Goal: Task Accomplishment & Management: Manage account settings

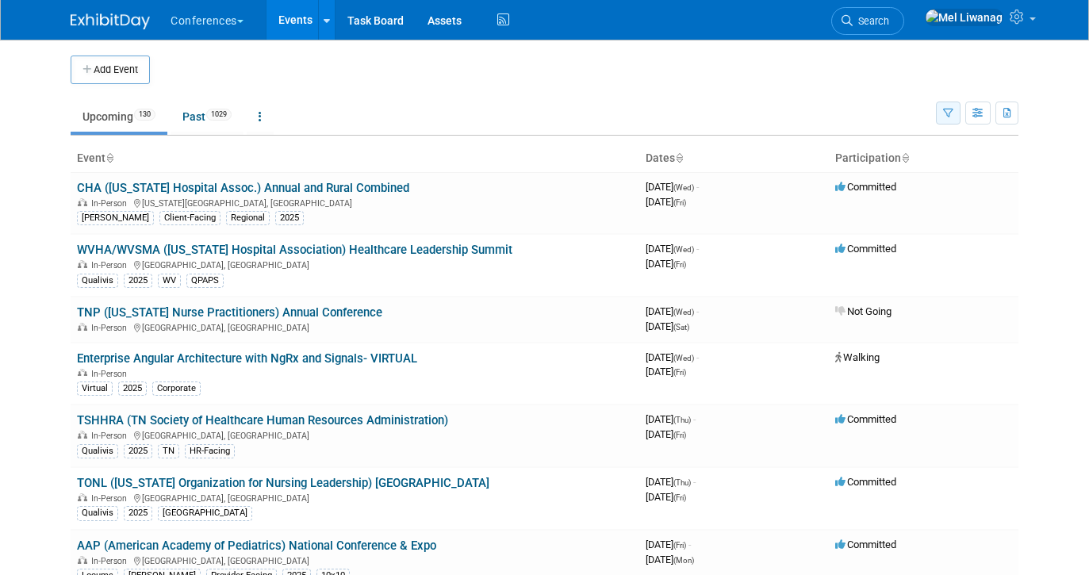
click at [942, 120] on button "button" at bounding box center [948, 112] width 25 height 23
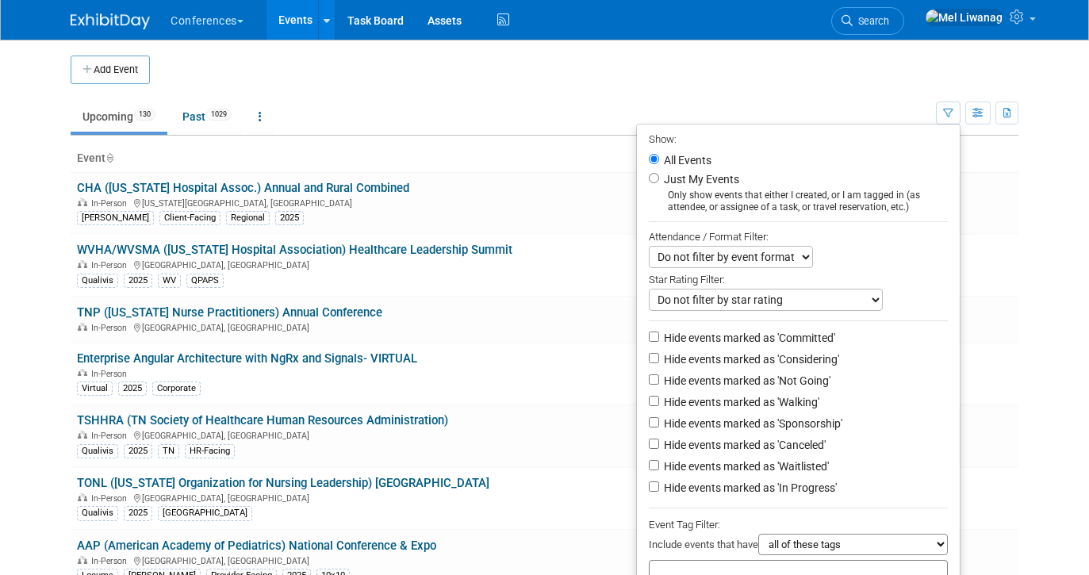
click at [670, 179] on label "Just My Events" at bounding box center [699, 179] width 78 height 16
click at [659, 179] on input "Just My Events" at bounding box center [654, 178] width 10 height 10
radio input "true"
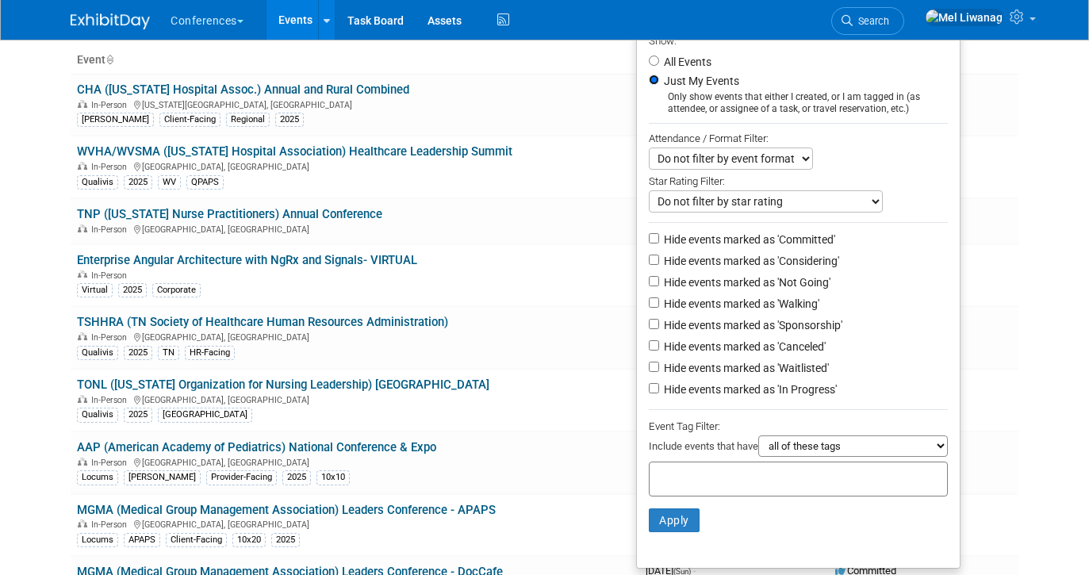
scroll to position [109, 0]
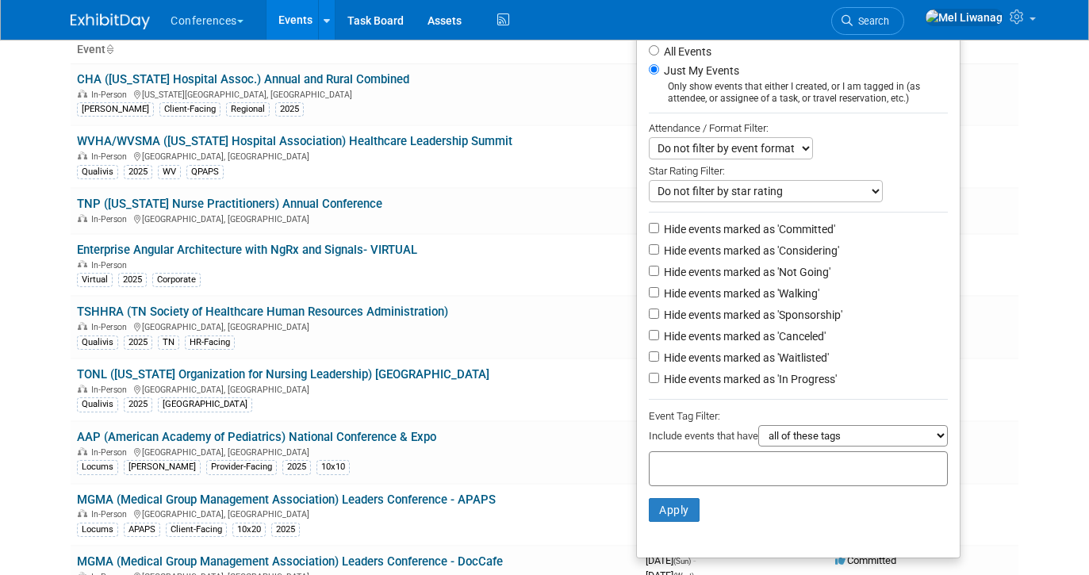
click at [768, 274] on label "Hide events marked as 'Not Going'" at bounding box center [745, 272] width 170 height 16
click at [659, 274] on input "Hide events marked as 'Not Going'" at bounding box center [654, 271] width 10 height 10
checkbox input "true"
click at [767, 360] on label "Hide events marked as 'Waitlisted'" at bounding box center [744, 358] width 168 height 16
click at [659, 360] on input "Hide events marked as 'Waitlisted'" at bounding box center [654, 356] width 10 height 10
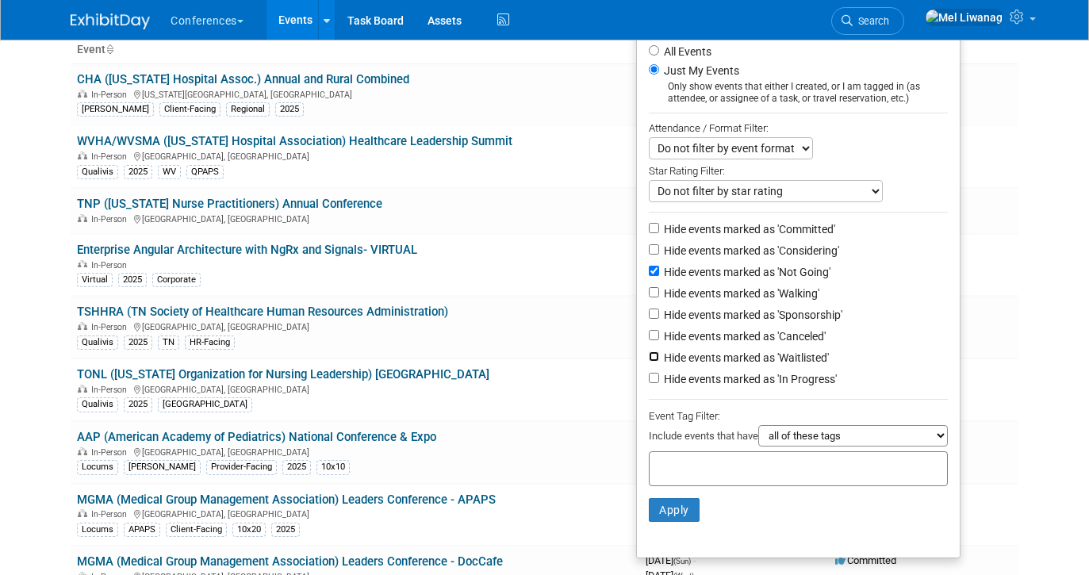
checkbox input "true"
click at [767, 348] on li "Hide events marked as 'Canceled'" at bounding box center [798, 337] width 323 height 21
click at [767, 344] on label "Hide events marked as 'Canceled'" at bounding box center [742, 336] width 165 height 16
click at [659, 340] on input "Hide events marked as 'Canceled'" at bounding box center [654, 335] width 10 height 10
checkbox input "true"
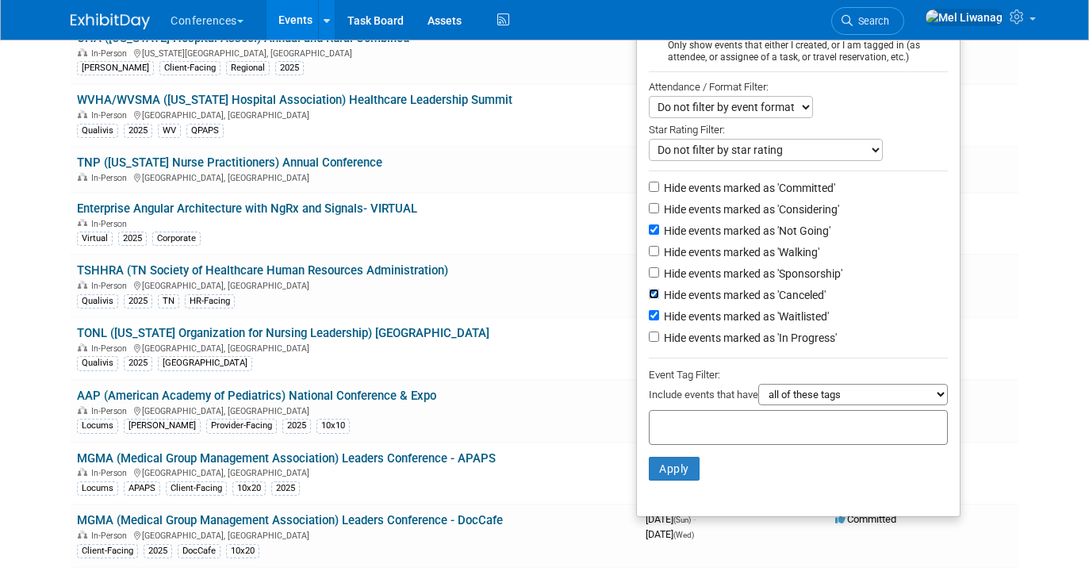
scroll to position [153, 0]
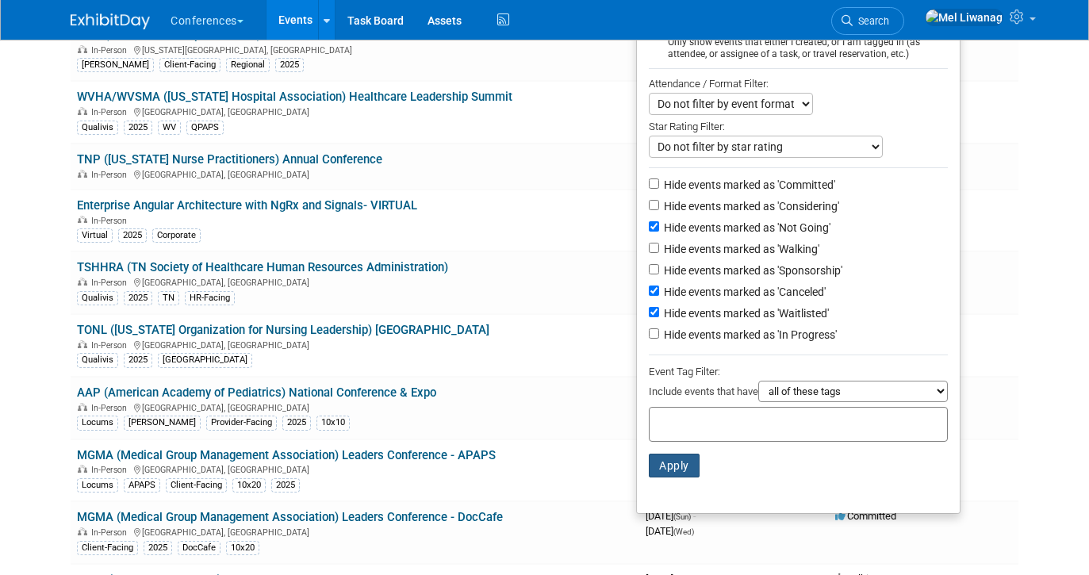
click at [671, 471] on button "Apply" at bounding box center [674, 466] width 51 height 24
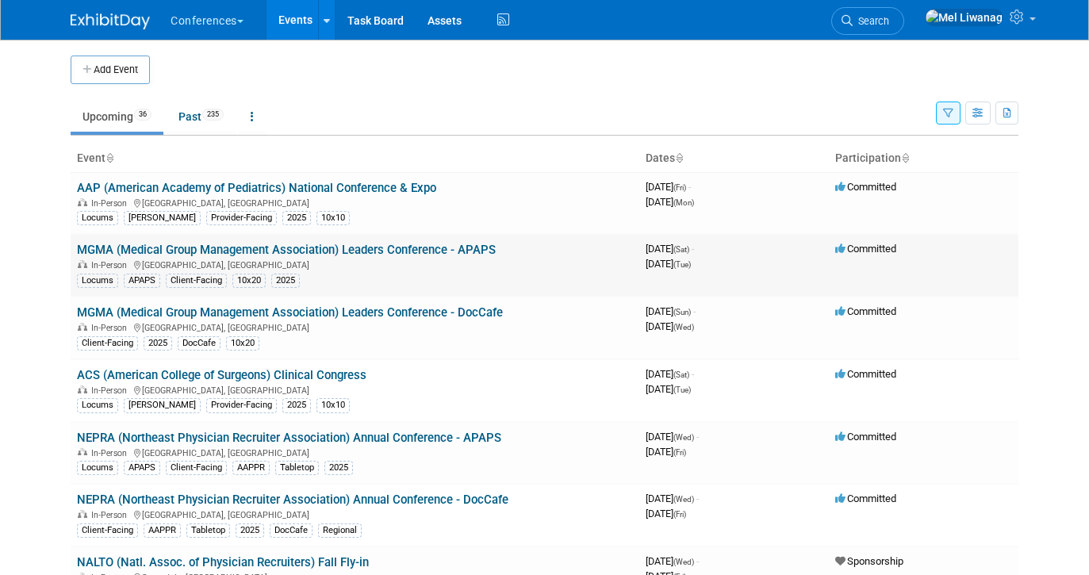
click at [419, 246] on link "MGMA (Medical Group Management Association) Leaders Conference - APAPS" at bounding box center [286, 250] width 419 height 14
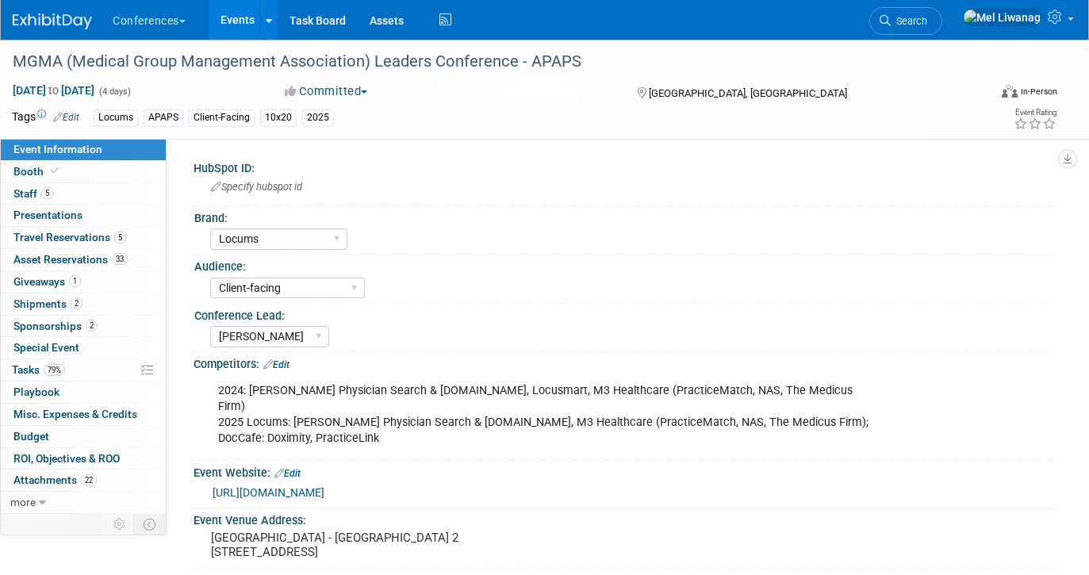
select select "Locums"
select select "Client-facing"
select select "Mel"
click at [73, 165] on link "Booth" at bounding box center [83, 171] width 165 height 21
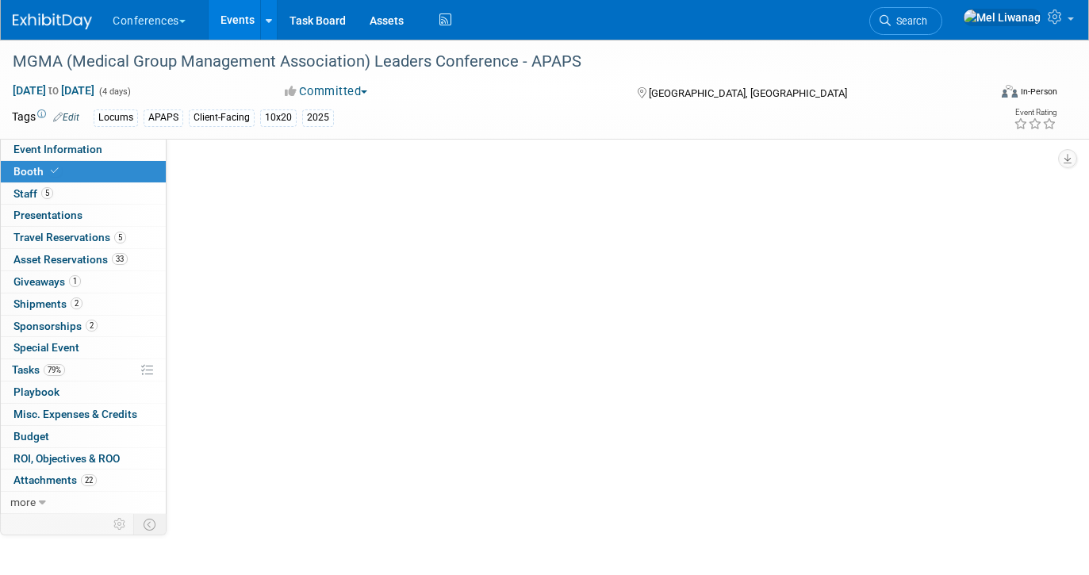
select select "10'x20'"
select select "Yes"
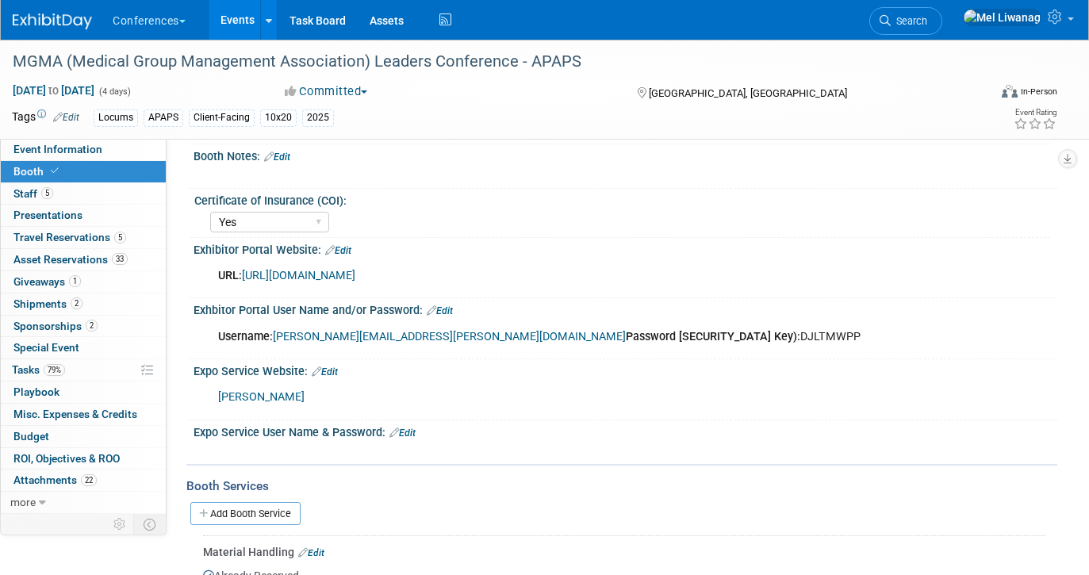
scroll to position [229, 0]
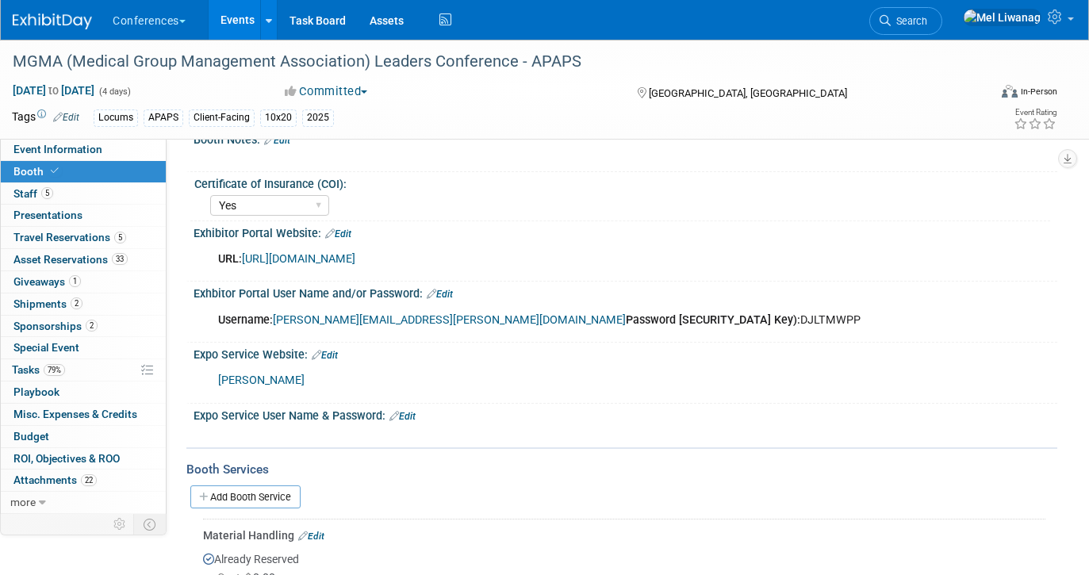
click at [355, 255] on link "https://www.conferenceharvester.com/harvester2ex/login.asp?EventKey=NUSFNBIJ" at bounding box center [298, 258] width 113 height 13
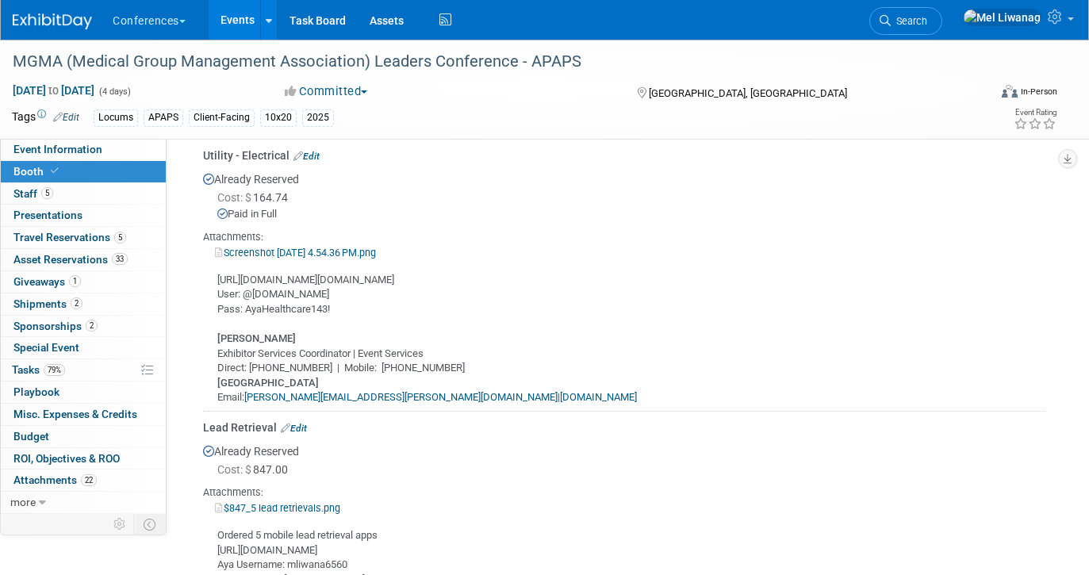
scroll to position [711, 0]
click at [376, 246] on link "Screenshot 2025-06-12 at 4.54.36 PM.png" at bounding box center [295, 252] width 161 height 12
click at [39, 13] on link at bounding box center [62, 13] width 98 height 13
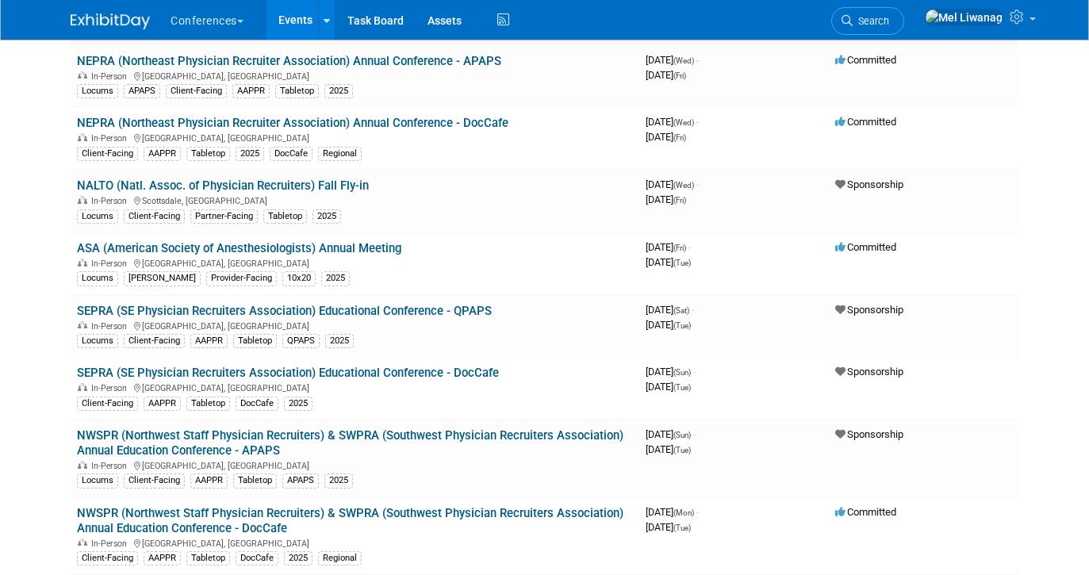
scroll to position [379, 0]
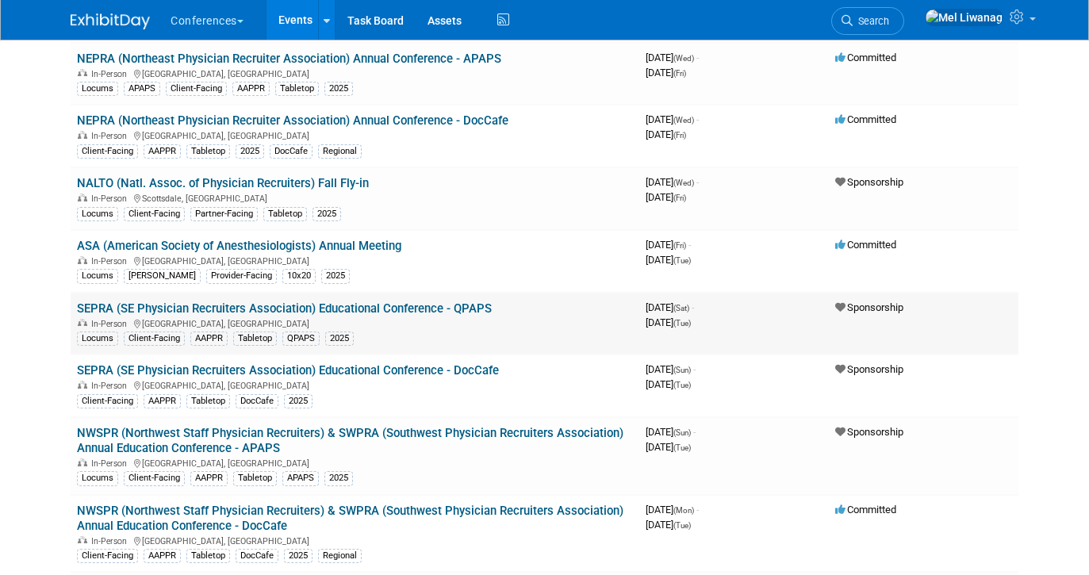
click at [427, 307] on link "SEPRA (SE Physician Recruiters Association) Educational Conference - QPAPS" at bounding box center [284, 308] width 415 height 14
click at [375, 429] on link "NWSPR (Northwest Staff Physician Recruiters) & SWPRA (Southwest Physician Recru…" at bounding box center [350, 440] width 546 height 29
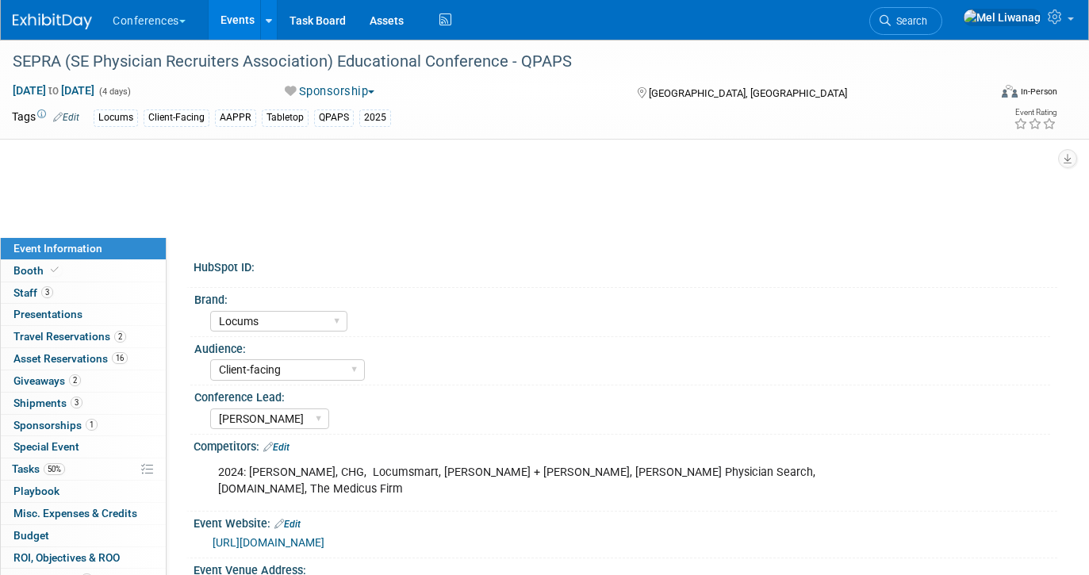
select select "Locums"
select select "Client-facing"
select select "[PERSON_NAME]"
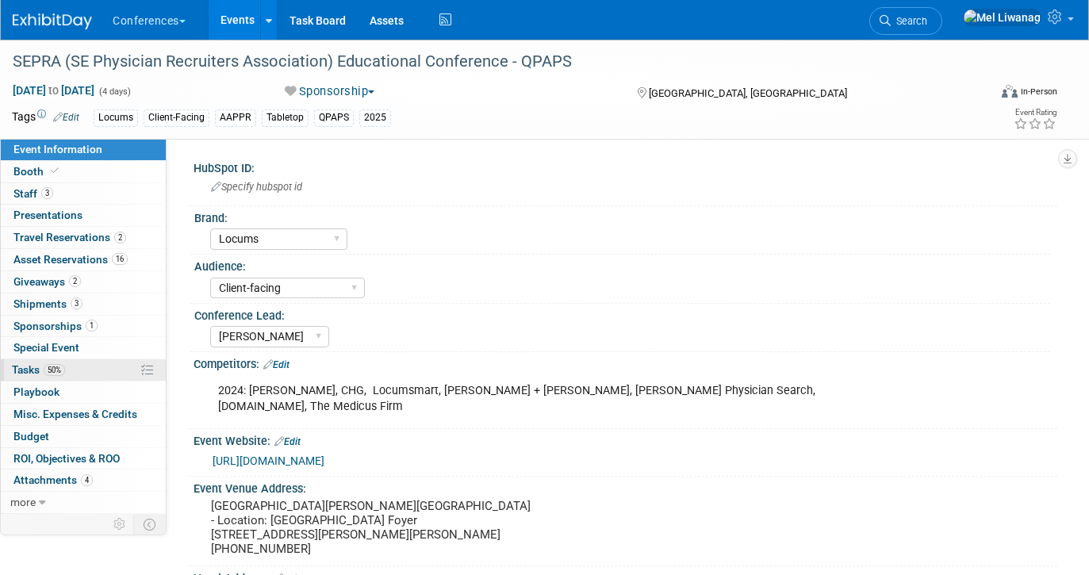
click at [75, 364] on link "50% Tasks 50%" at bounding box center [83, 369] width 165 height 21
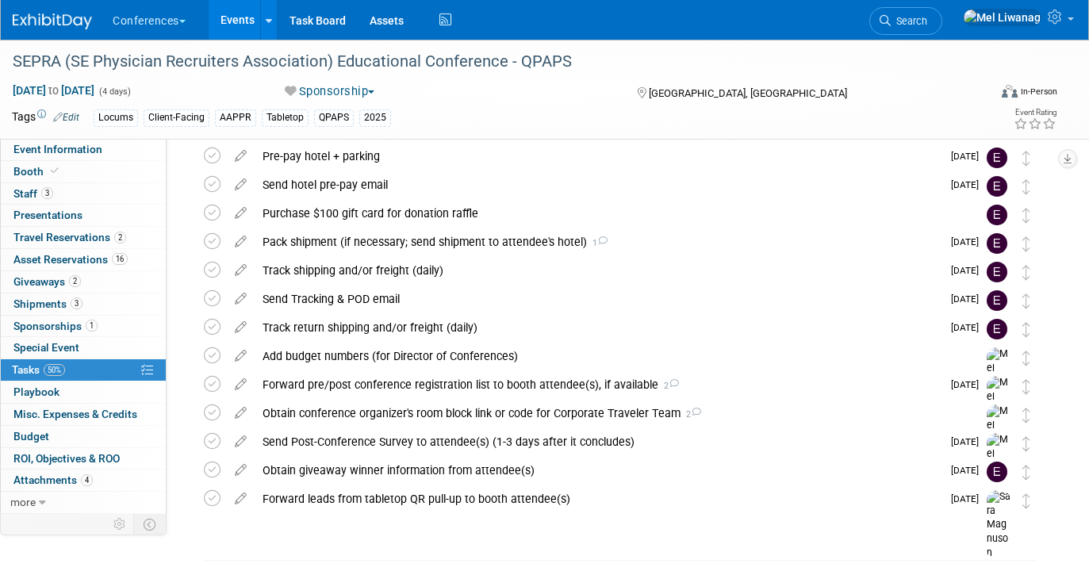
scroll to position [99, 0]
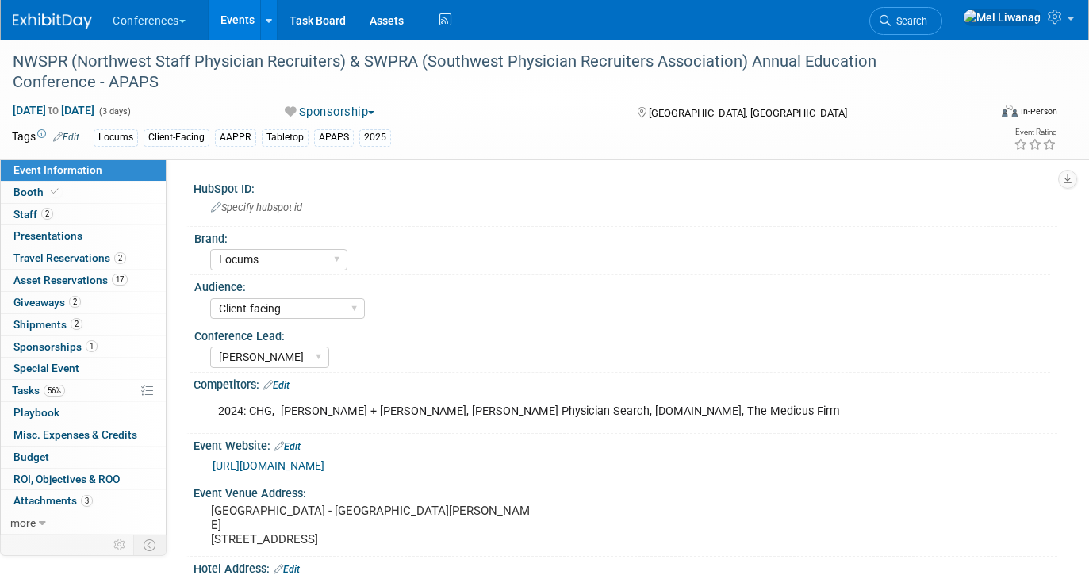
select select "Locums"
select select "Client-facing"
select select "[PERSON_NAME]"
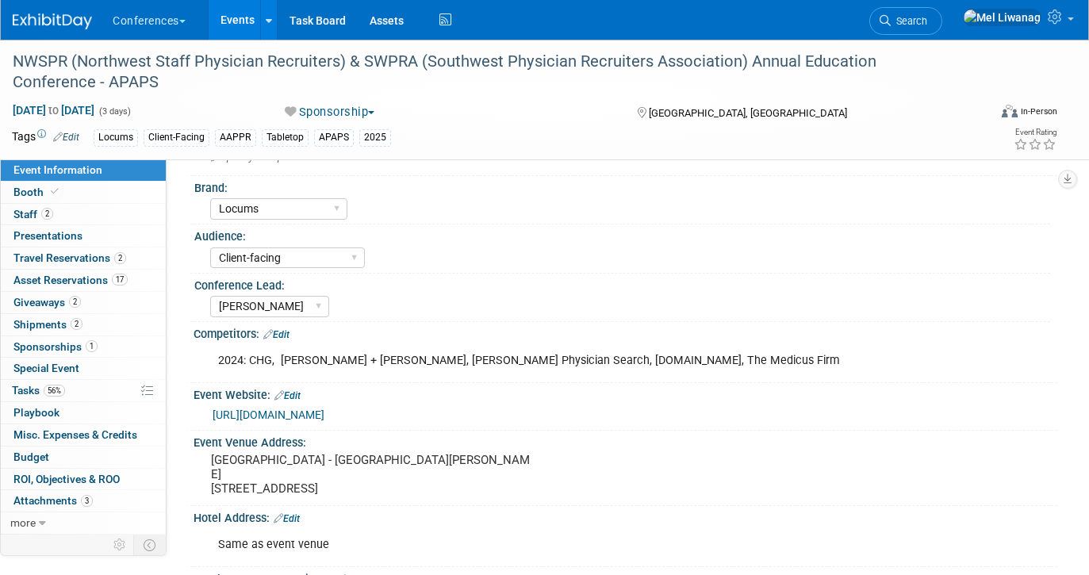
scroll to position [57, 0]
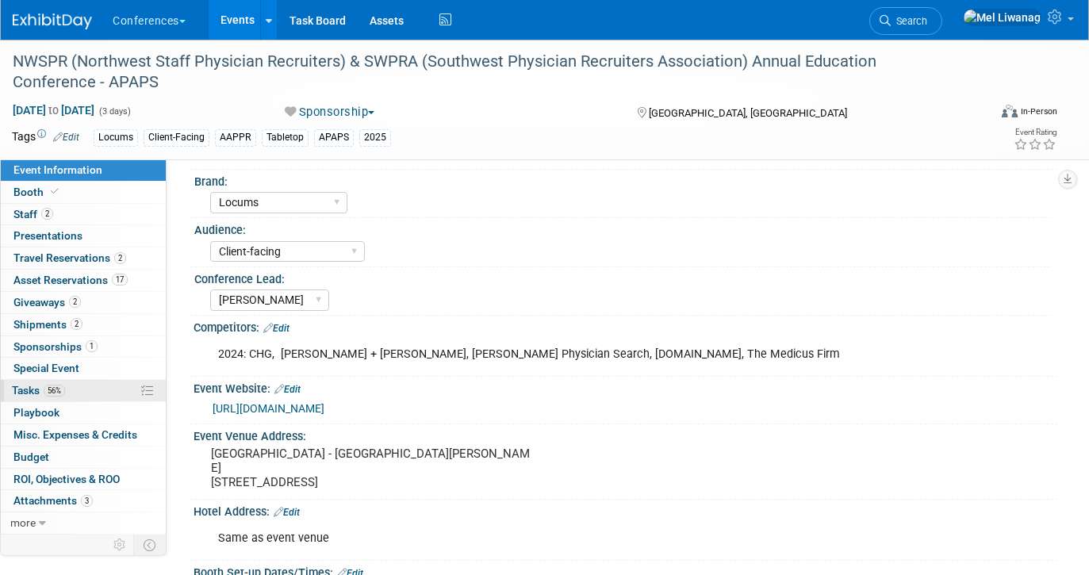
click at [104, 381] on link "56% Tasks 56%" at bounding box center [83, 390] width 165 height 21
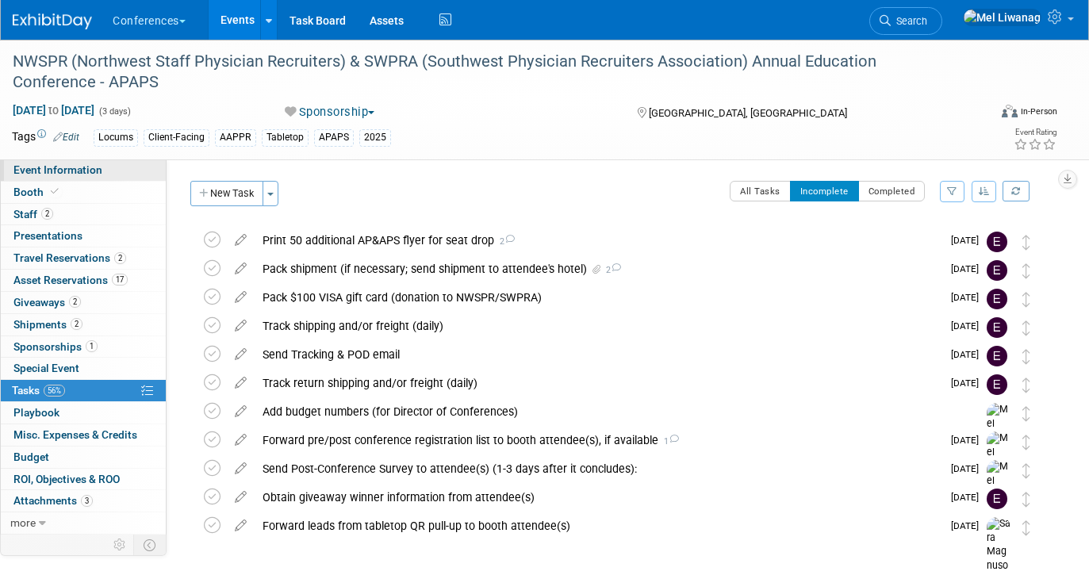
click at [98, 167] on span "Event Information" at bounding box center [57, 169] width 89 height 13
select select "Locums"
select select "Client-facing"
select select "[PERSON_NAME]"
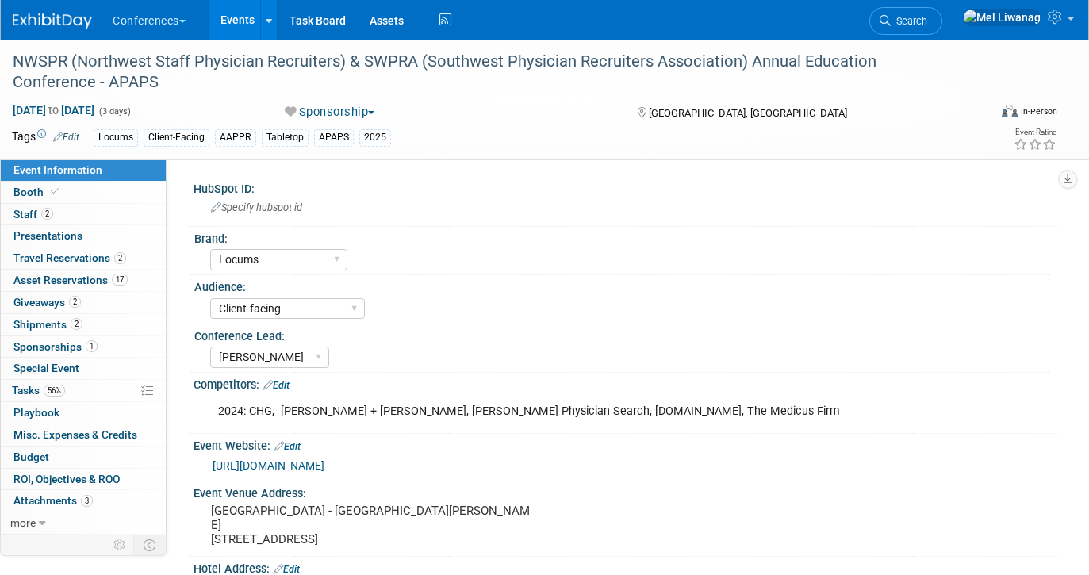
click at [86, 33] on div "Conferences Explore: My Workspaces 2 Go to Workspace: Conferences Marketing Req…" at bounding box center [534, 20] width 1043 height 40
click at [75, 22] on img at bounding box center [52, 21] width 79 height 16
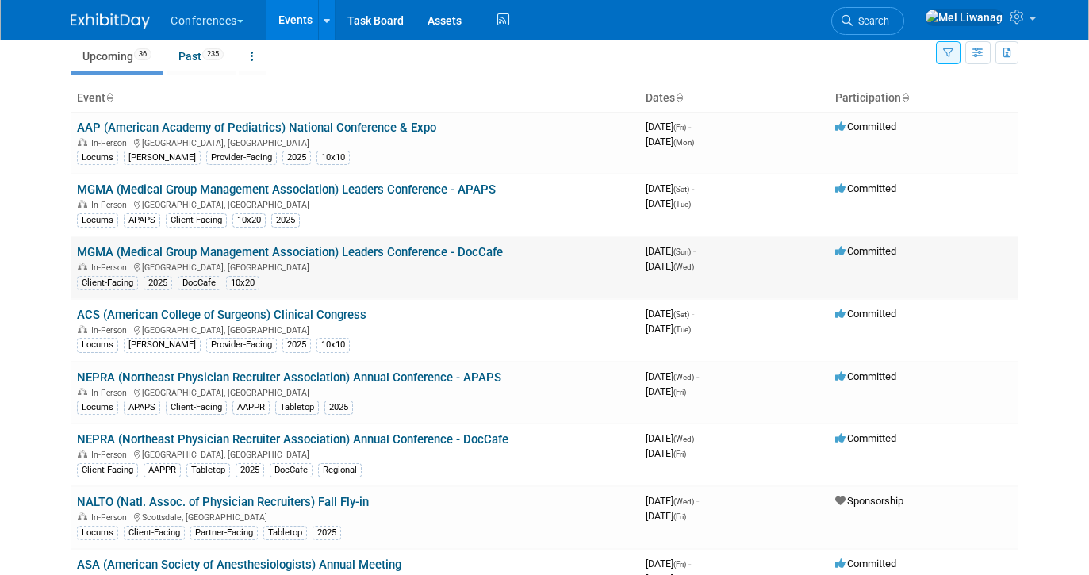
scroll to position [63, 0]
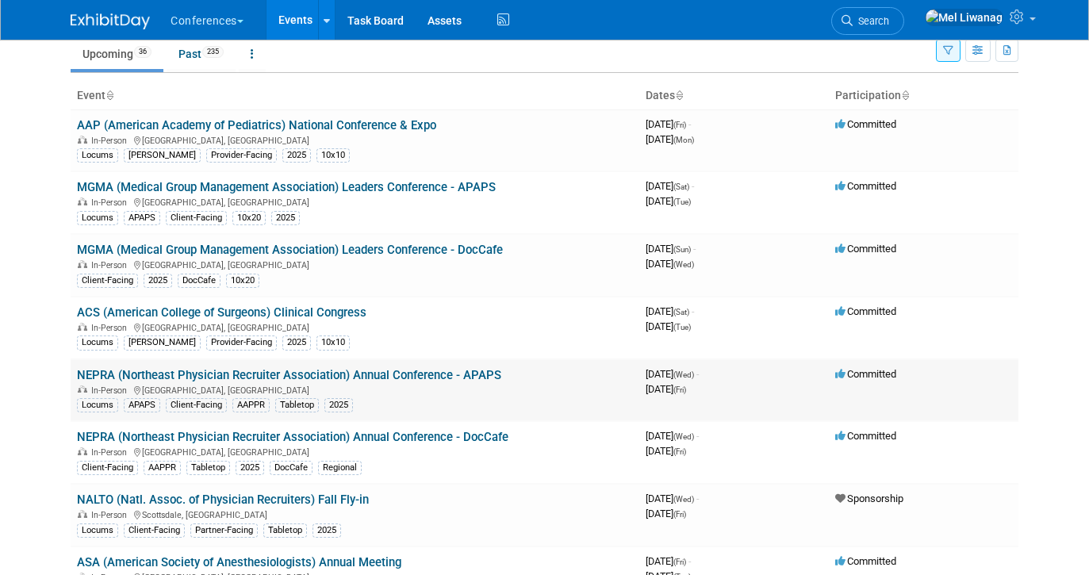
click at [283, 376] on link "NEPRA (Northeast Physician Recruiter Association) Annual Conference - APAPS" at bounding box center [289, 375] width 424 height 14
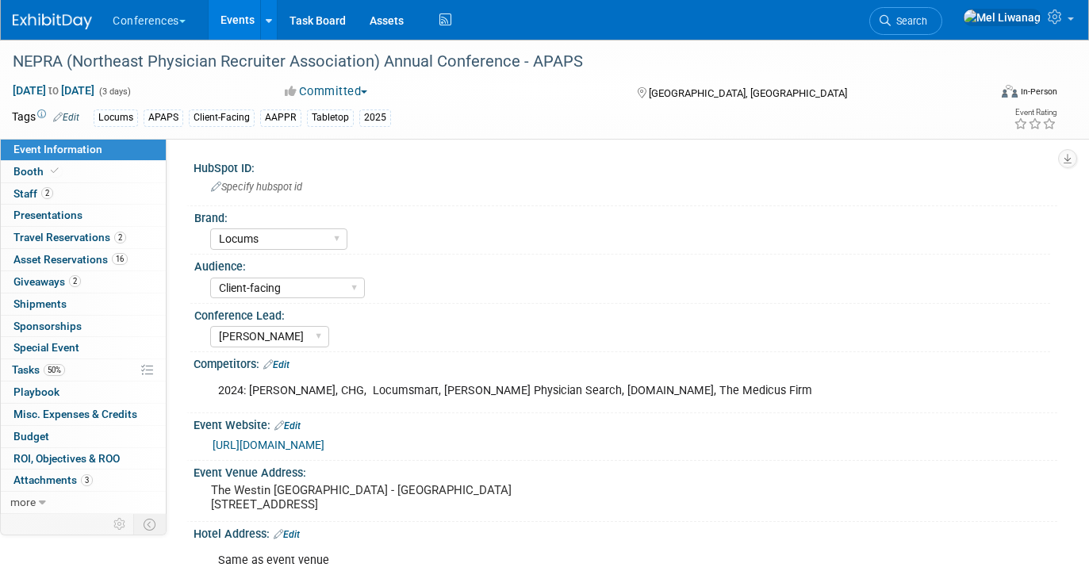
select select "Locums"
select select "Client-facing"
select select "[PERSON_NAME]"
click at [101, 250] on link "16 Asset Reservations 16" at bounding box center [83, 259] width 165 height 21
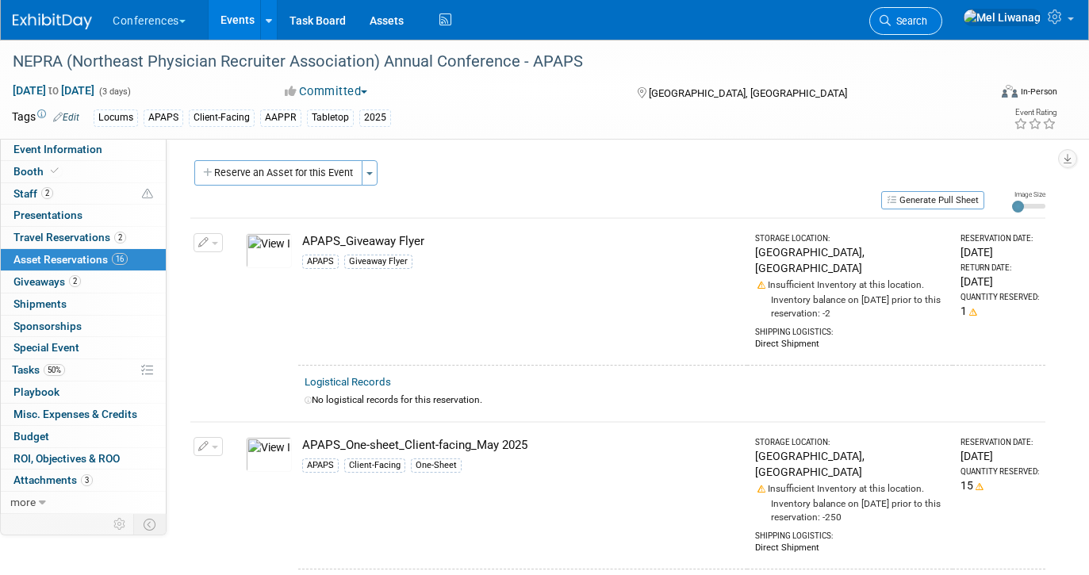
click at [927, 21] on span "Search" at bounding box center [908, 21] width 36 height 12
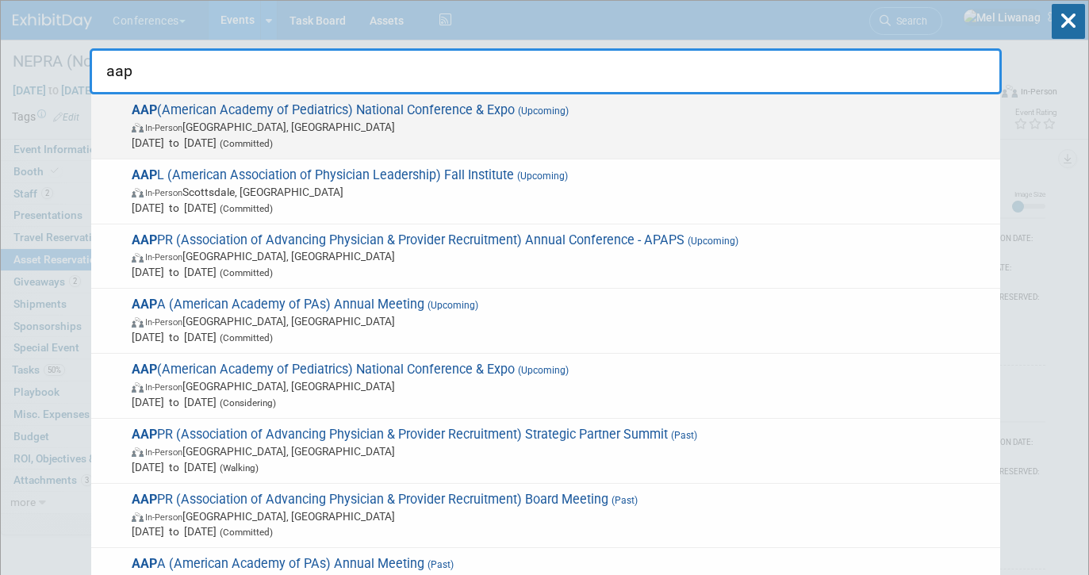
type input "aap"
click at [549, 118] on span "AAP (American Academy of Pediatrics) National Conference & Expo (Upcoming) In-P…" at bounding box center [559, 126] width 865 height 48
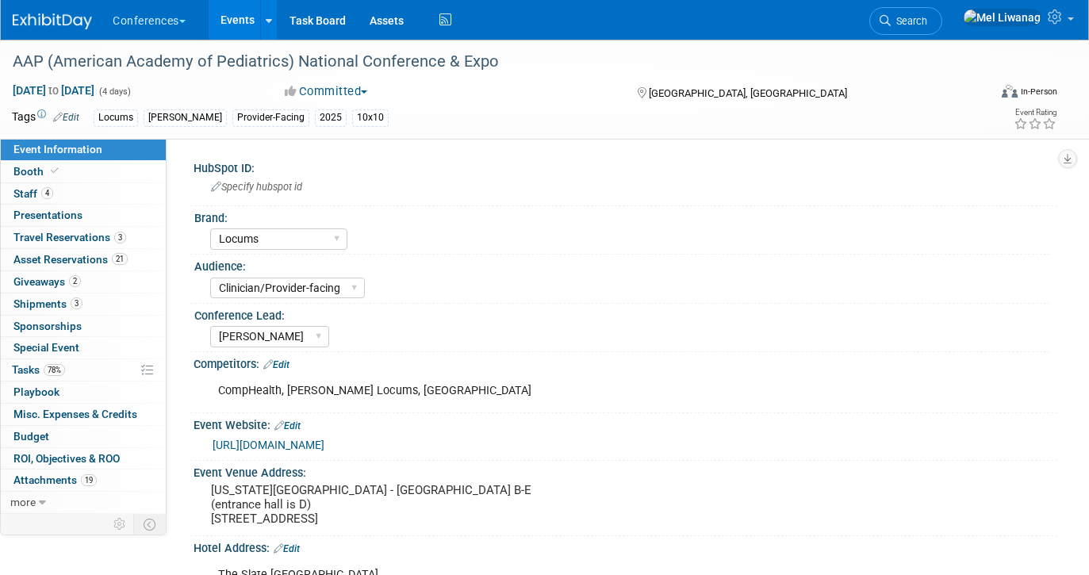
select select "Locums"
select select "Clinician/Provider-facing"
select select "[PERSON_NAME]"
click at [71, 167] on link "Booth" at bounding box center [83, 171] width 165 height 21
select select "10'x10'"
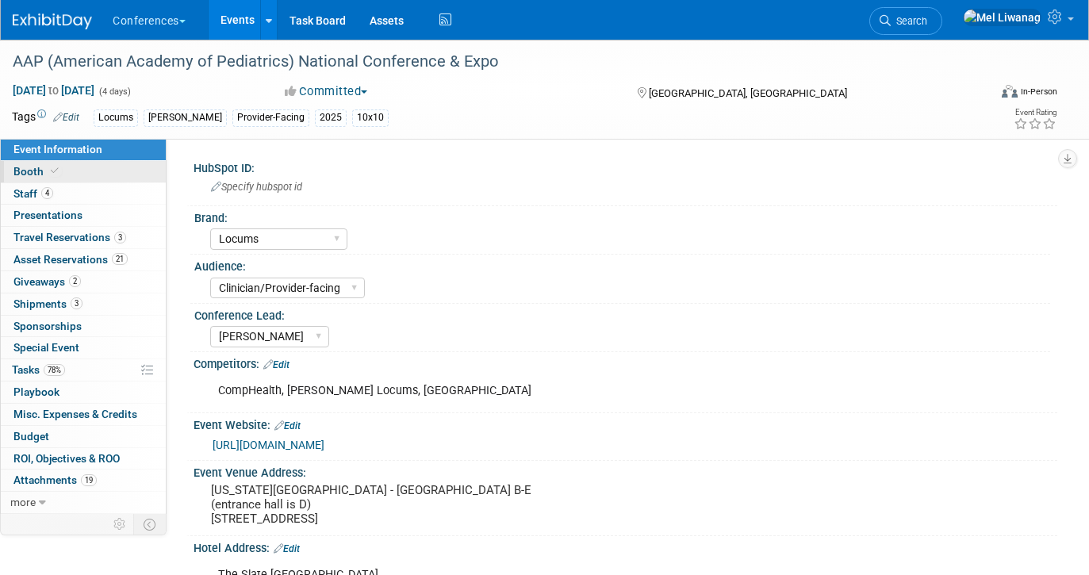
select select "Yes"
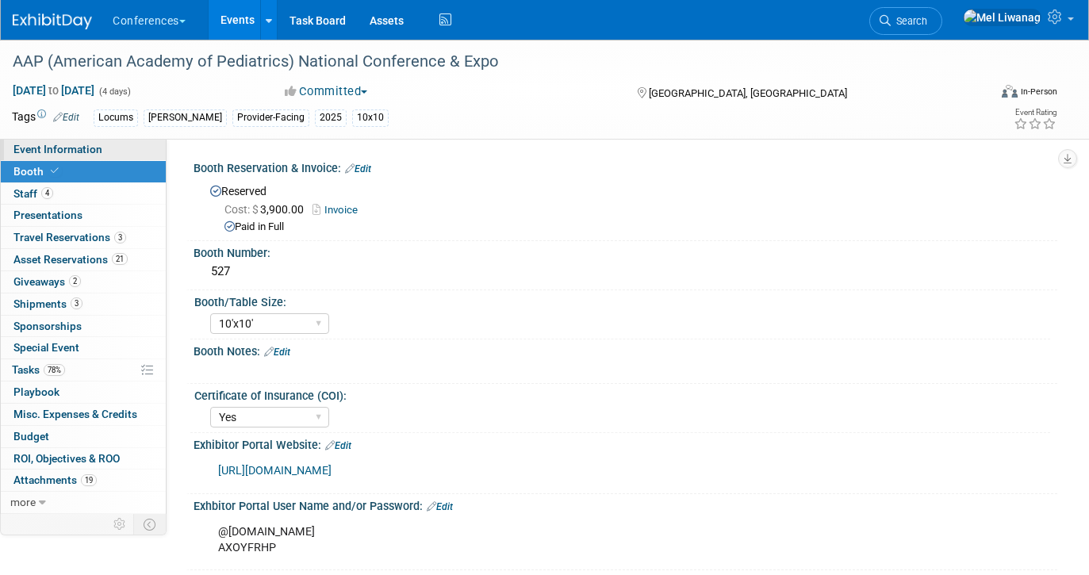
click at [79, 150] on span "Event Information" at bounding box center [57, 149] width 89 height 13
select select "Locums"
select select "Clinician/Provider-facing"
select select "[PERSON_NAME]"
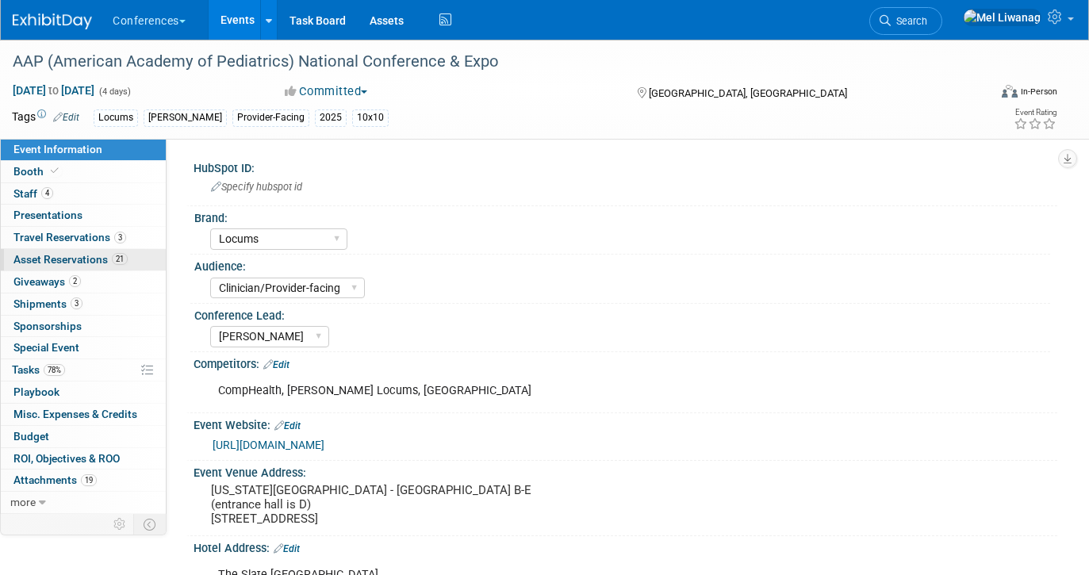
click at [112, 259] on span "21" at bounding box center [120, 259] width 16 height 12
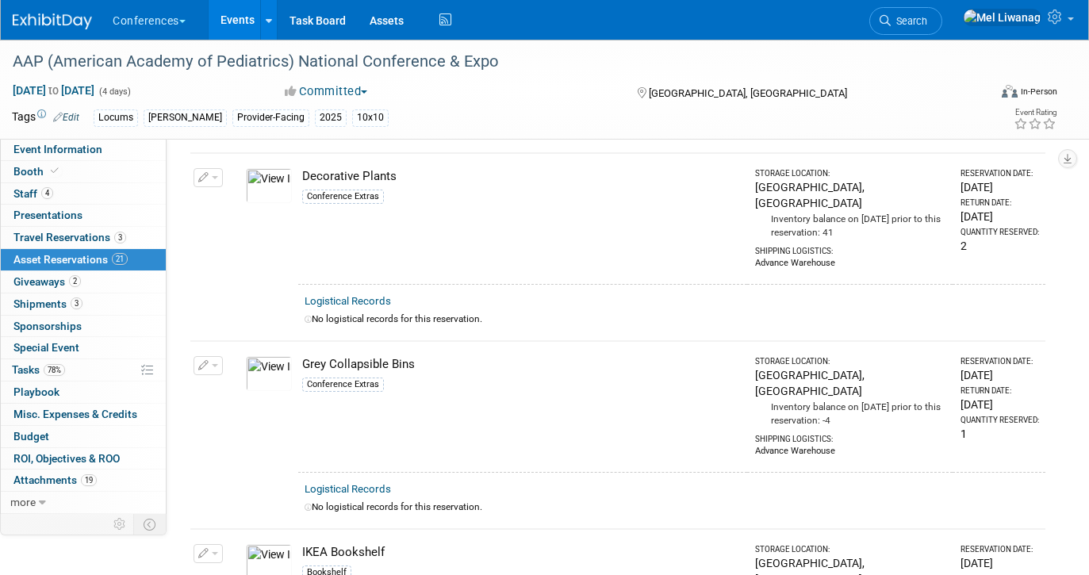
scroll to position [1013, 0]
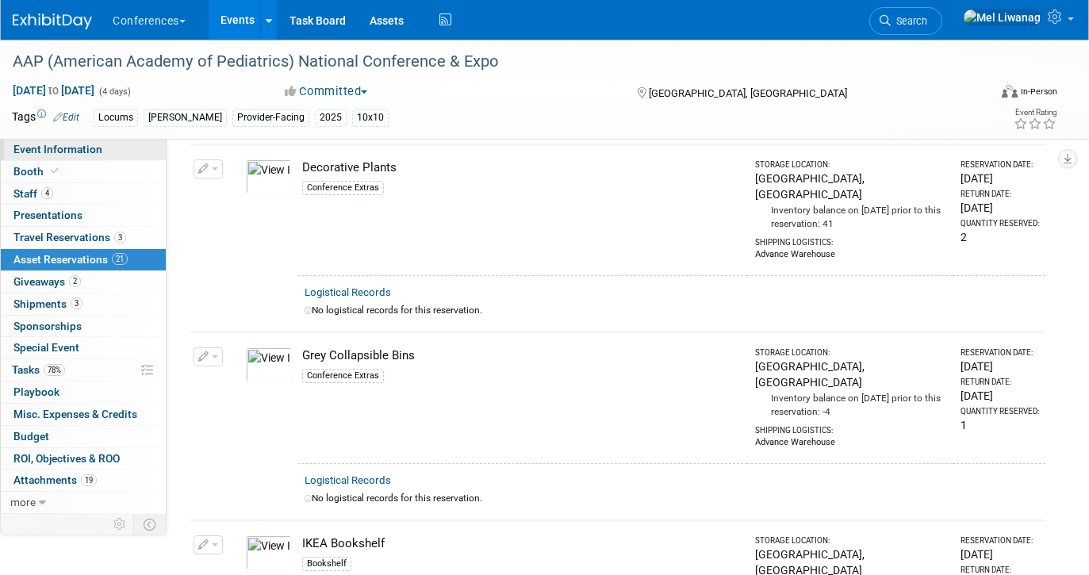
click at [132, 152] on link "Event Information" at bounding box center [83, 149] width 165 height 21
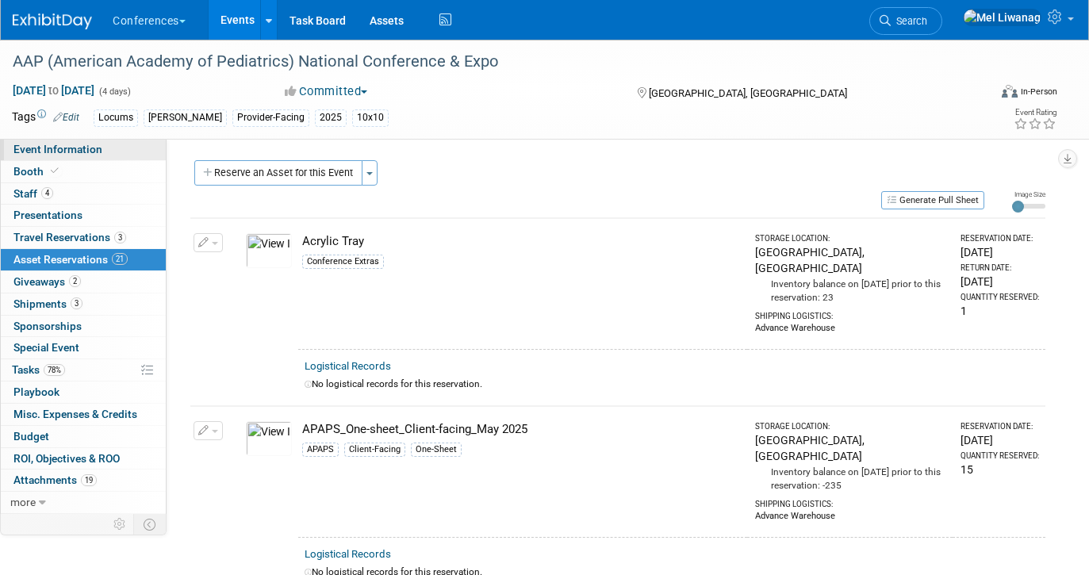
select select "Locums"
select select "Clinician/Provider-facing"
select select "[PERSON_NAME]"
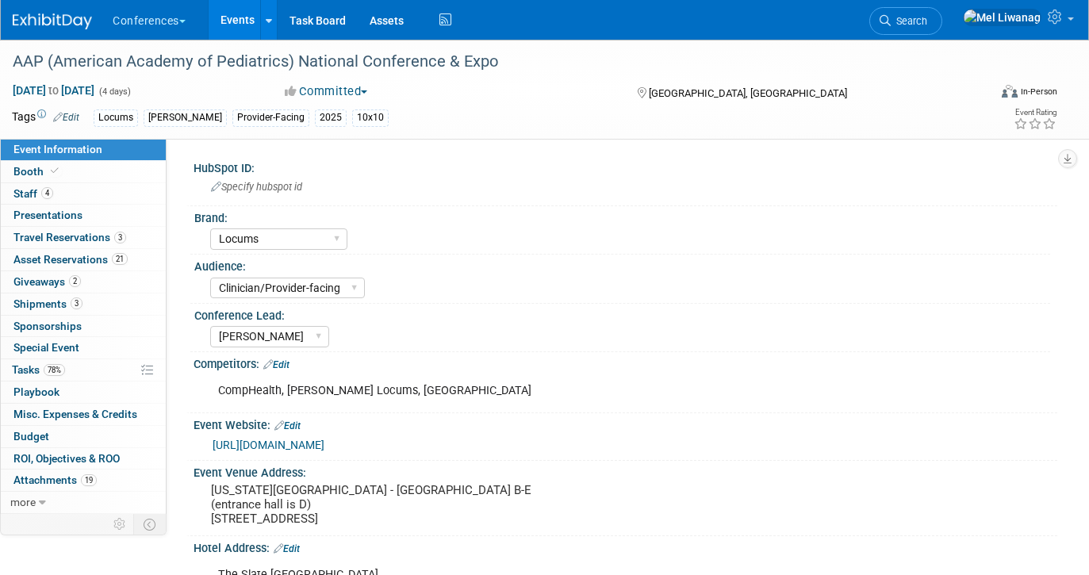
scroll to position [36, 0]
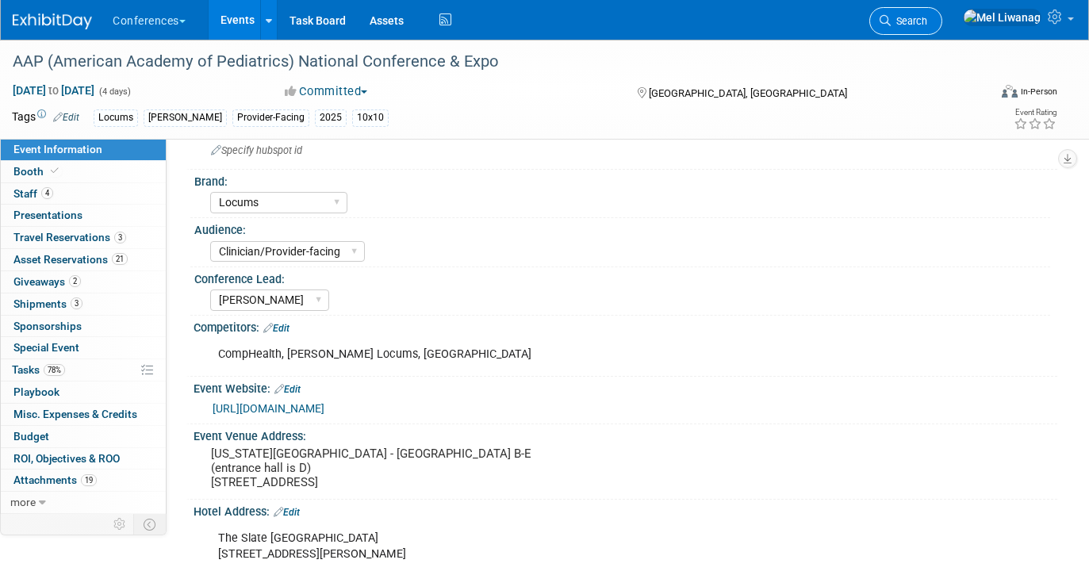
click at [927, 26] on span "Search" at bounding box center [908, 21] width 36 height 12
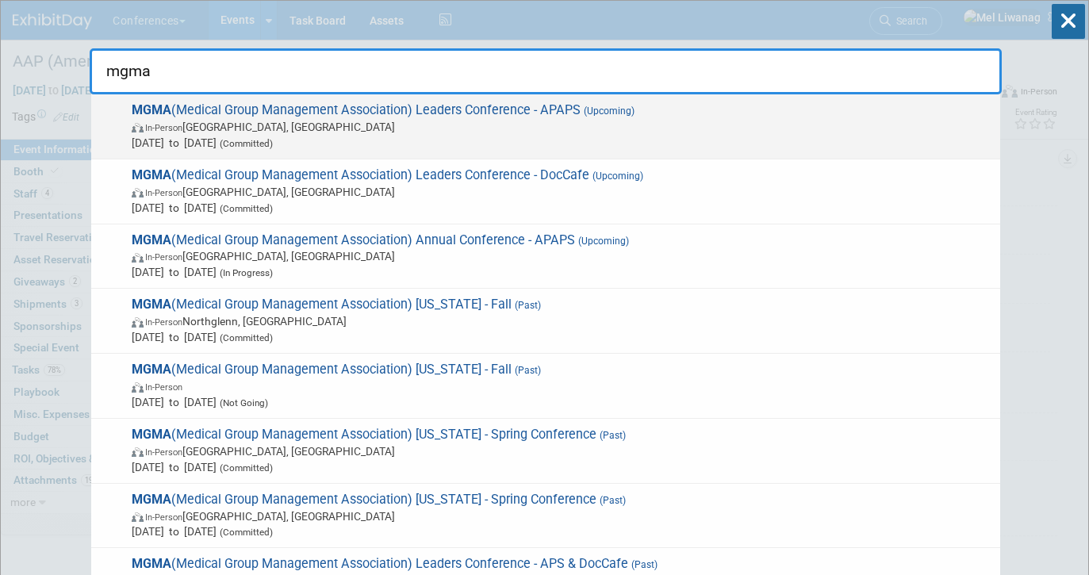
type input "mgma"
click at [637, 113] on span "MGMA (Medical Group Management Association) Leaders Conference - APAPS (Upcomin…" at bounding box center [559, 126] width 865 height 48
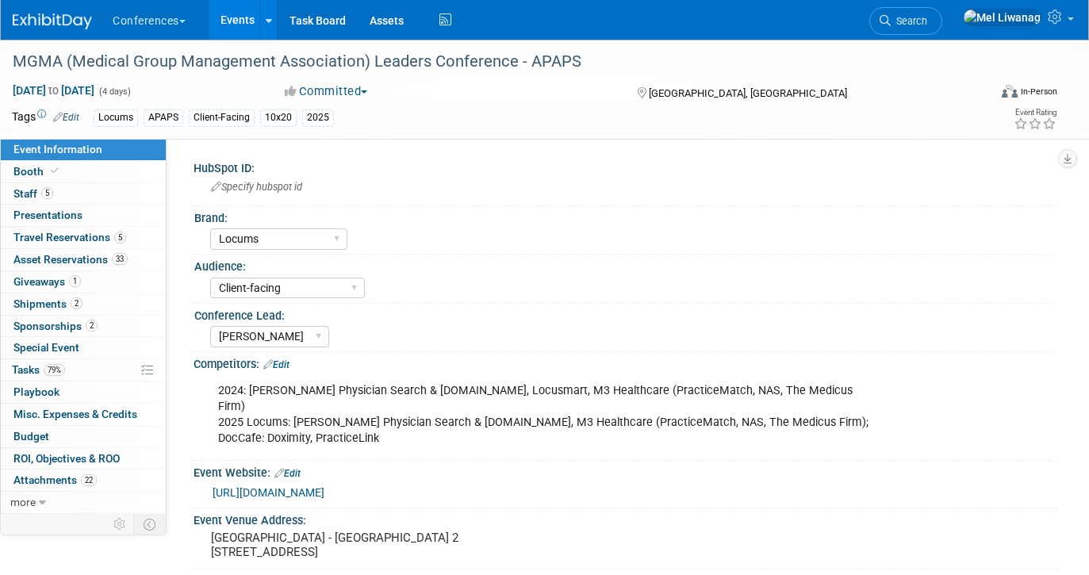
select select "Locums"
select select "Client-facing"
select select "Mel"
click at [90, 176] on link "Booth" at bounding box center [83, 171] width 165 height 21
select select "10'x20'"
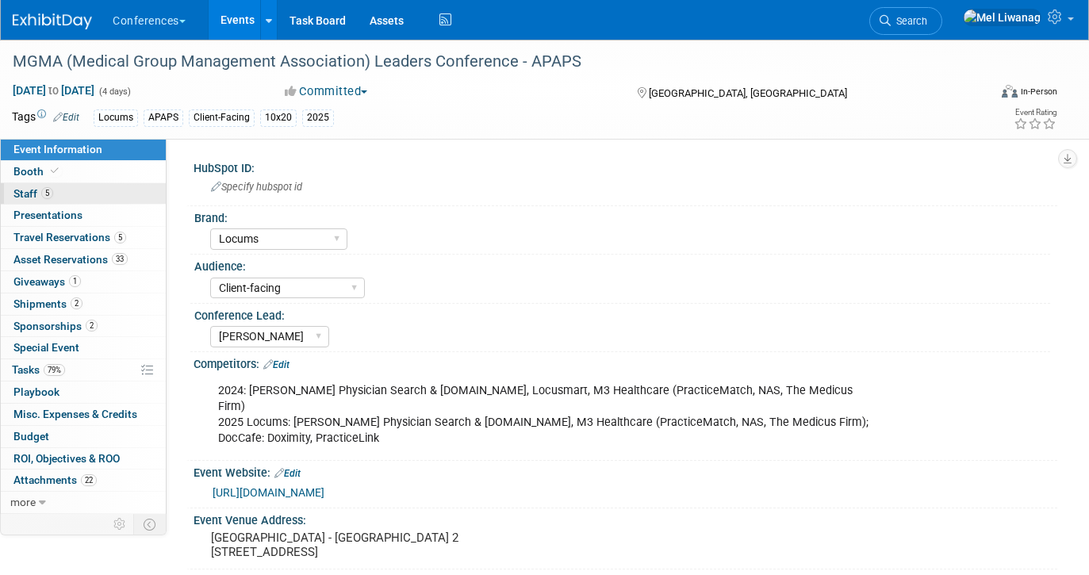
select select "Yes"
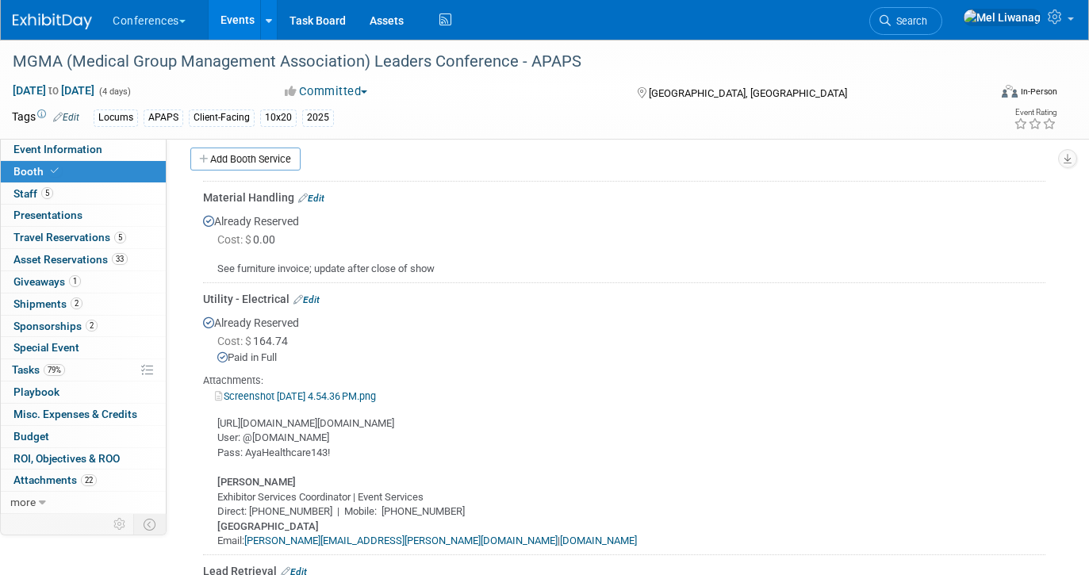
scroll to position [568, 0]
click at [316, 193] on link "Edit" at bounding box center [311, 197] width 26 height 11
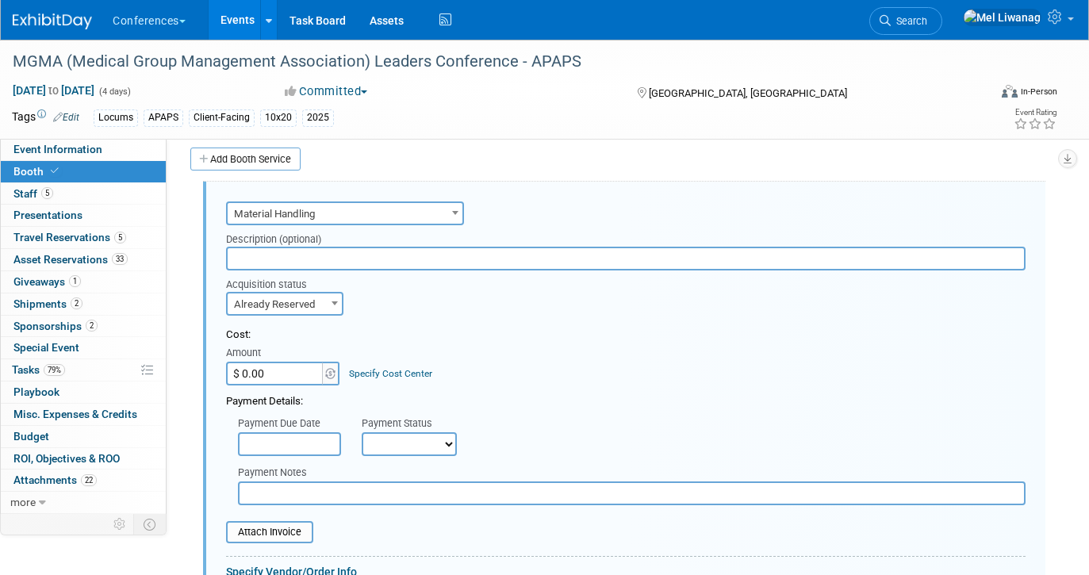
scroll to position [0, 0]
click at [279, 380] on input "$ 0.00" at bounding box center [275, 374] width 99 height 24
type input "$ 544.37"
click at [400, 369] on link "Specify Cost Center" at bounding box center [390, 373] width 83 height 11
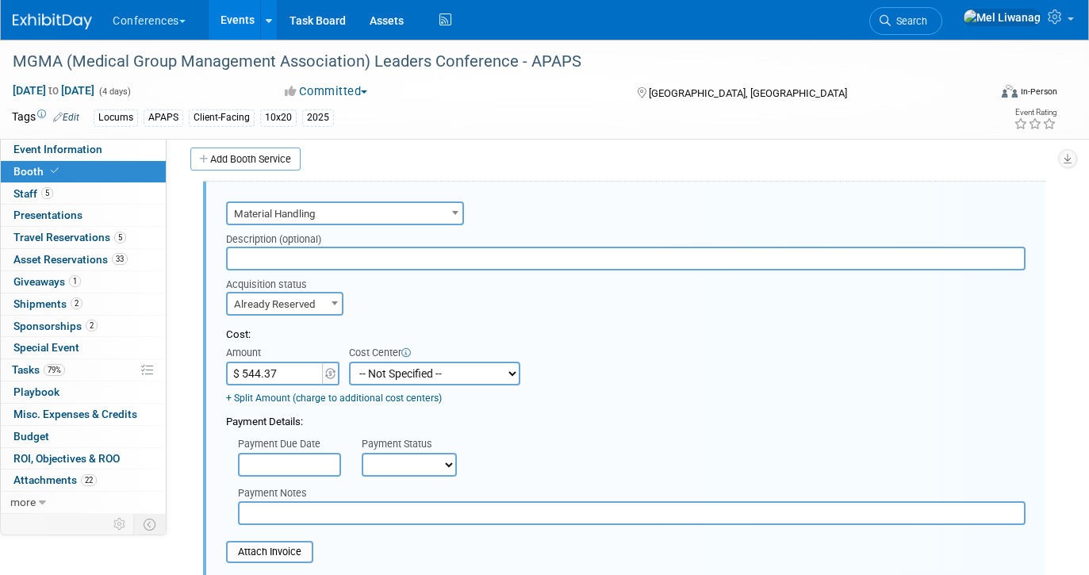
click at [400, 369] on select "-- Not Specified -- Aya Education Aya Healthcare Aya Locums Bespoke Corporate D…" at bounding box center [434, 374] width 171 height 24
select select "18965873"
click at [349, 362] on select "-- Not Specified -- Aya Education Aya Healthcare Aya Locums Bespoke Corporate D…" at bounding box center [434, 374] width 171 height 24
click at [288, 379] on input "$ 544.37" at bounding box center [275, 374] width 99 height 24
drag, startPoint x: 285, startPoint y: 367, endPoint x: 154, endPoint y: 366, distance: 130.8
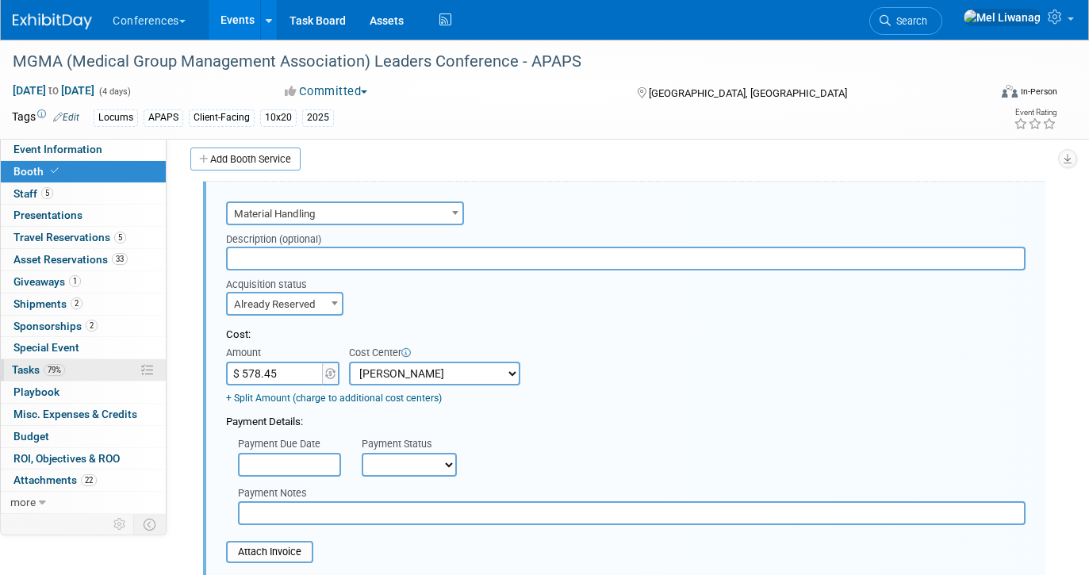
type input "$ 544.37"
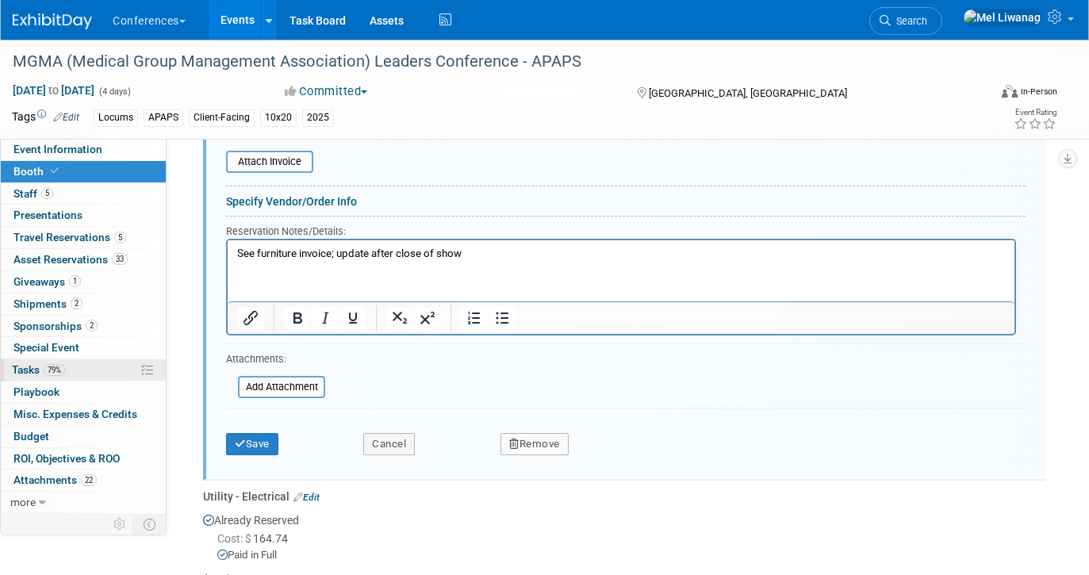
scroll to position [959, 0]
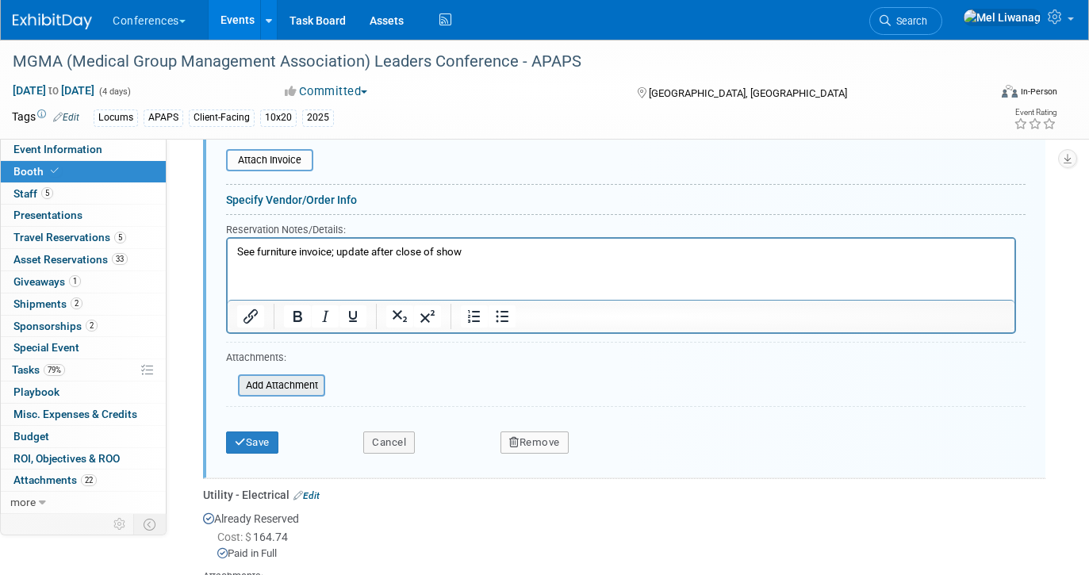
click at [256, 385] on input "file" at bounding box center [229, 385] width 189 height 19
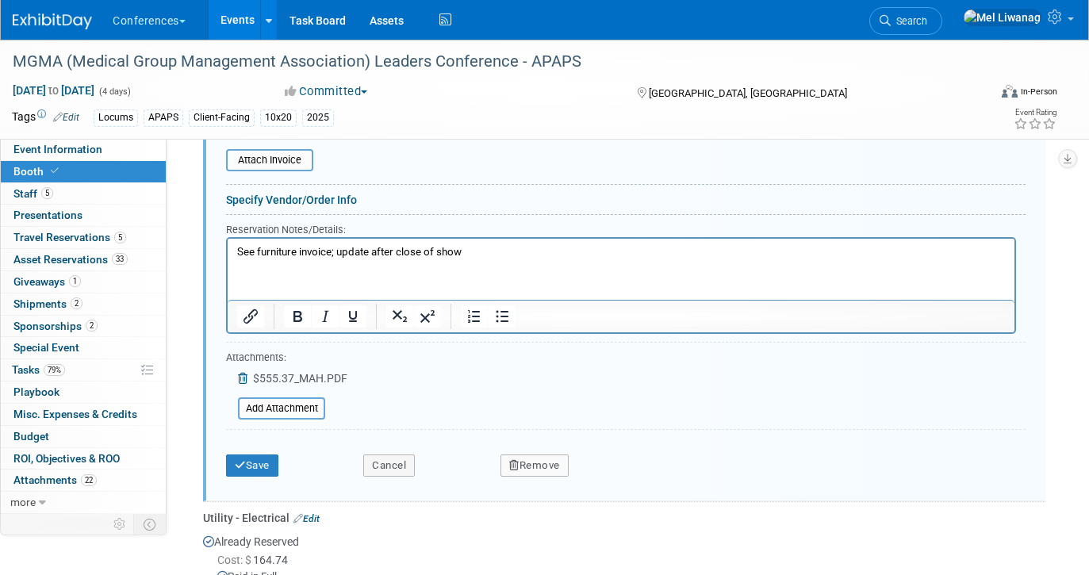
click at [240, 373] on icon at bounding box center [244, 378] width 13 height 11
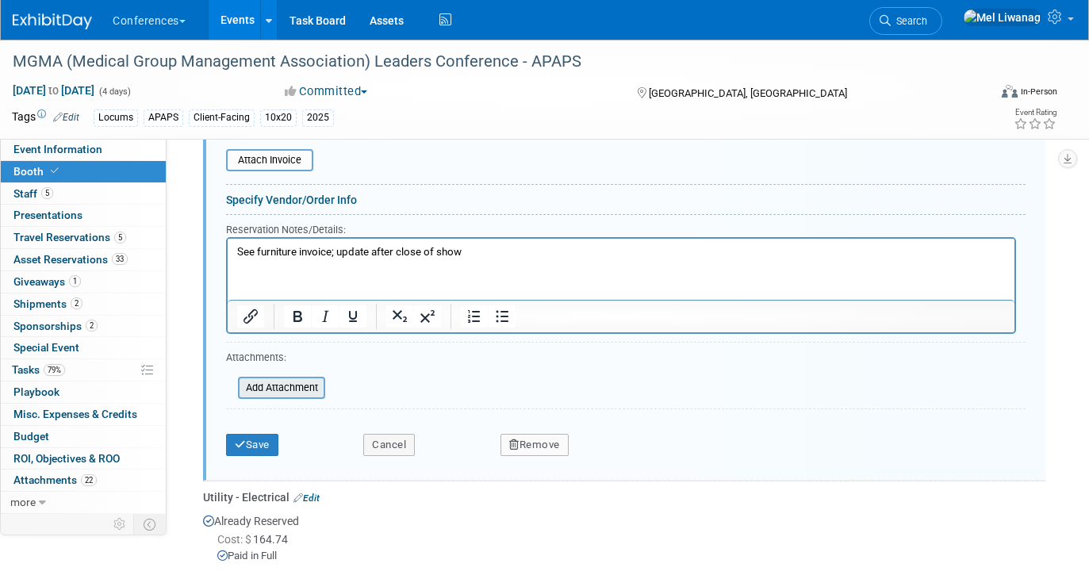
click at [265, 392] on input "file" at bounding box center [229, 387] width 189 height 19
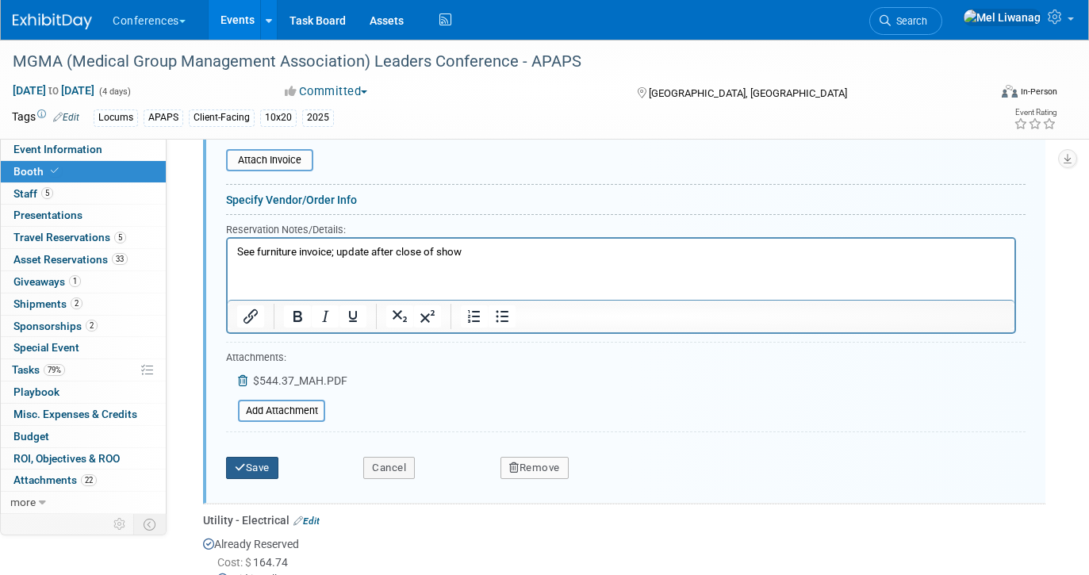
click at [249, 469] on button "Save" at bounding box center [252, 468] width 52 height 22
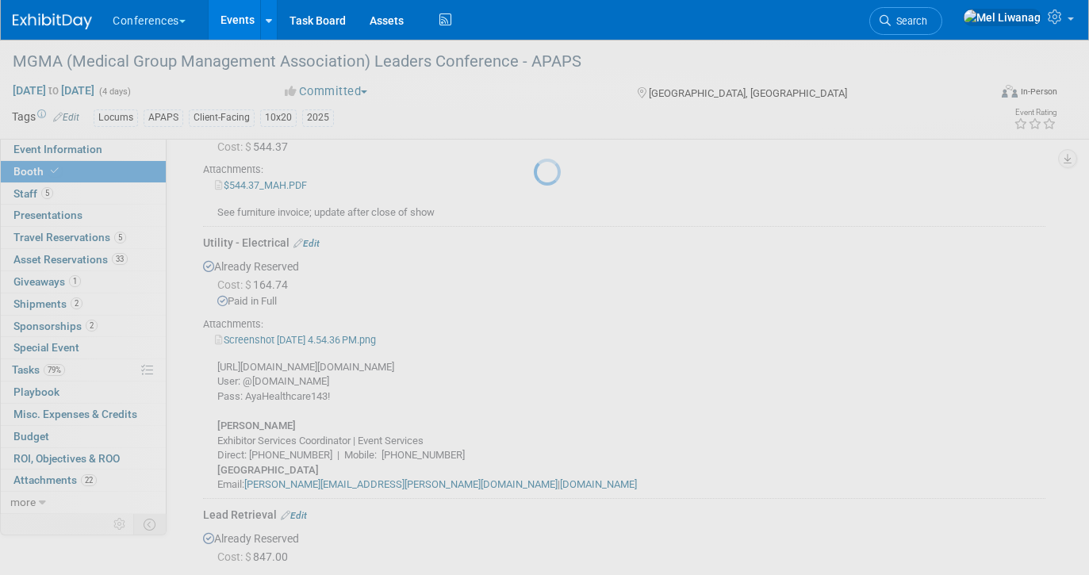
scroll to position [567, 0]
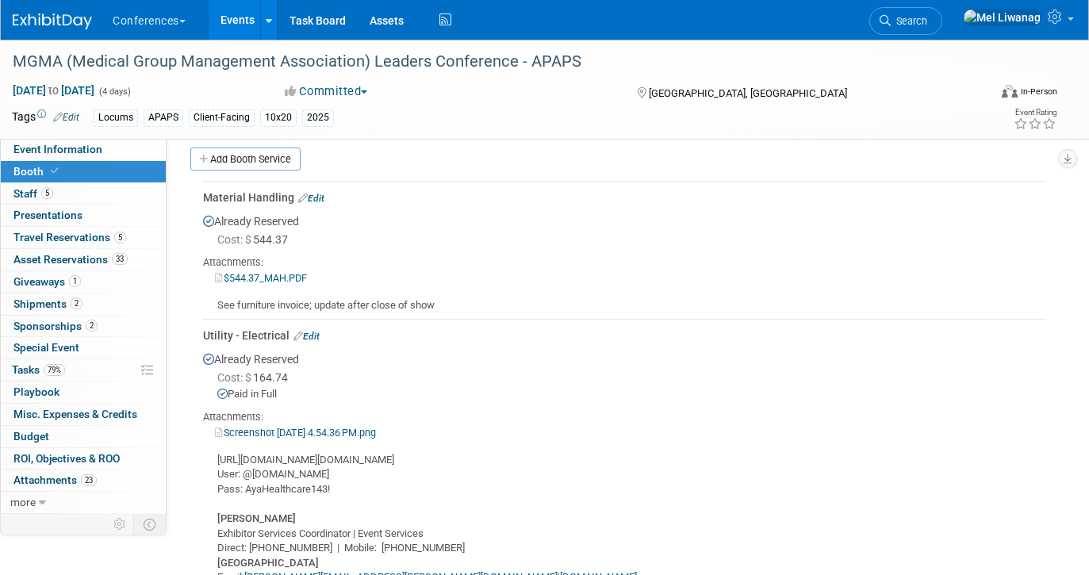
click at [57, 2] on div at bounding box center [62, 14] width 98 height 29
click at [59, 17] on img at bounding box center [52, 21] width 79 height 16
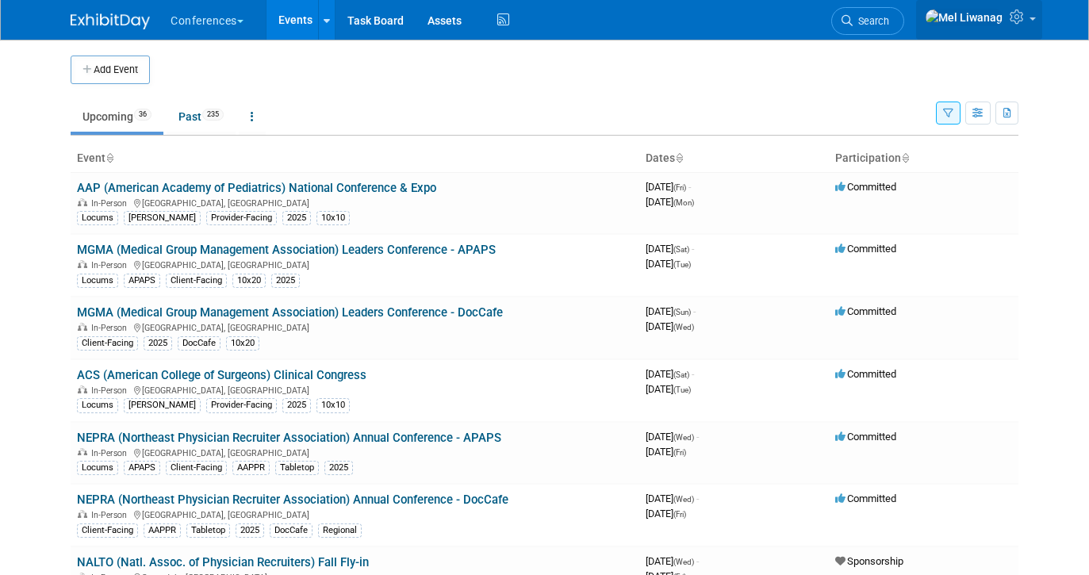
click at [1023, 14] on icon at bounding box center [1018, 17] width 18 height 14
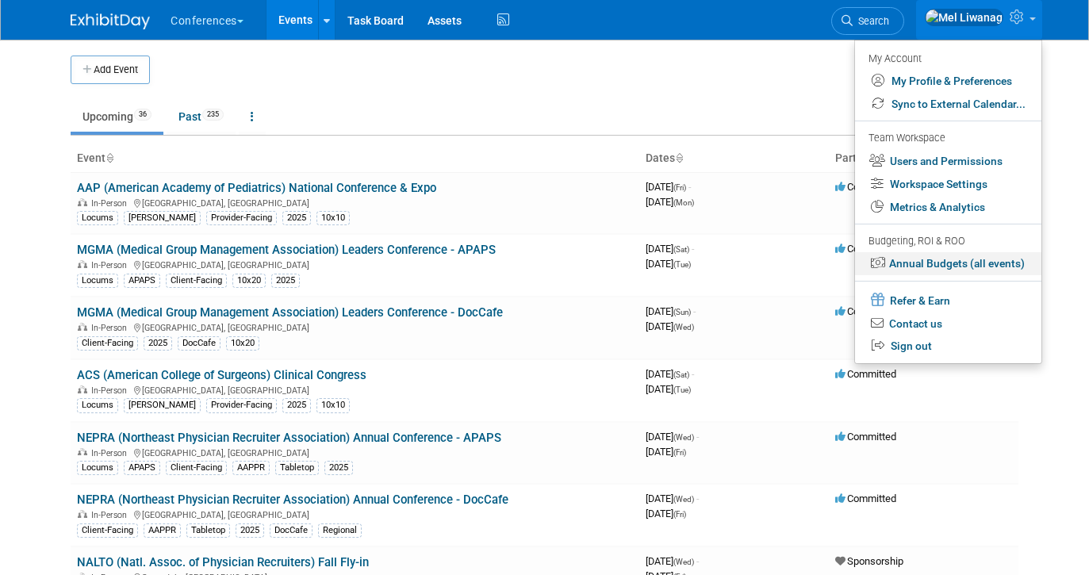
click at [949, 274] on link "Annual Budgets (all events)" at bounding box center [948, 263] width 186 height 23
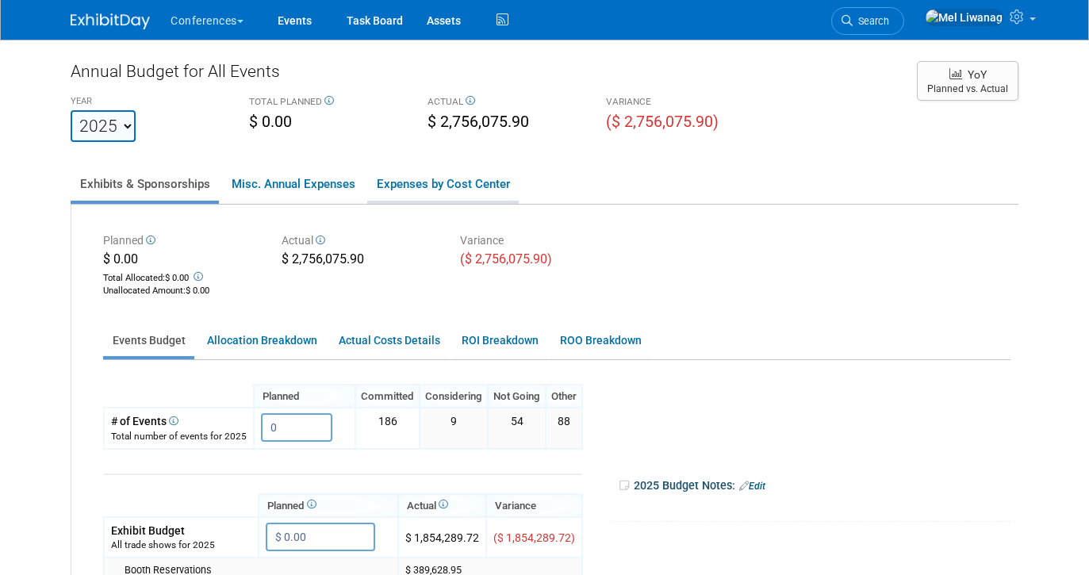
click at [454, 181] on link "Expenses by Cost Center" at bounding box center [442, 183] width 151 height 33
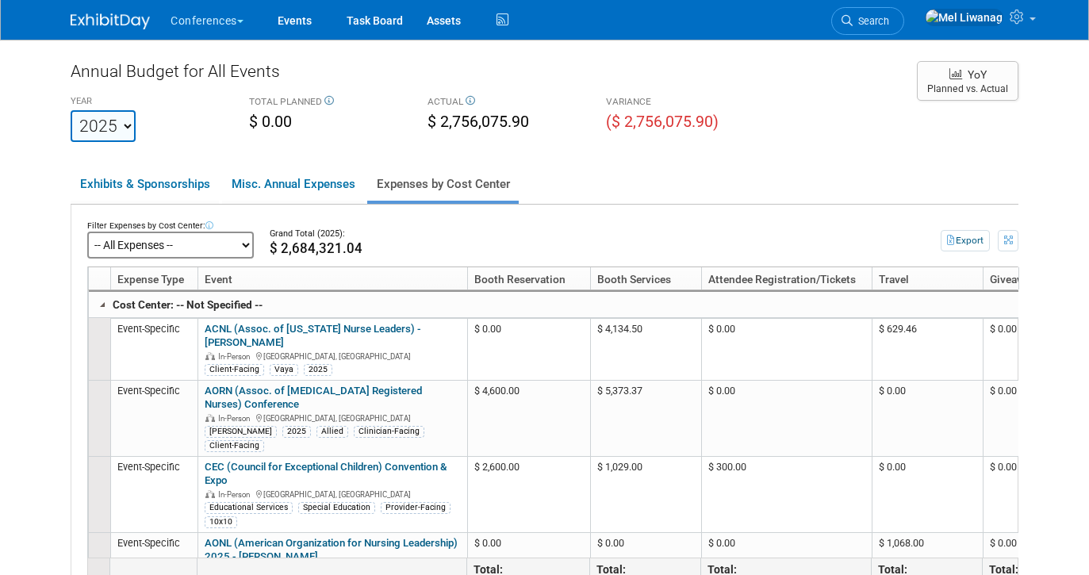
click at [161, 244] on select "-- All Expenses -- -- Cost Center Not Specified -- Aya Education Aya Healthcare…" at bounding box center [170, 245] width 167 height 27
click select "-- All Expenses -- -- Cost Center Not Specified -- Aya Education Aya Healthcare…" at bounding box center [170, 245] width 167 height 27
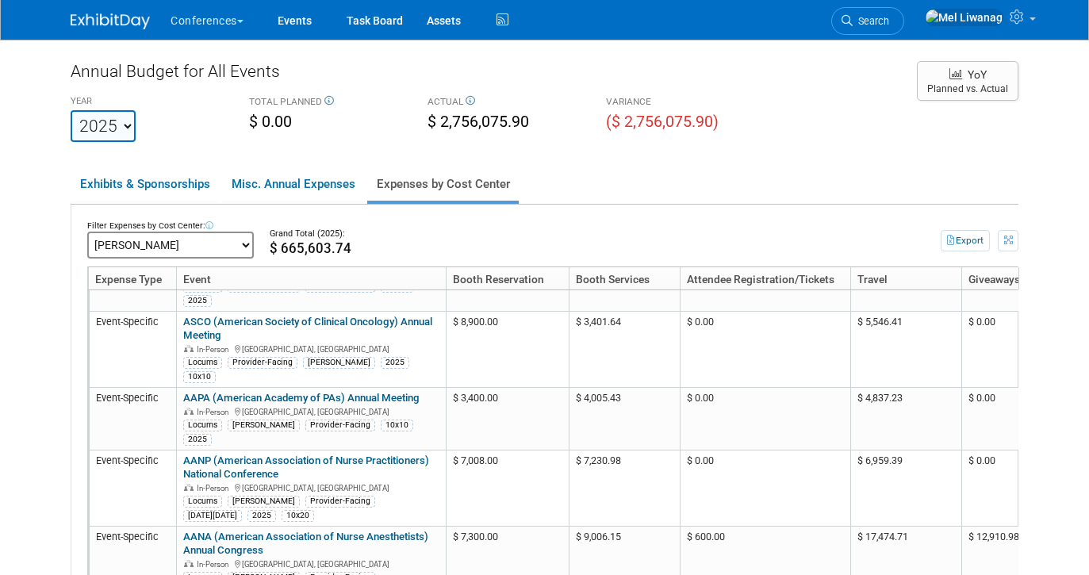
scroll to position [411, 0]
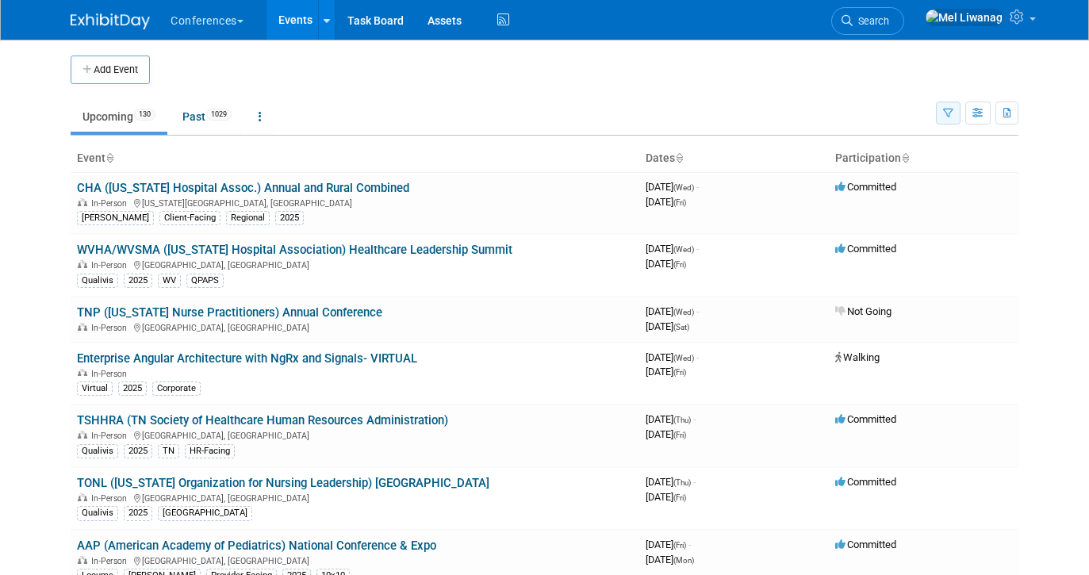
click at [943, 111] on icon "button" at bounding box center [948, 114] width 10 height 10
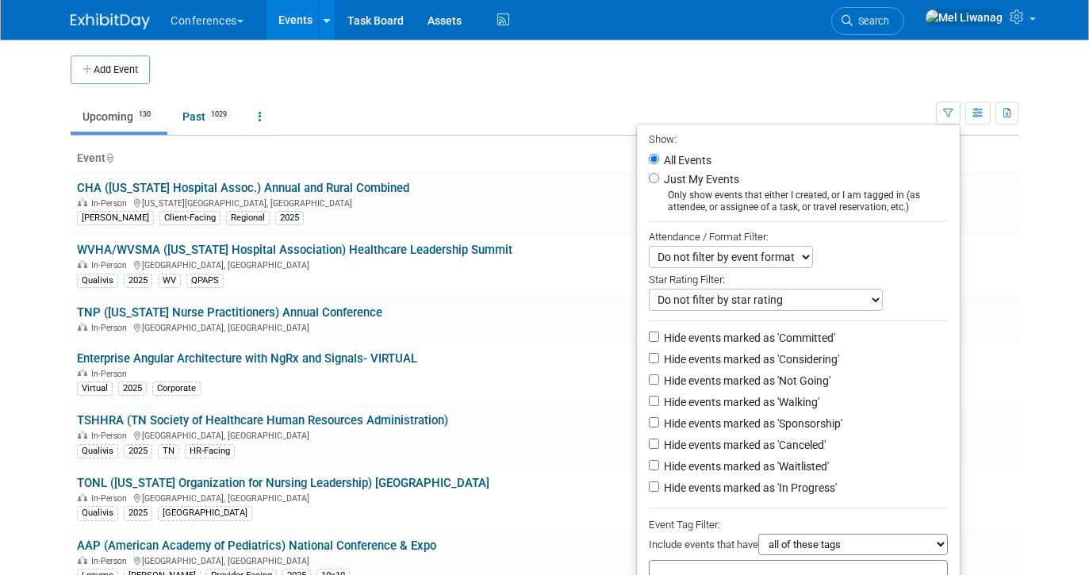
click at [567, 93] on td "Upcoming 130 Past 1029 All Events 1159 Past and Upcoming Grouped Annually Event…" at bounding box center [503, 110] width 865 height 52
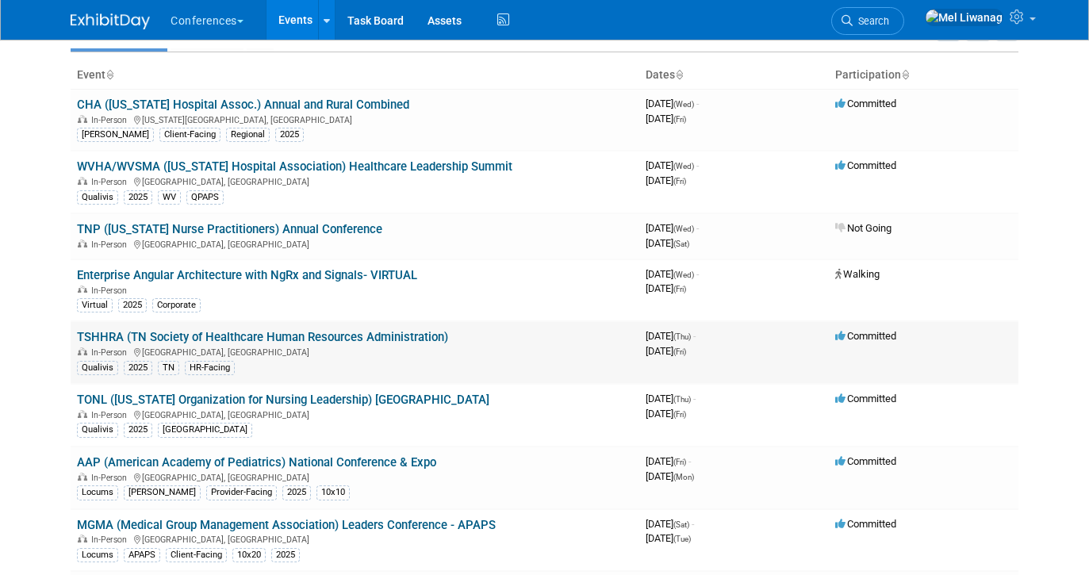
scroll to position [97, 0]
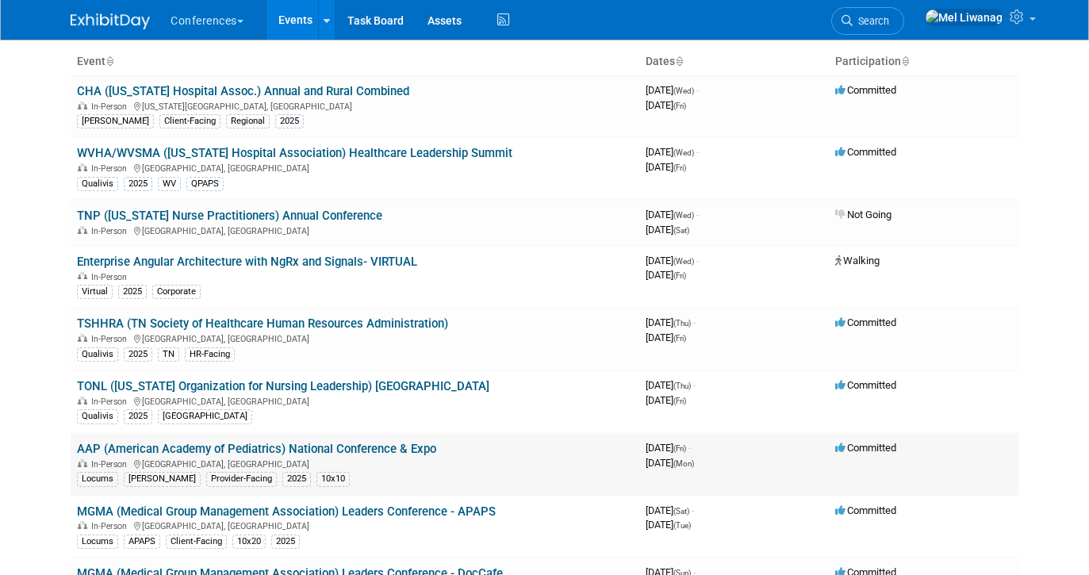
click at [239, 446] on link "AAP (American Academy of Pediatrics) National Conference & Expo" at bounding box center [256, 449] width 359 height 14
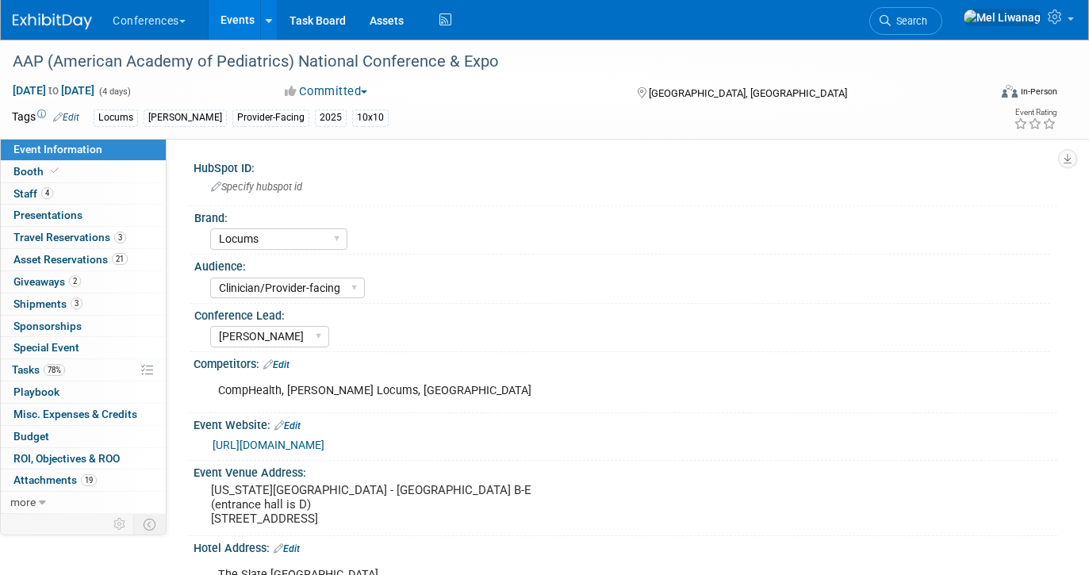
select select "Locums"
select select "Clinician/Provider-facing"
select select "[PERSON_NAME]"
click at [86, 242] on span "Travel Reservations 3" at bounding box center [69, 237] width 113 height 13
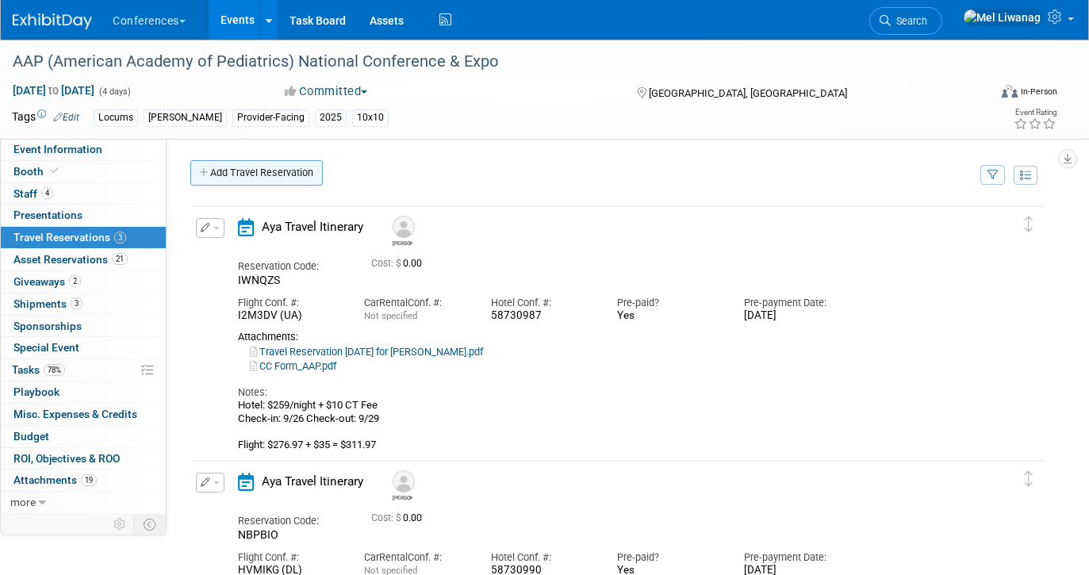
click at [314, 180] on link "Add Travel Reservation" at bounding box center [256, 172] width 132 height 25
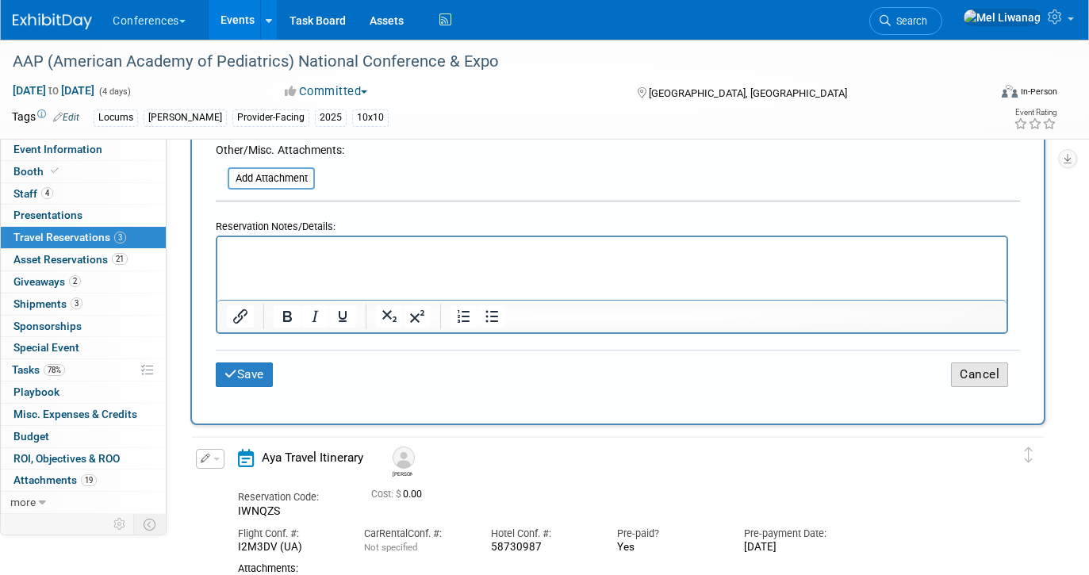
click at [970, 369] on button "Cancel" at bounding box center [979, 374] width 57 height 25
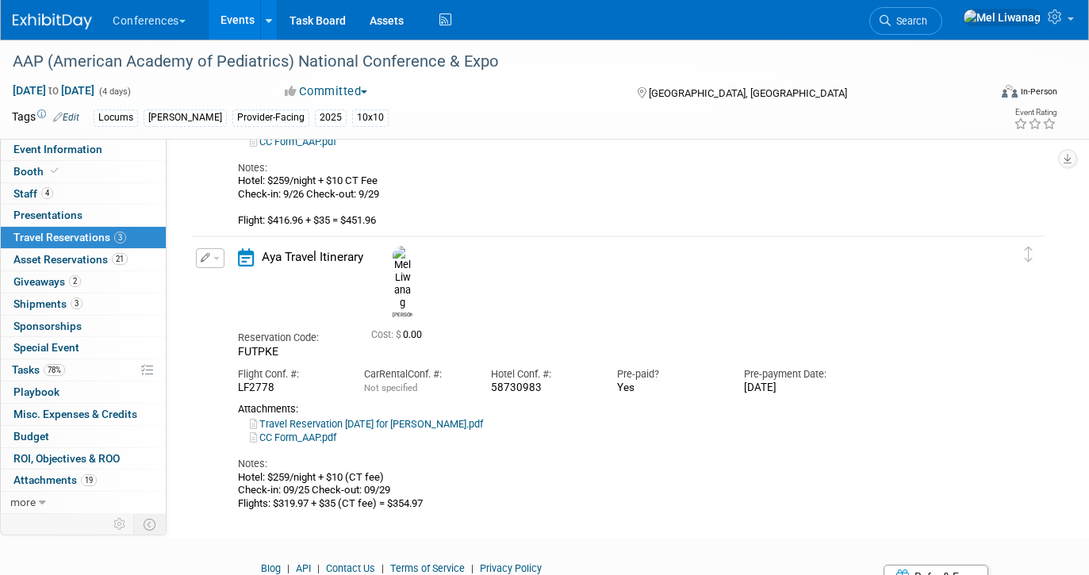
click at [209, 268] on div "Edit Reservation Delete Reservation" at bounding box center [205, 262] width 18 height 29
click at [216, 261] on button "button" at bounding box center [210, 258] width 29 height 20
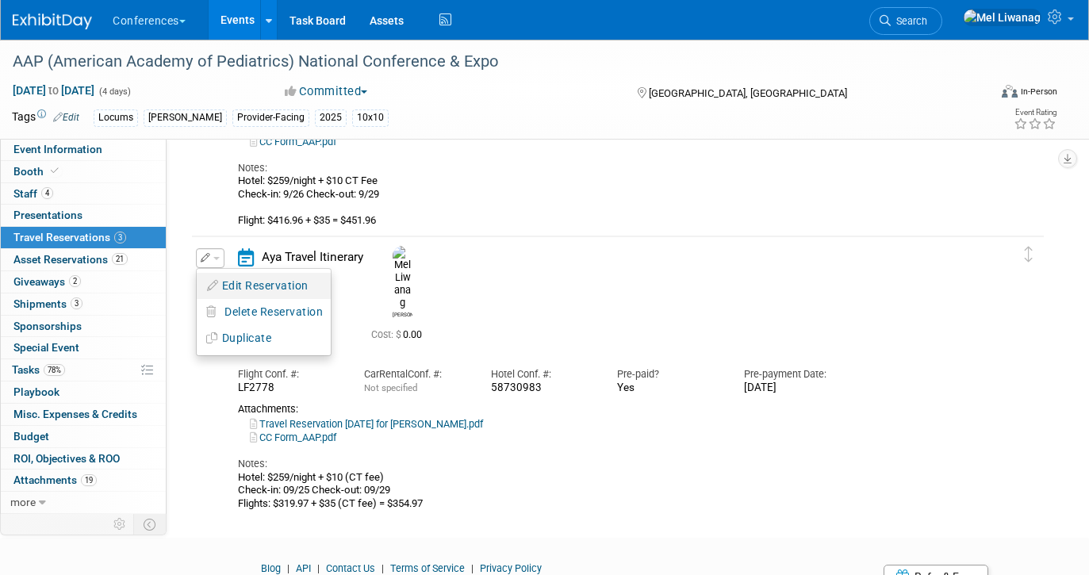
click at [246, 286] on button "Edit Reservation" at bounding box center [264, 285] width 134 height 23
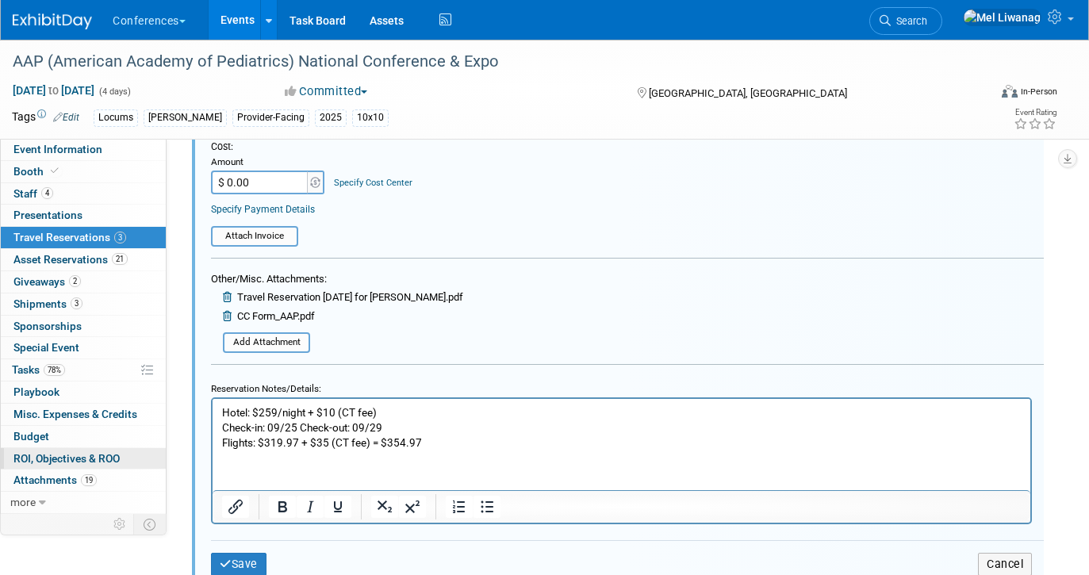
scroll to position [989, 0]
click at [104, 415] on span "Misc. Expenses & Credits 0" at bounding box center [75, 414] width 124 height 13
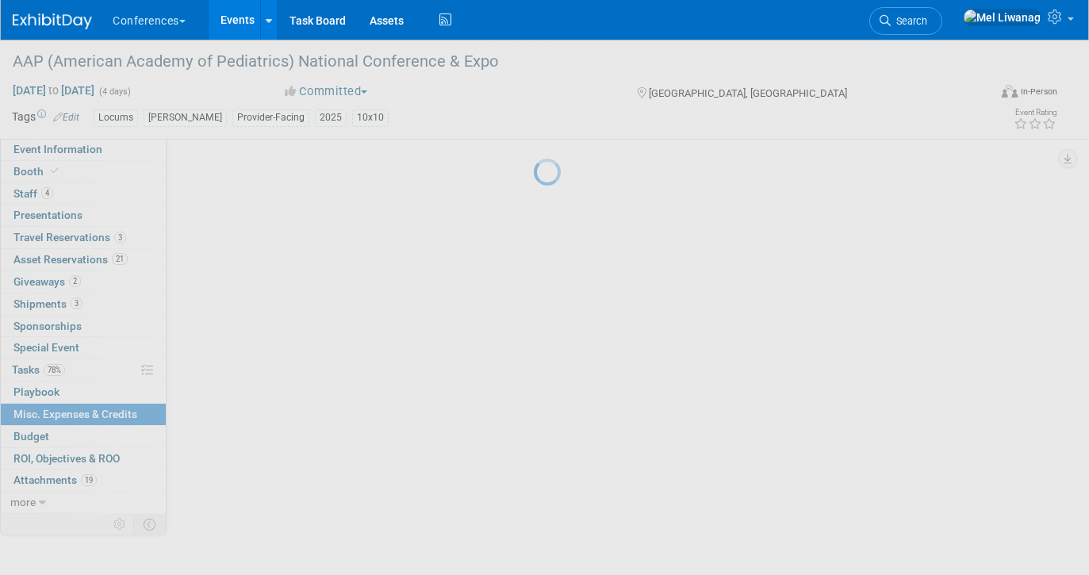
scroll to position [0, 0]
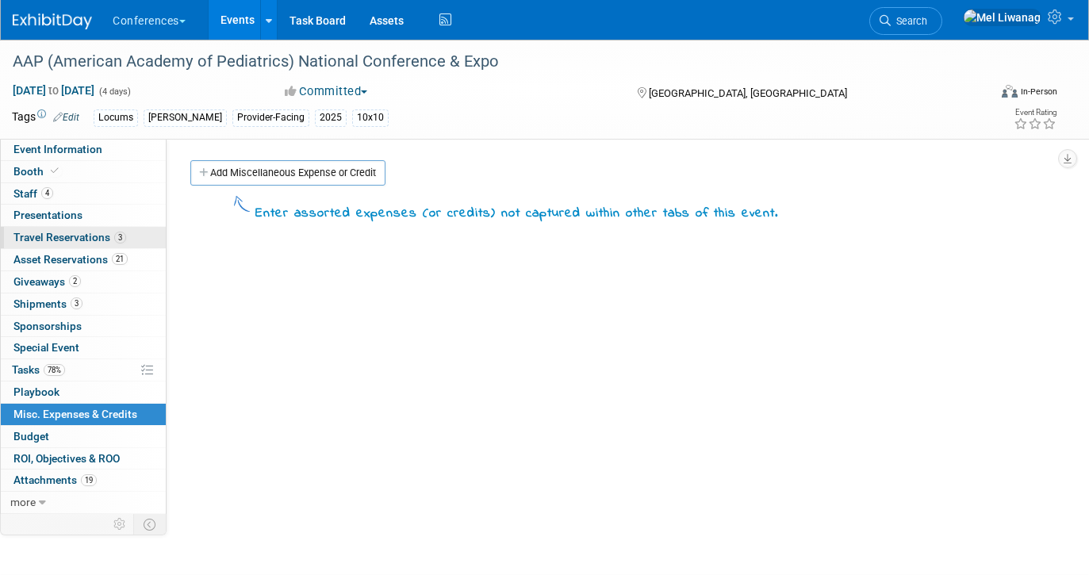
click at [92, 234] on span "Travel Reservations 3" at bounding box center [69, 237] width 113 height 13
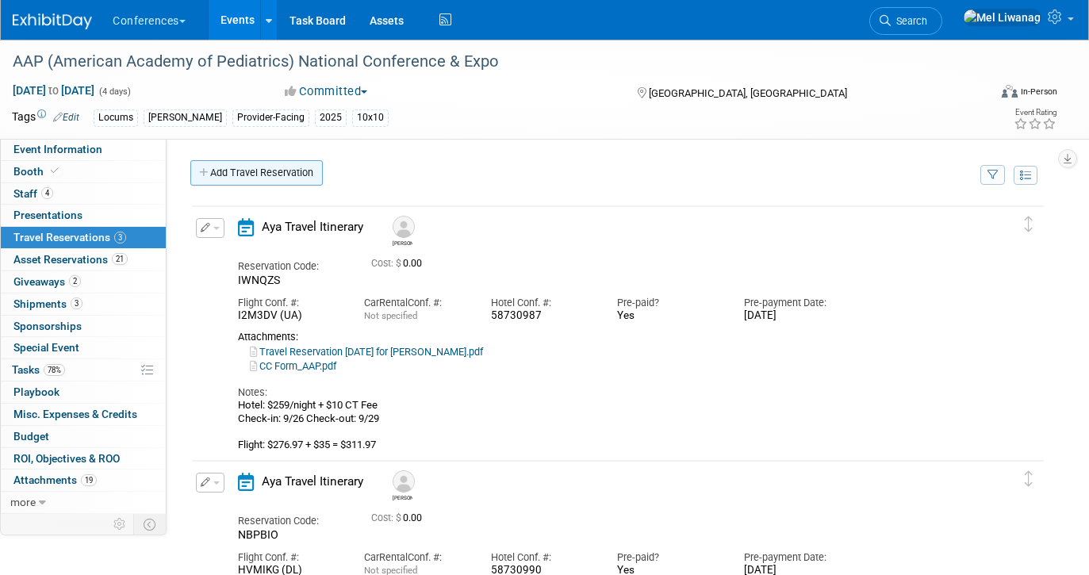
click at [196, 173] on link "Add Travel Reservation" at bounding box center [256, 172] width 132 height 25
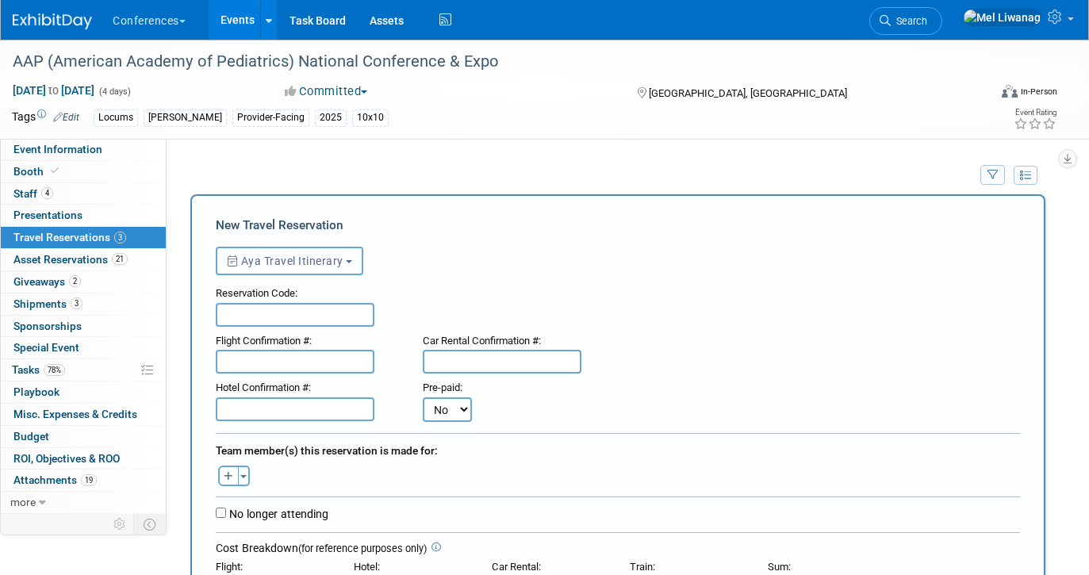
click at [339, 264] on span "Aya Travel Itinerary" at bounding box center [285, 261] width 117 height 13
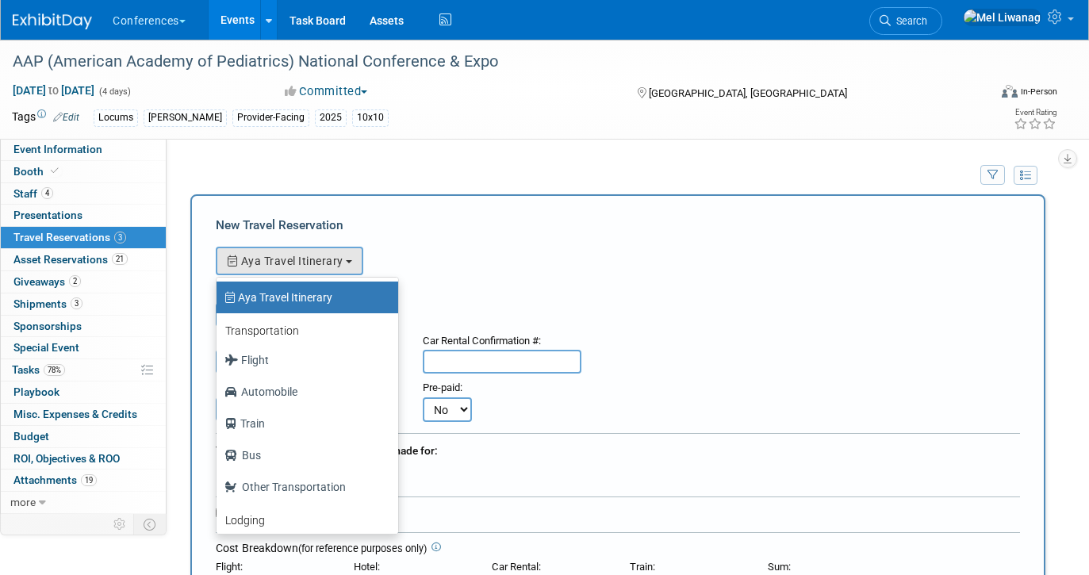
click at [494, 249] on div "<i class="fa-light fa-calendar-lines" style="padding: 6px 4px 6px 1px;"></i> Ay…" at bounding box center [618, 259] width 804 height 33
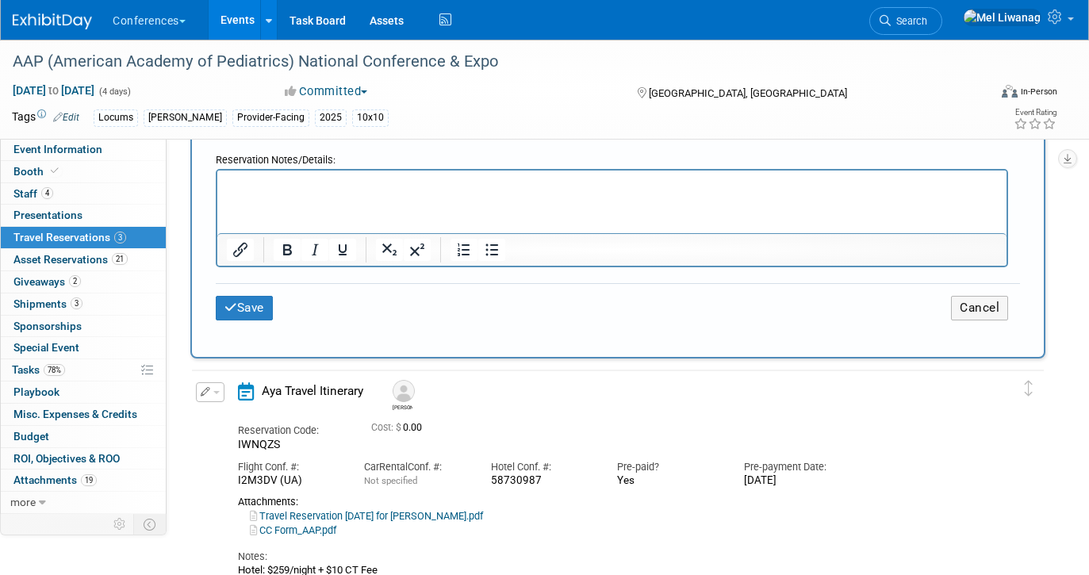
scroll to position [713, 0]
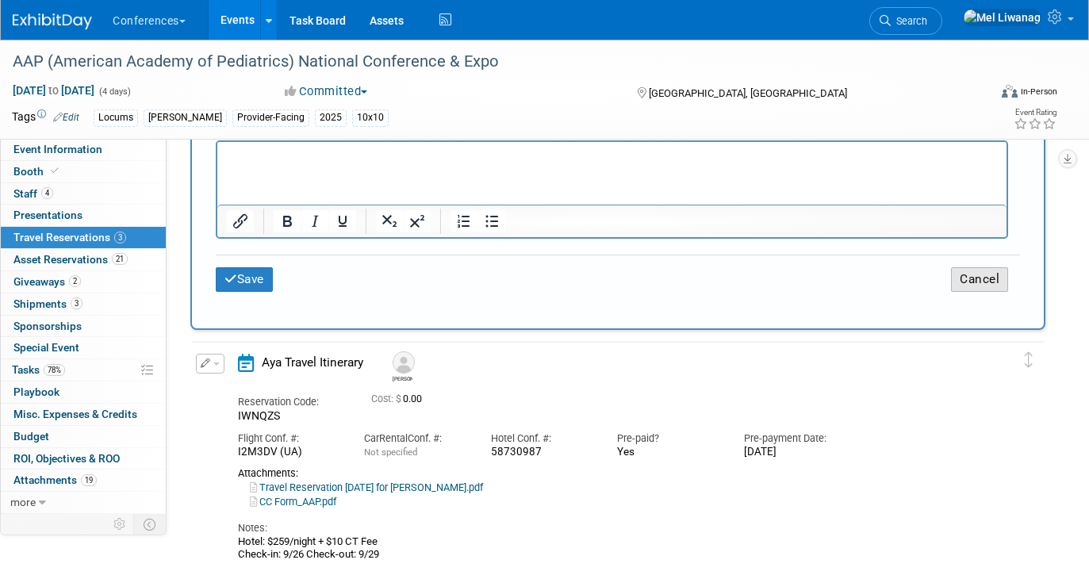
click at [987, 282] on button "Cancel" at bounding box center [979, 279] width 57 height 25
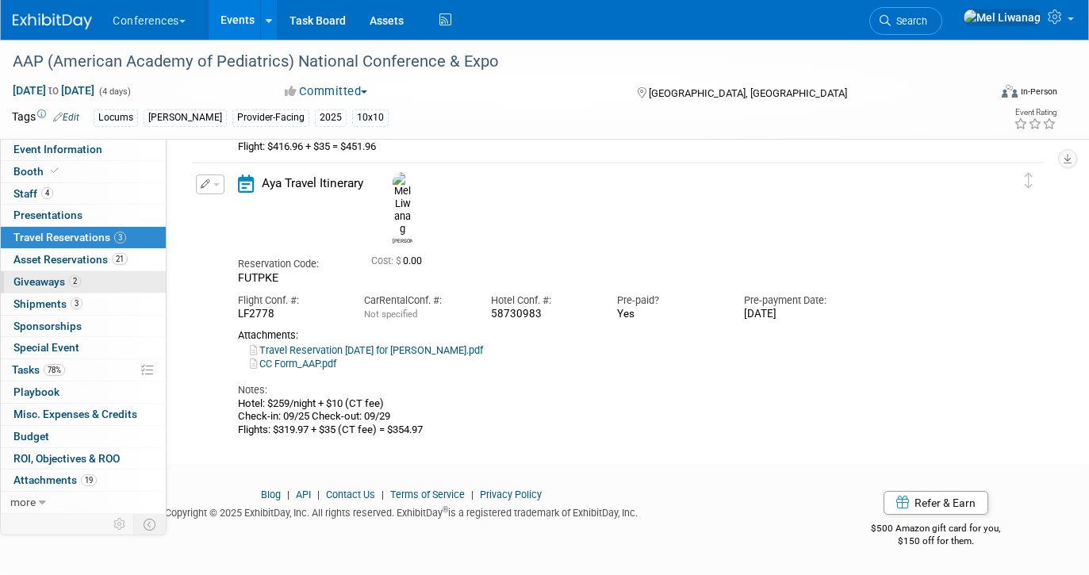
scroll to position [0, 0]
click at [93, 201] on link "4 Staff 4" at bounding box center [83, 193] width 165 height 21
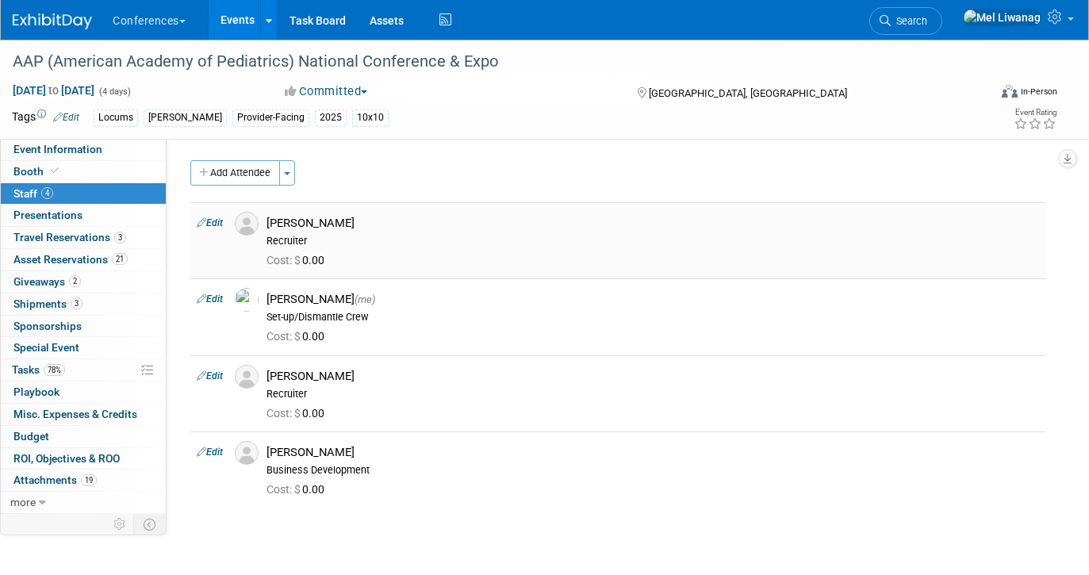
click at [216, 223] on link "Edit" at bounding box center [210, 222] width 26 height 11
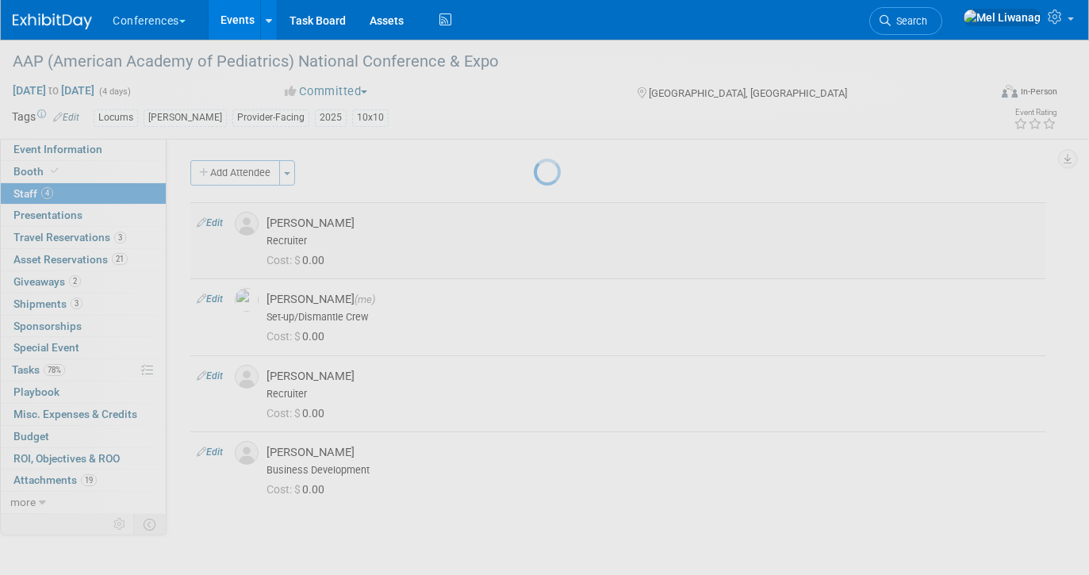
select select "8d316d69-9ec5-4614-aa52-fdd9c1bedd0a"
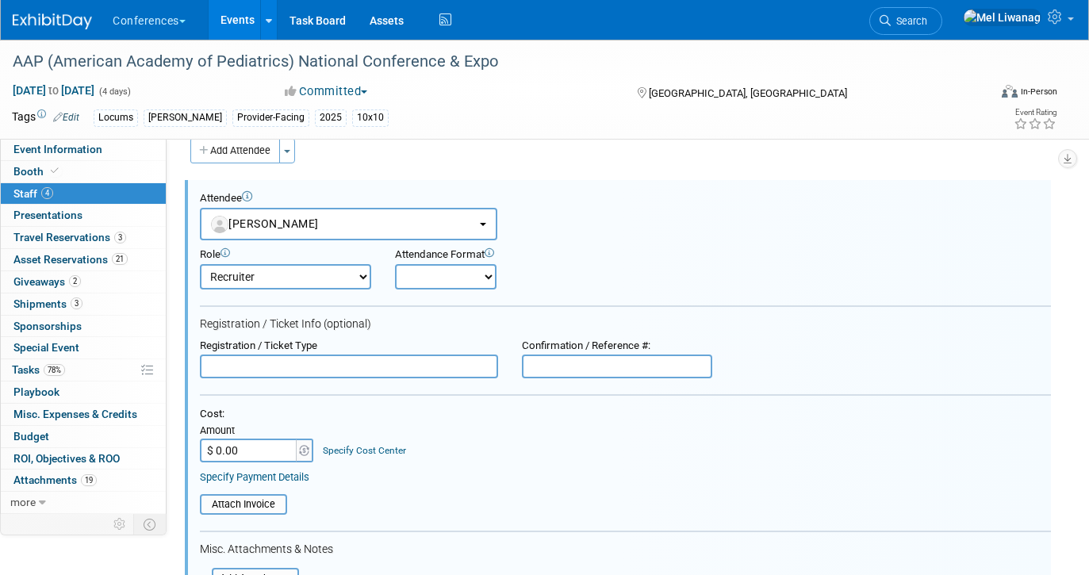
click at [400, 478] on div "Specify Payment Details" at bounding box center [625, 477] width 851 height 14
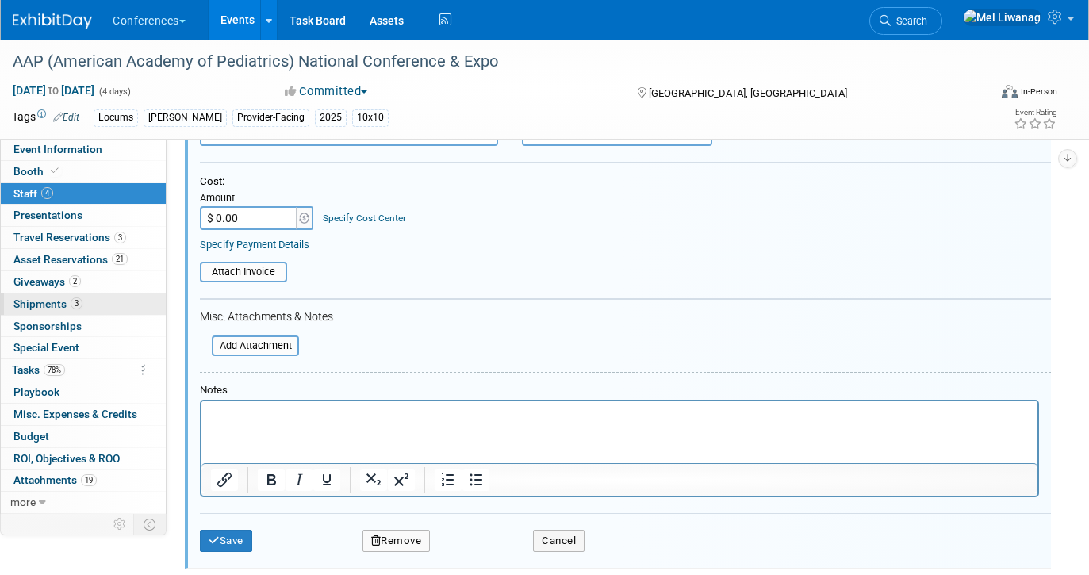
scroll to position [266, 0]
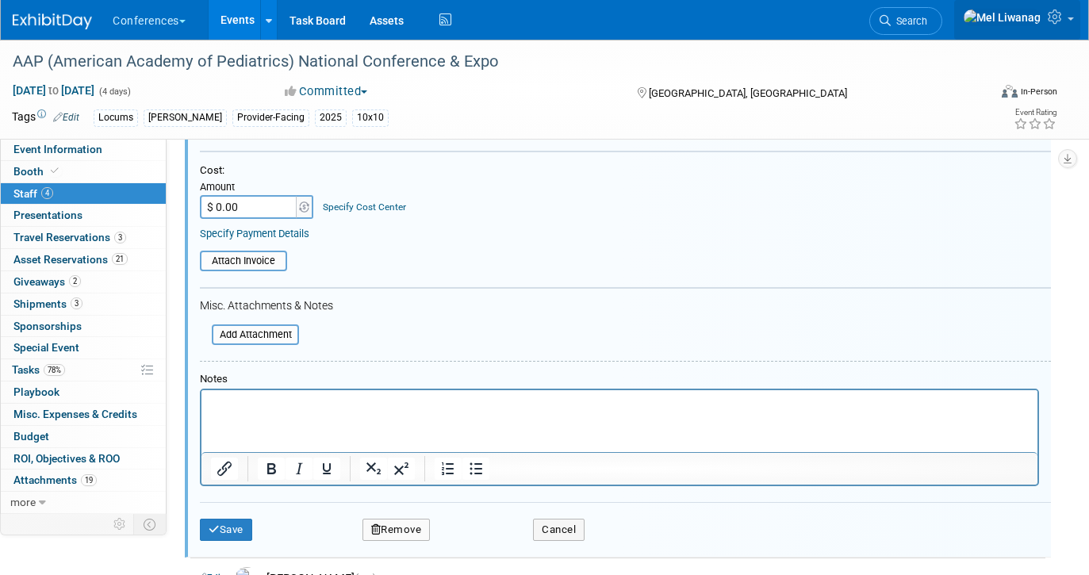
click at [1055, 24] on icon at bounding box center [1056, 17] width 18 height 14
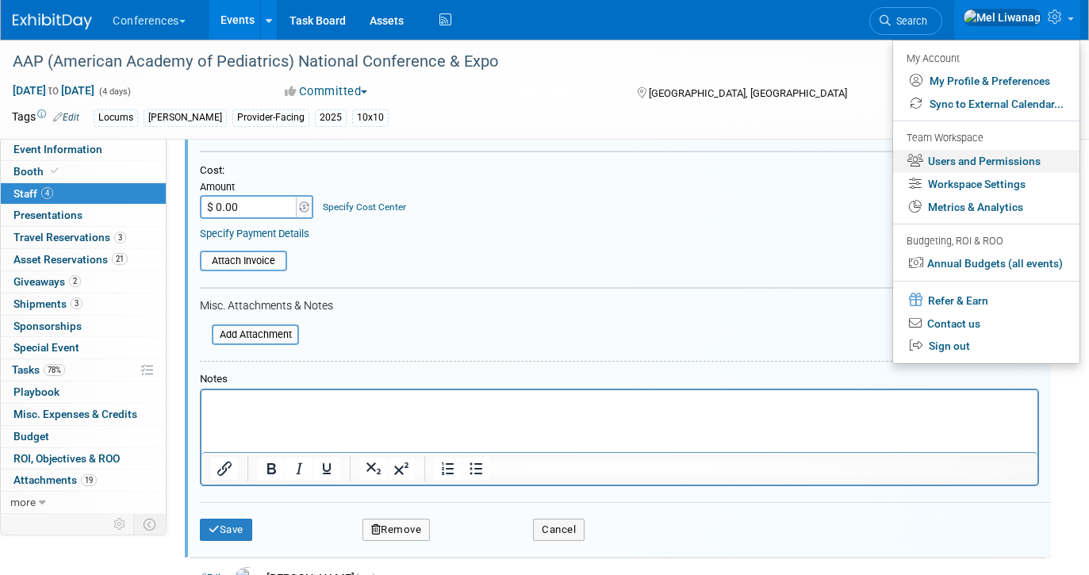
click at [981, 159] on link "Users and Permissions" at bounding box center [986, 161] width 186 height 23
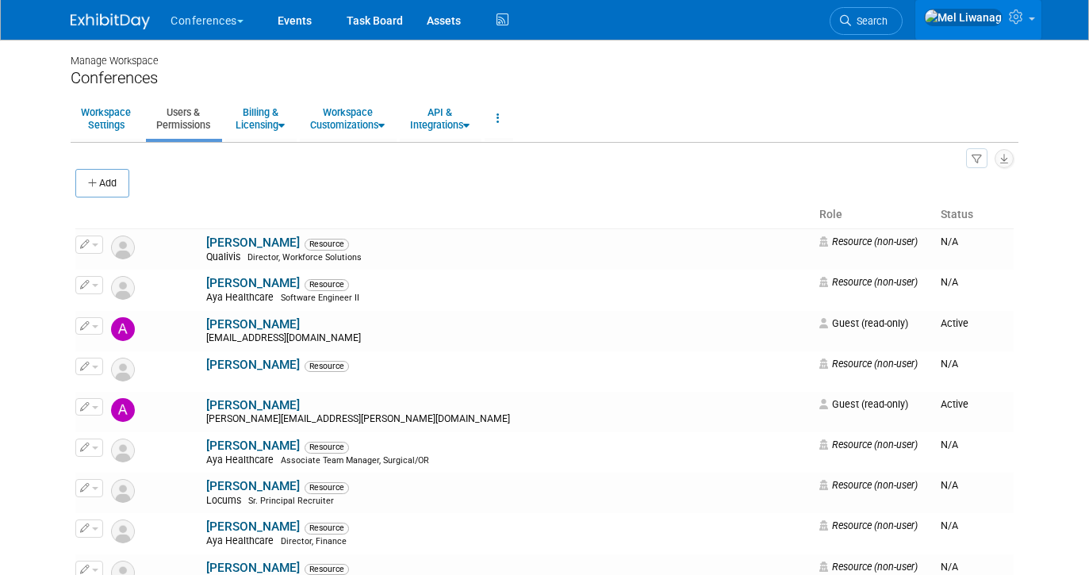
click at [1015, 19] on icon at bounding box center [1018, 17] width 18 height 14
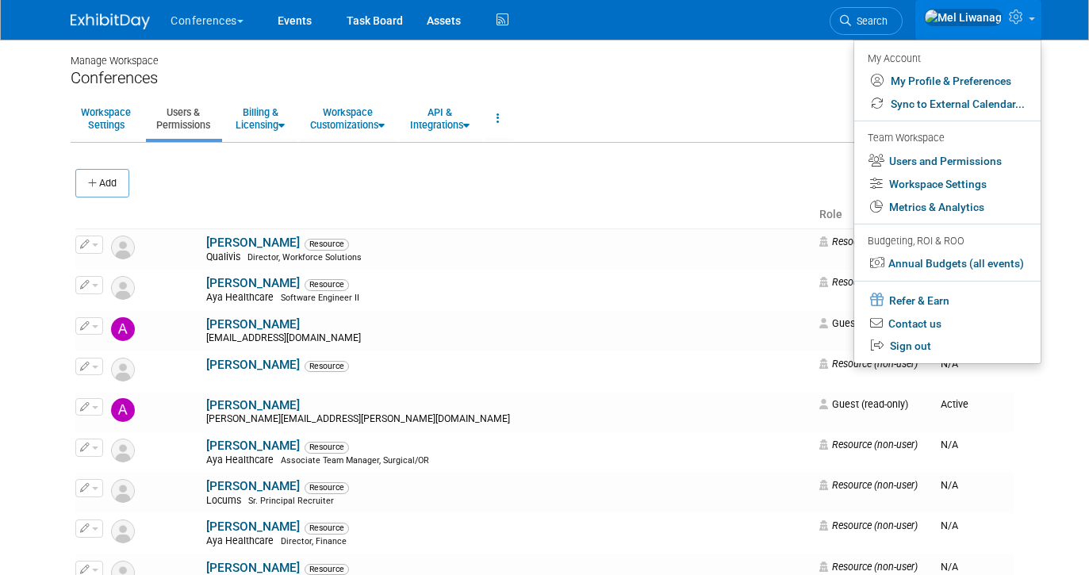
click at [1015, 19] on icon at bounding box center [1018, 17] width 18 height 14
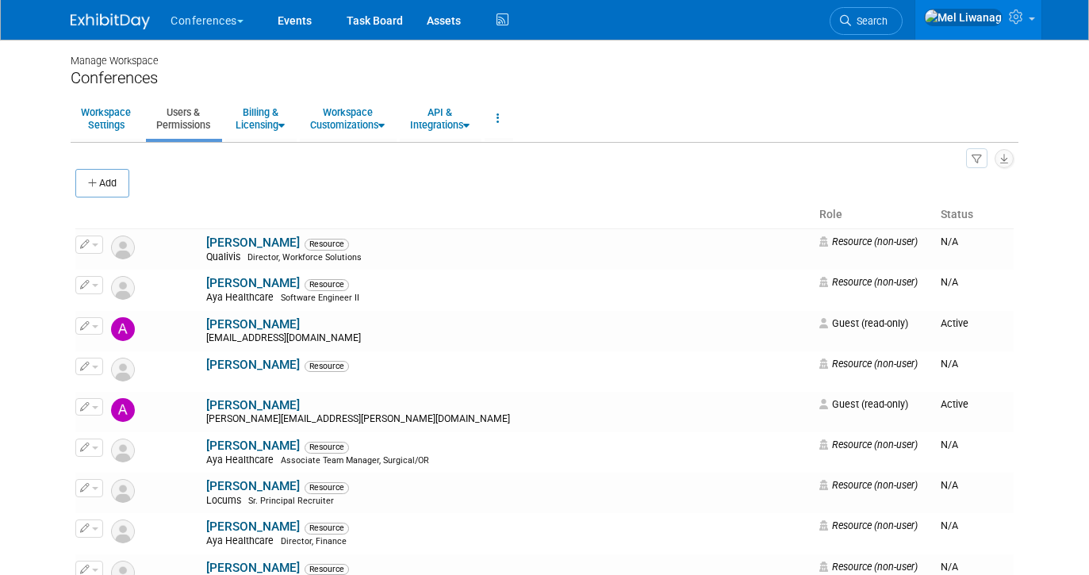
scroll to position [8399, 0]
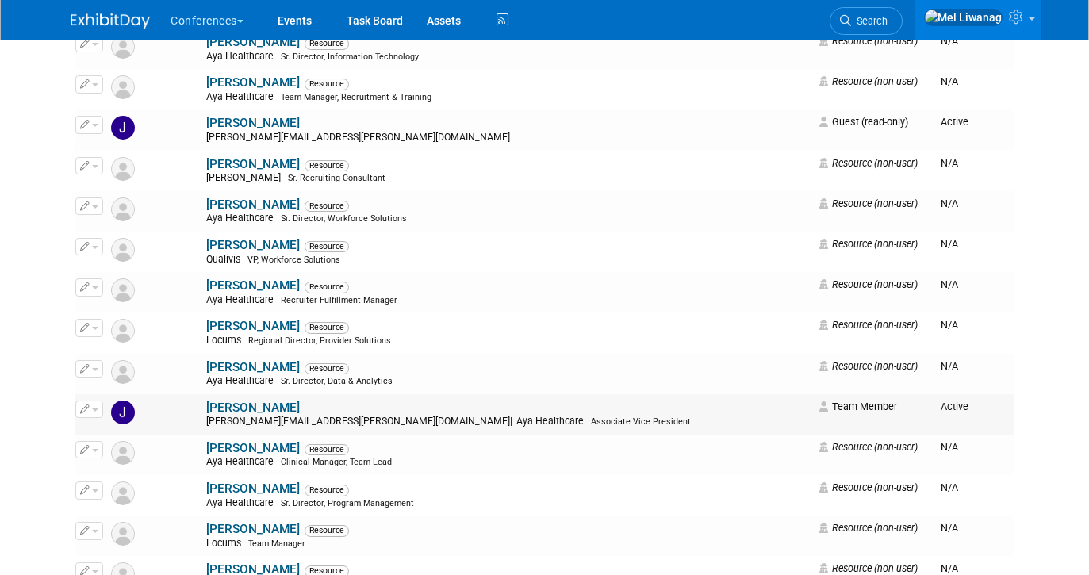
click at [88, 411] on icon "button" at bounding box center [85, 408] width 10 height 9
click at [108, 431] on link "Edit" at bounding box center [138, 434] width 125 height 22
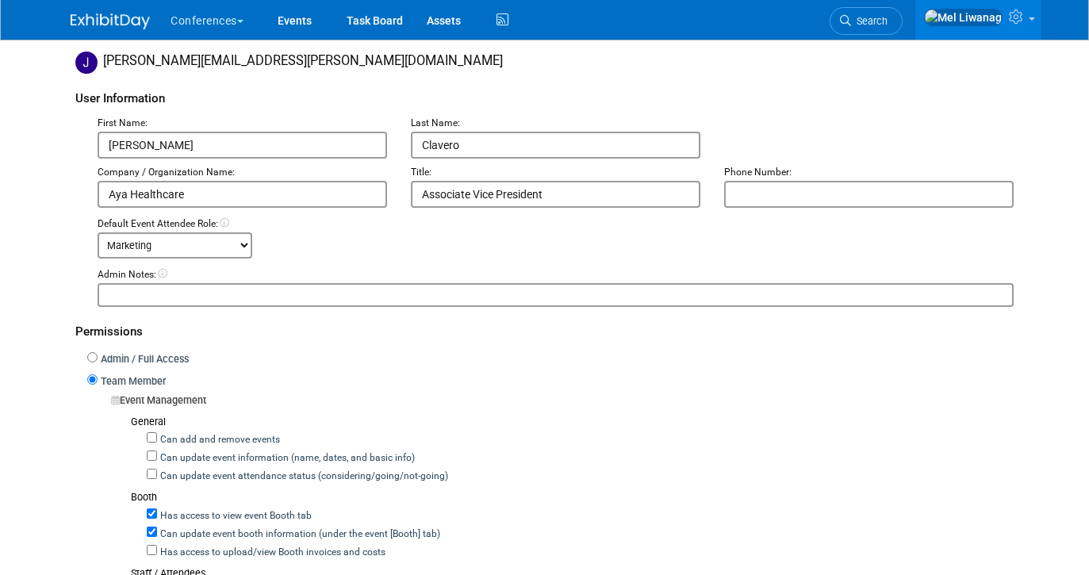
scroll to position [167, 0]
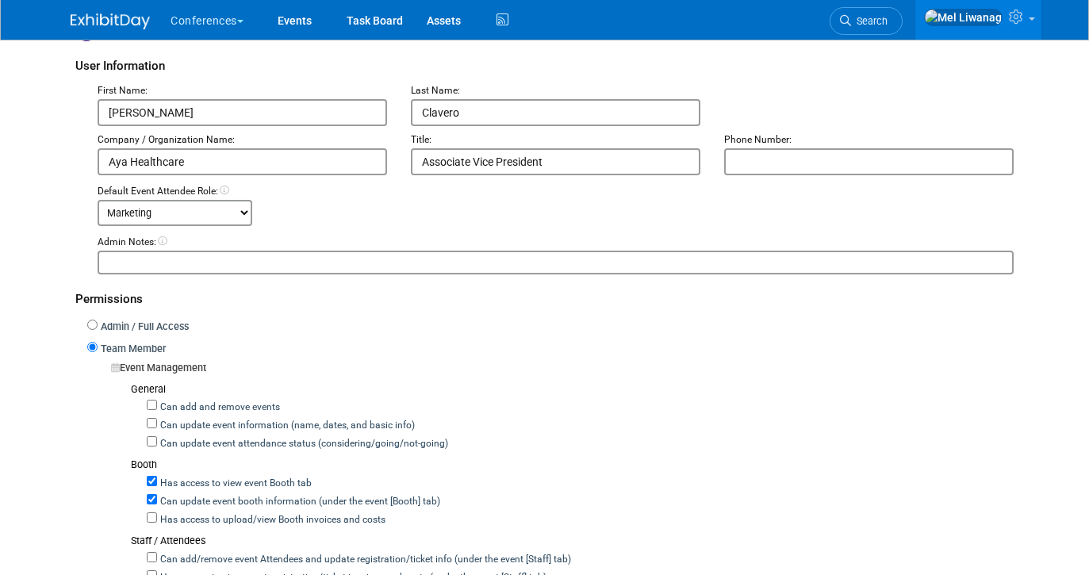
click at [151, 312] on div "Permissions" at bounding box center [544, 295] width 938 height 42
click at [151, 325] on label "Admin / Full Access" at bounding box center [143, 327] width 91 height 15
click at [98, 325] on input "Admin / Full Access" at bounding box center [92, 325] width 10 height 10
radio input "true"
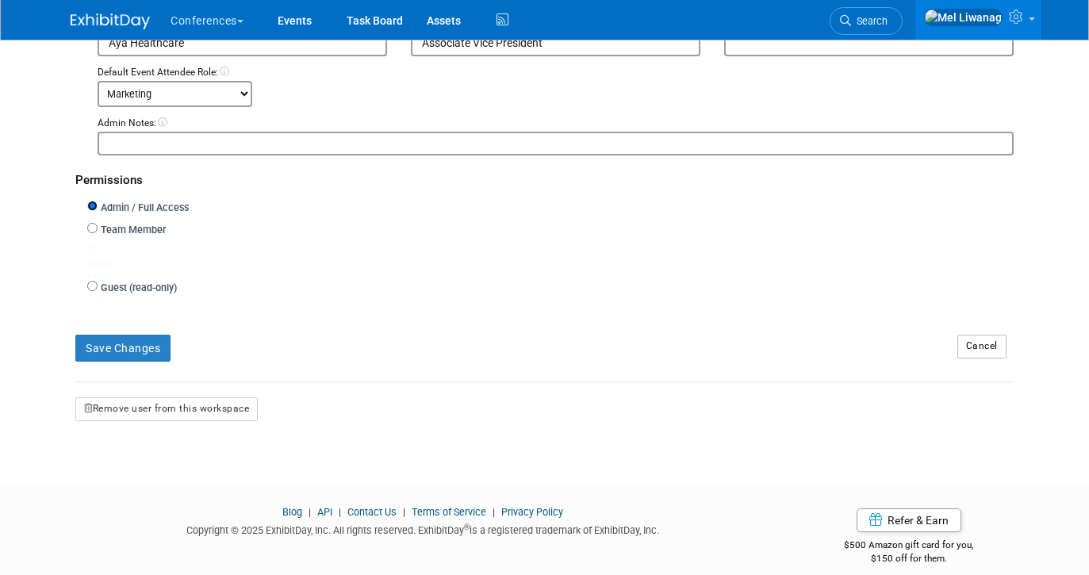
scroll to position [265, 0]
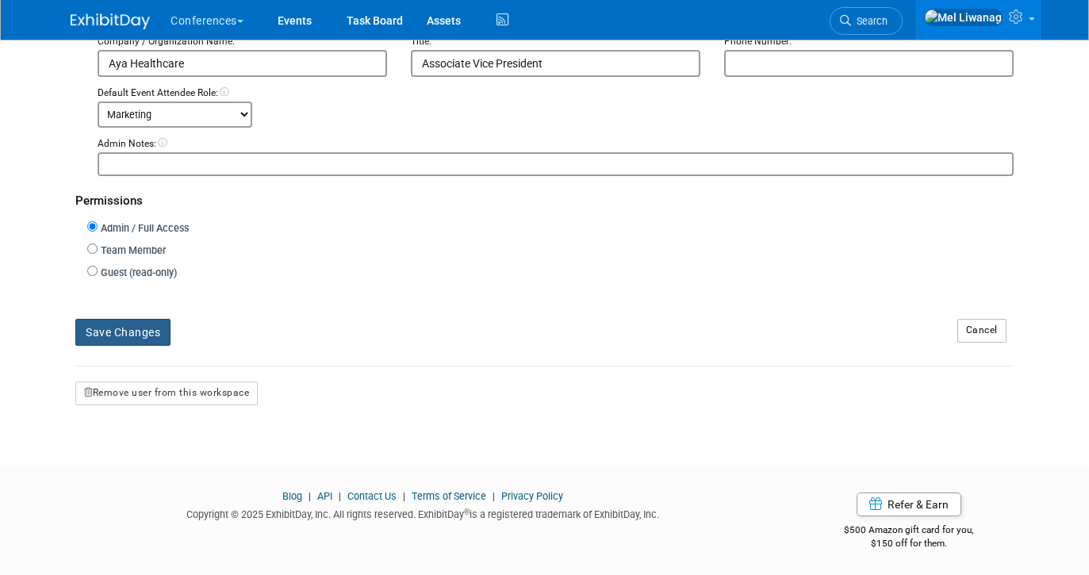
click at [135, 327] on button "Save Changes" at bounding box center [122, 332] width 95 height 27
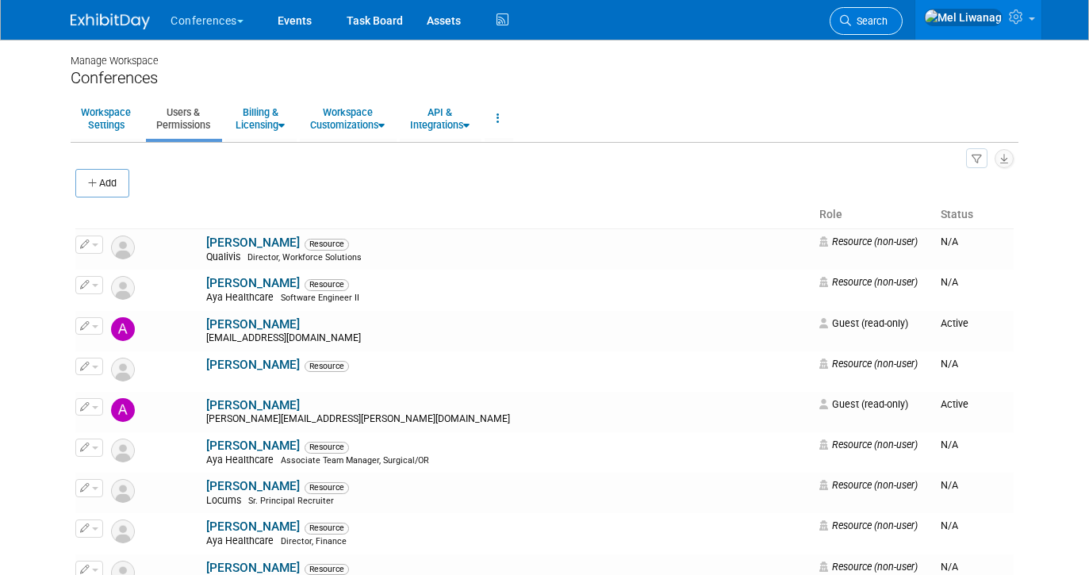
click at [884, 24] on link "Search" at bounding box center [865, 21] width 73 height 28
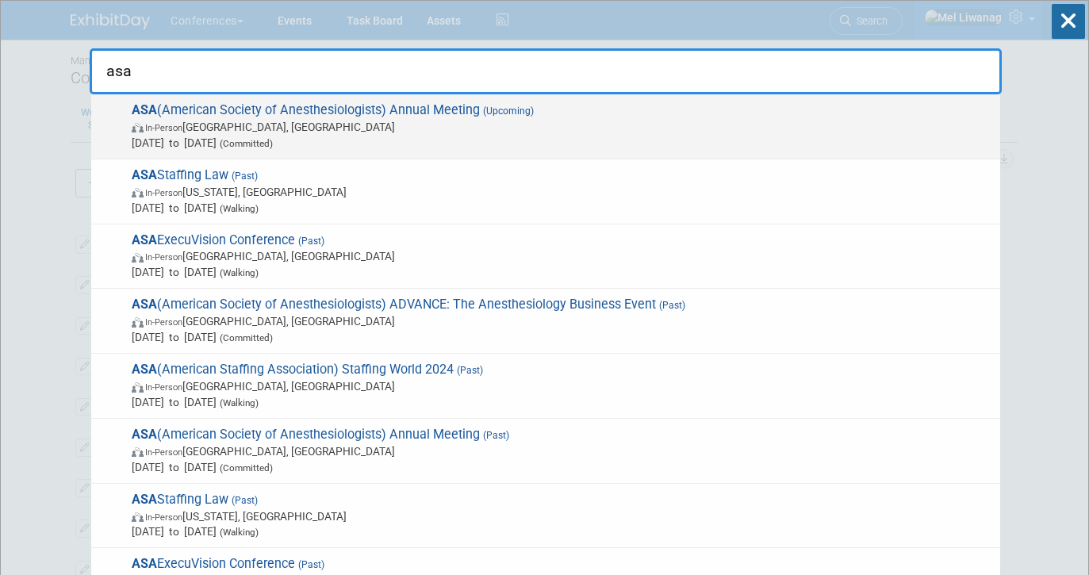
type input "asa"
click at [388, 132] on span "In-Person [GEOGRAPHIC_DATA], [GEOGRAPHIC_DATA]" at bounding box center [562, 127] width 860 height 16
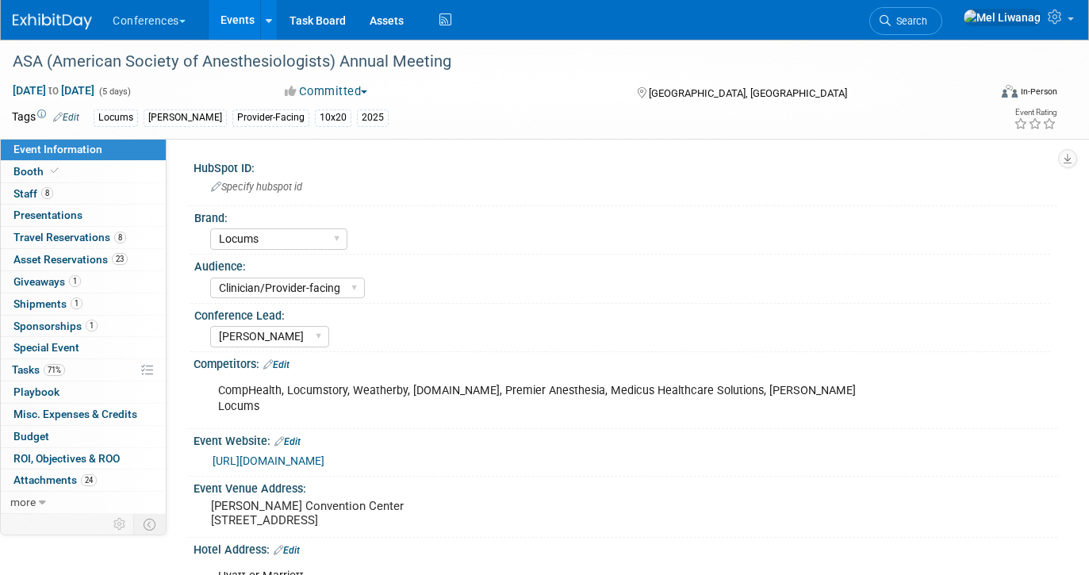
select select "Locums"
select select "Clinician/Provider-facing"
select select "[PERSON_NAME]"
click at [85, 419] on span "Misc. Expenses & Credits 0" at bounding box center [75, 414] width 124 height 13
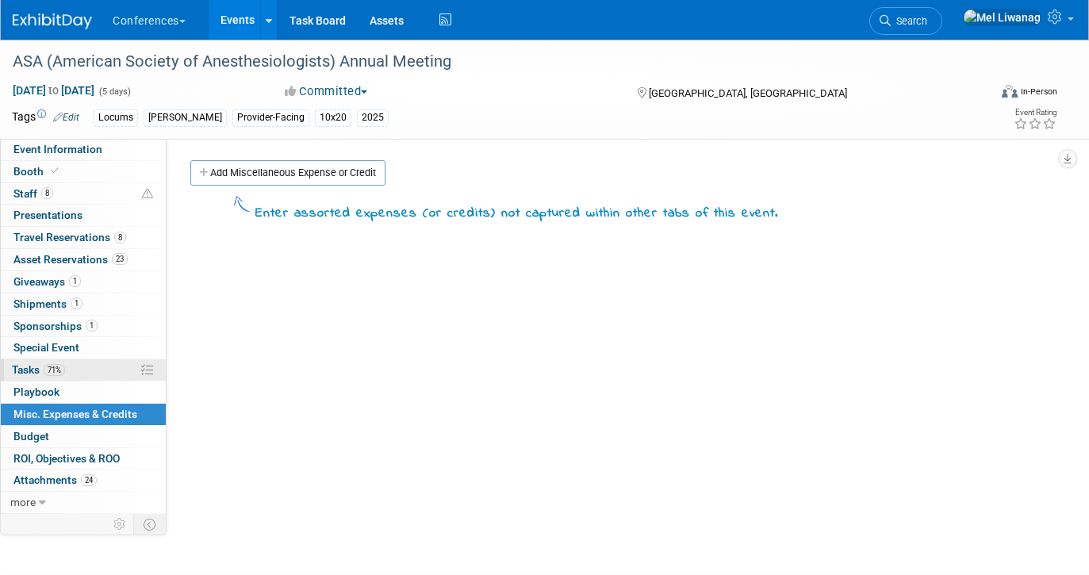
click at [92, 368] on link "71% Tasks 71%" at bounding box center [83, 369] width 165 height 21
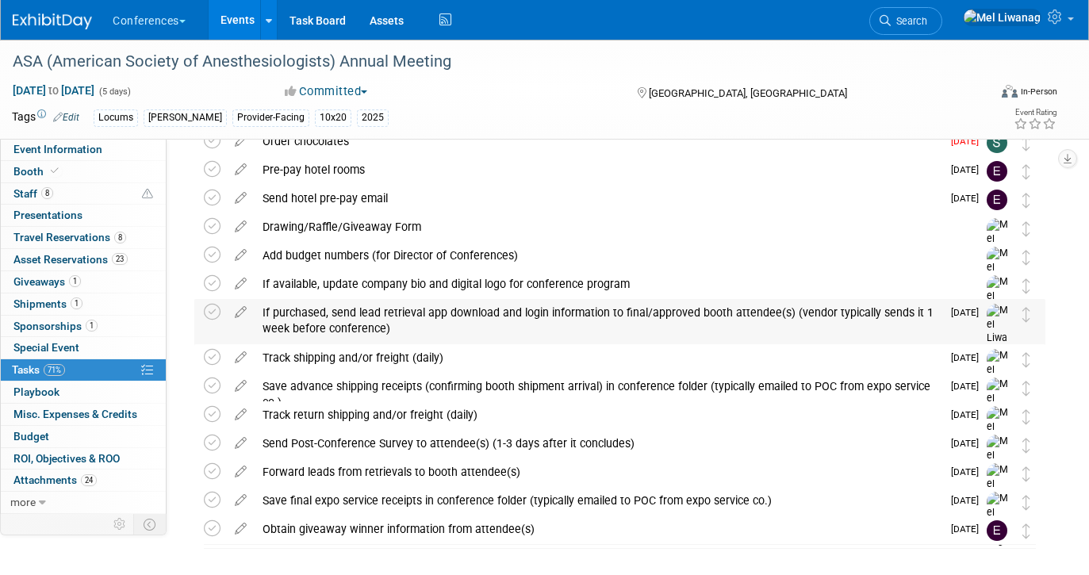
scroll to position [81, 0]
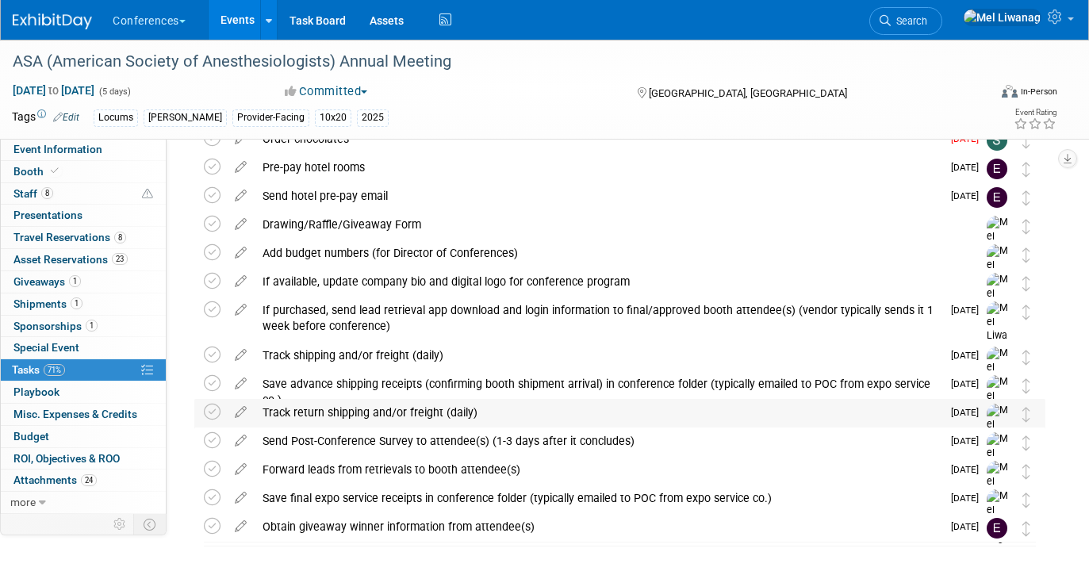
click at [427, 407] on div "Track return shipping and/or freight (daily)" at bounding box center [598, 412] width 687 height 27
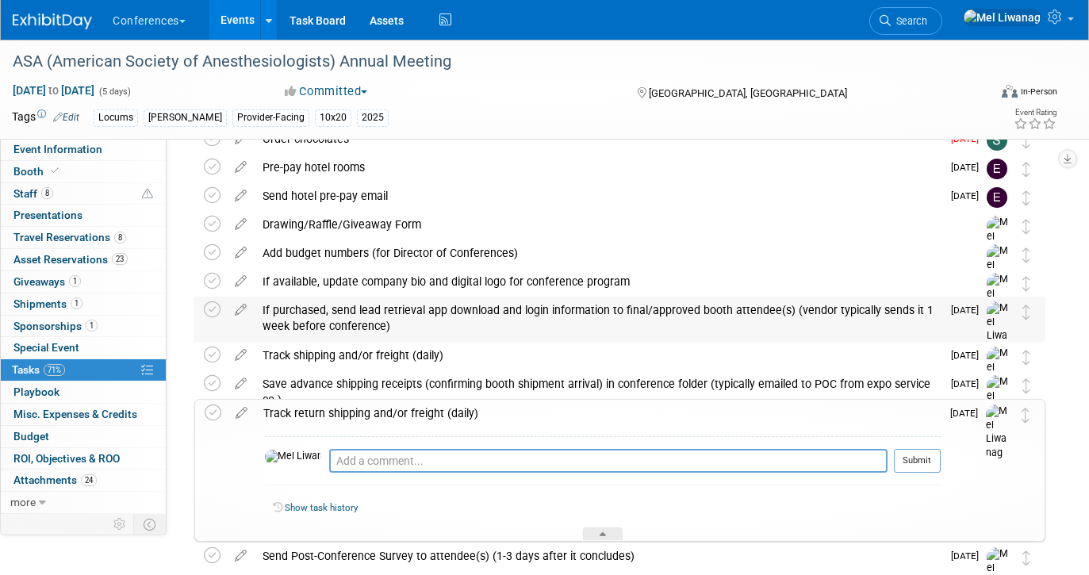
click at [327, 337] on div "If purchased, send lead retrieval app download and login information to final/a…" at bounding box center [598, 319] width 687 height 44
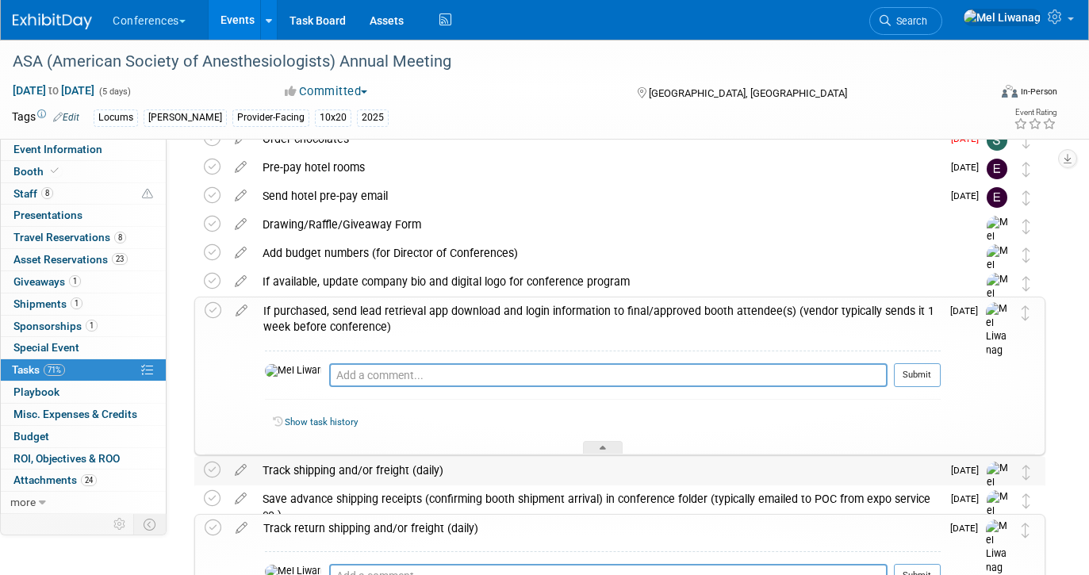
click at [346, 457] on div "Track shipping and/or freight (daily)" at bounding box center [598, 470] width 687 height 27
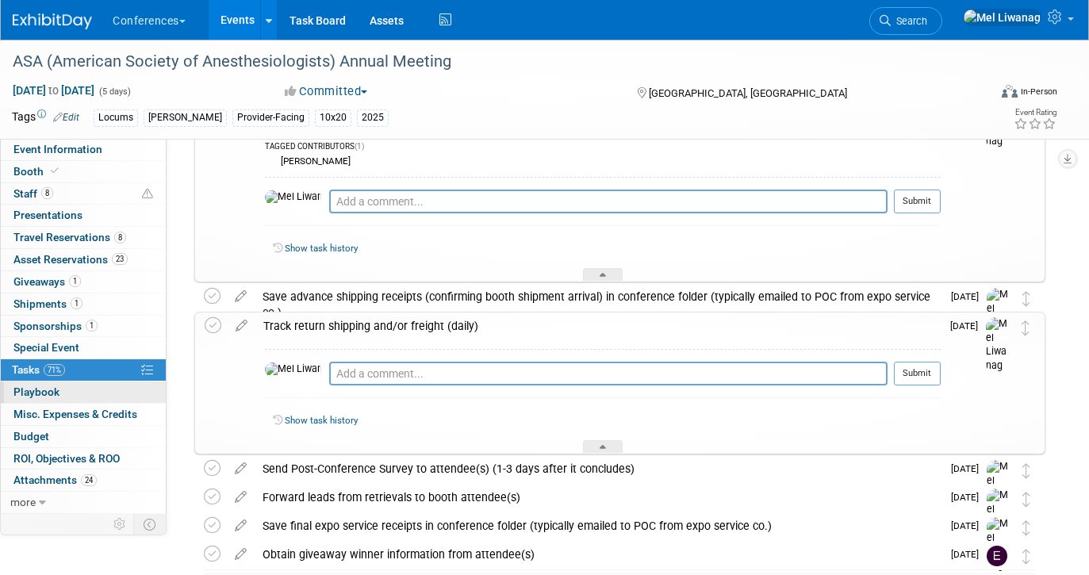
scroll to position [454, 0]
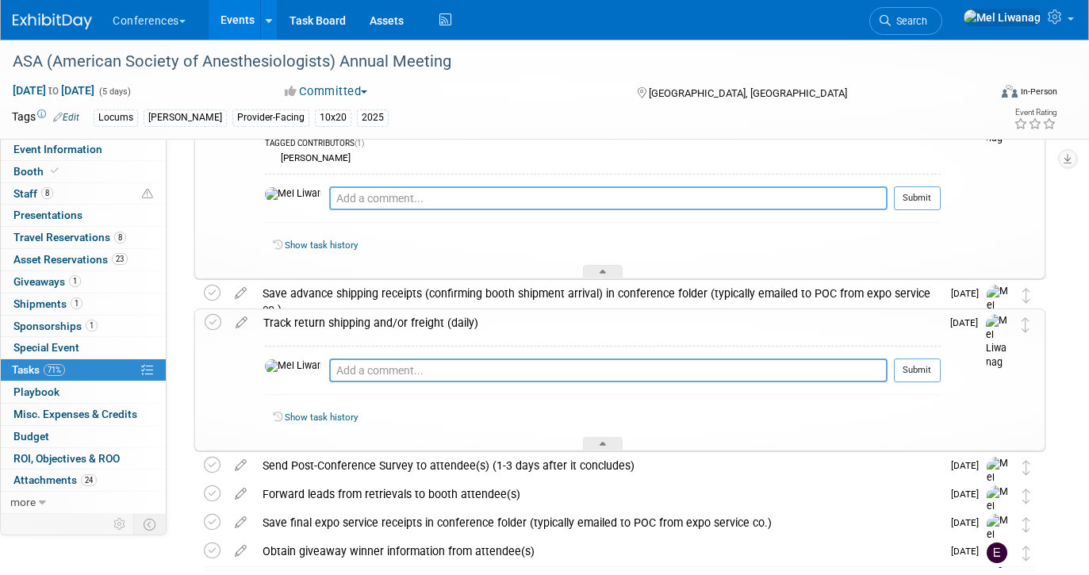
click at [426, 193] on textarea at bounding box center [608, 198] width 558 height 24
paste textarea "Your shipment has been received at the Freeman warehouse for the upcoming ANEST…"
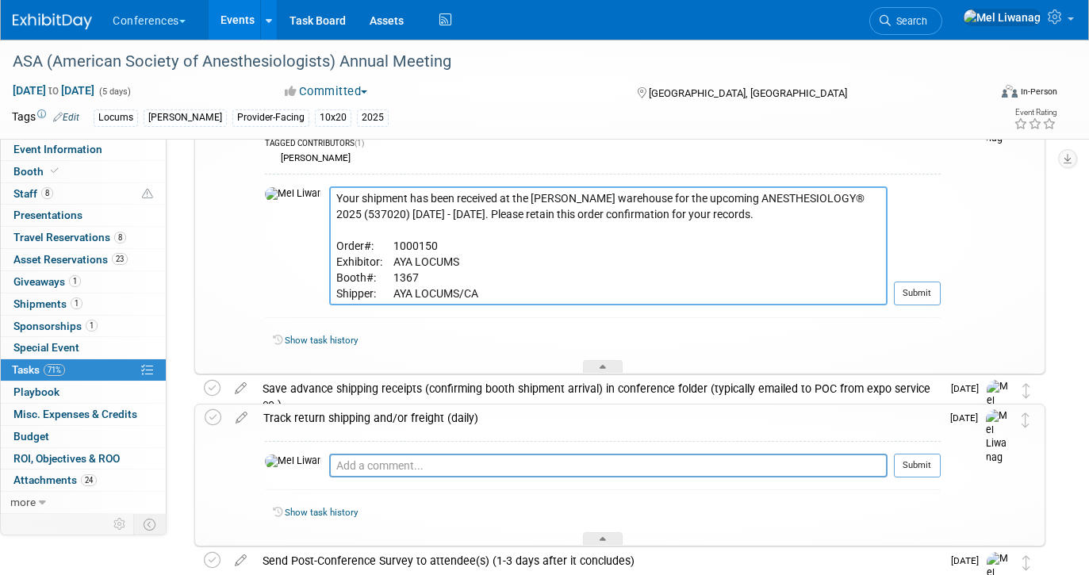
scroll to position [59, 0]
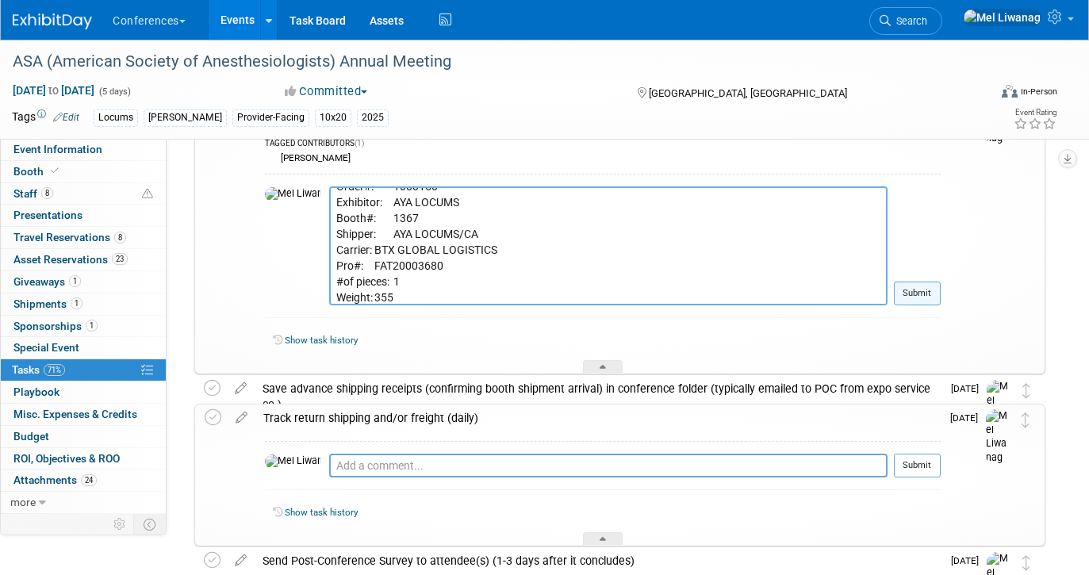
type textarea "Your shipment has been received at the Freeman warehouse for the upcoming ANEST…"
click at [927, 300] on button "Submit" at bounding box center [917, 293] width 47 height 24
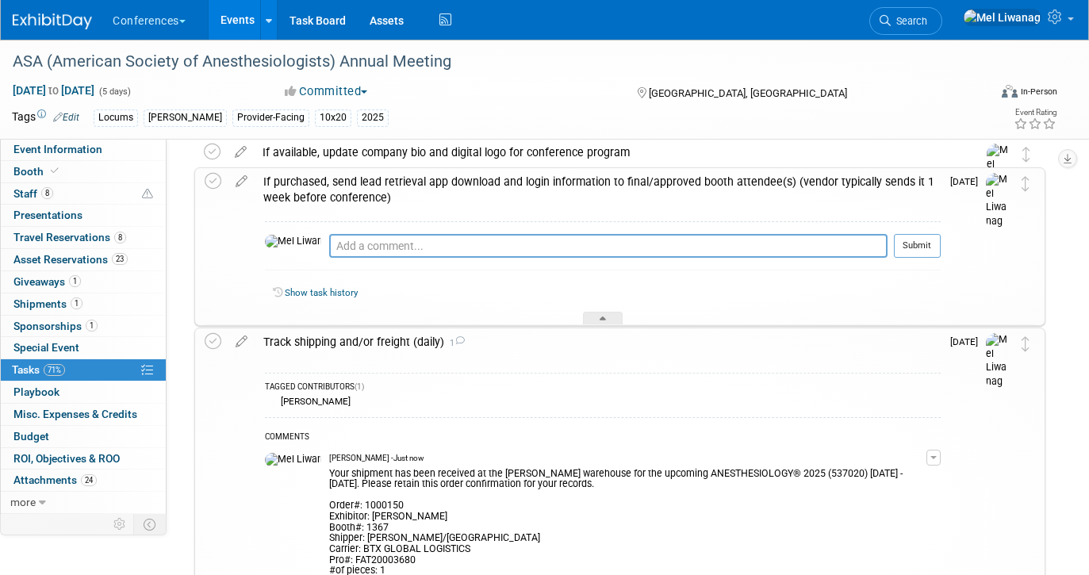
scroll to position [209, 0]
click at [209, 342] on icon at bounding box center [213, 342] width 17 height 17
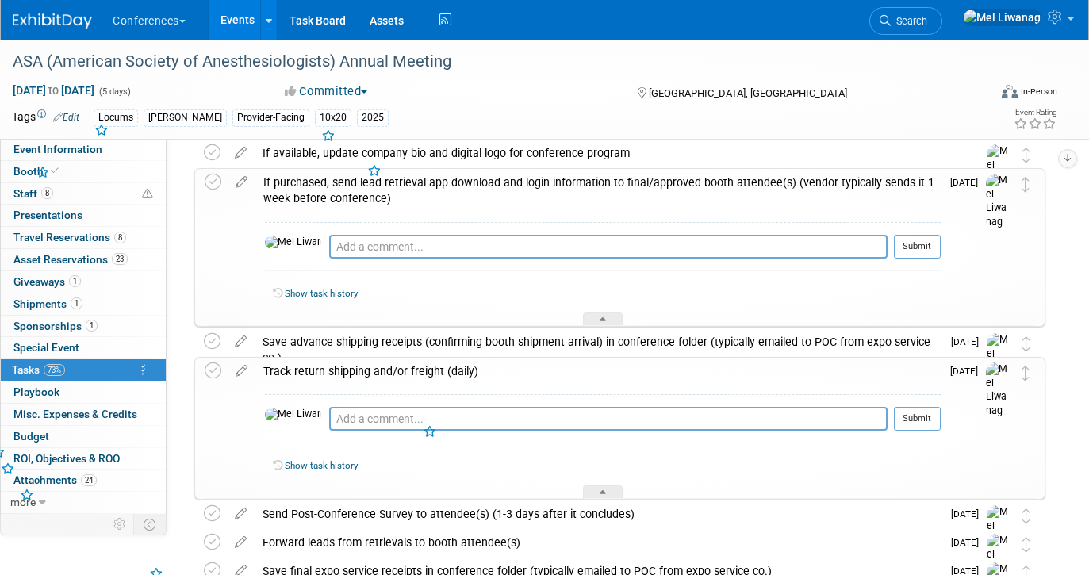
scroll to position [208, 0]
click at [338, 170] on div "If purchased, send lead retrieval app download and login information to final/a…" at bounding box center [597, 192] width 685 height 44
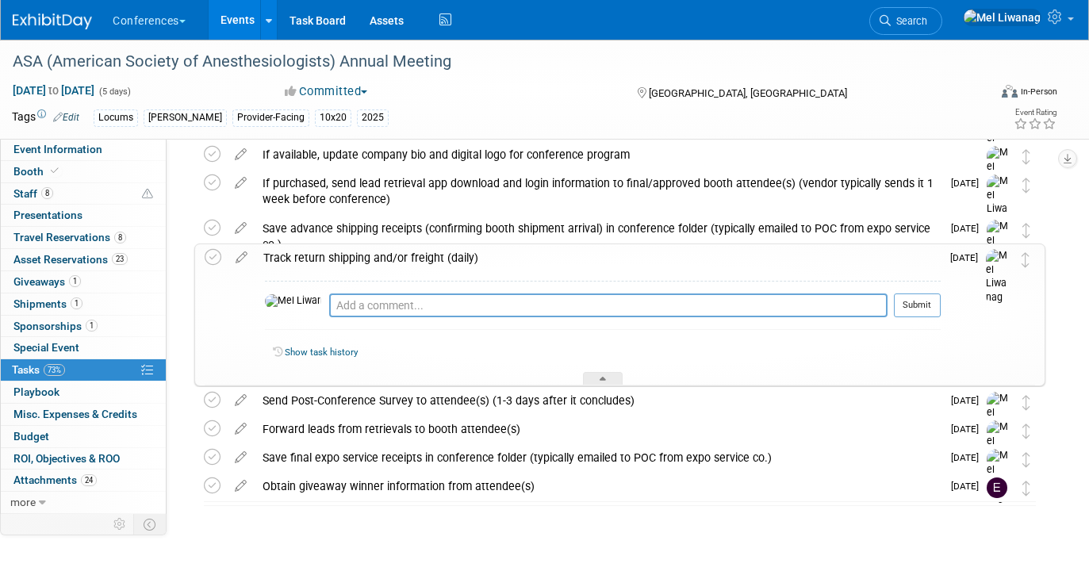
click at [340, 246] on div "Track return shipping and/or freight (daily)" at bounding box center [597, 257] width 685 height 27
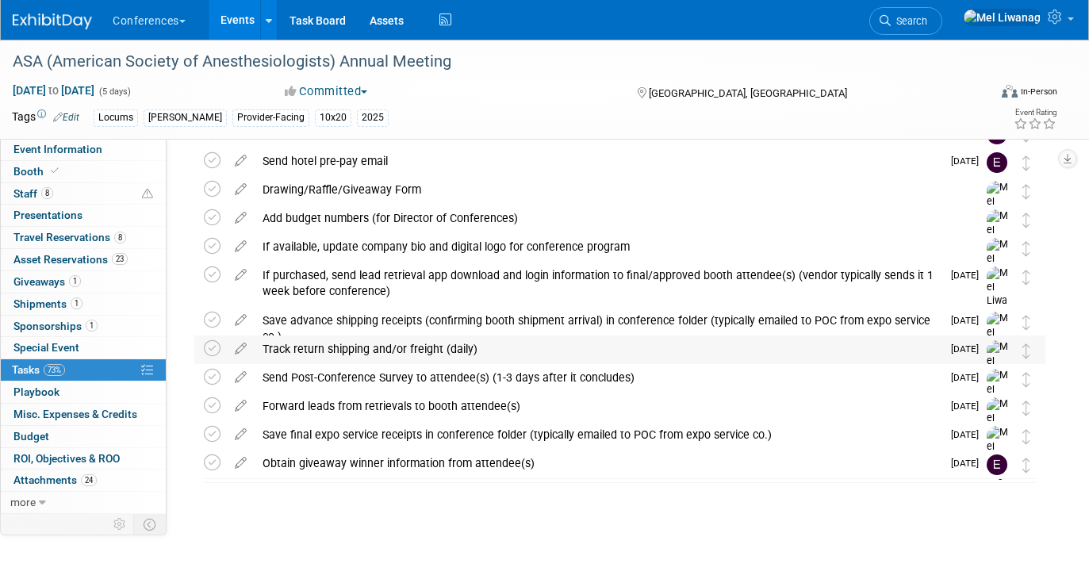
scroll to position [116, 0]
click at [73, 19] on img at bounding box center [52, 21] width 79 height 16
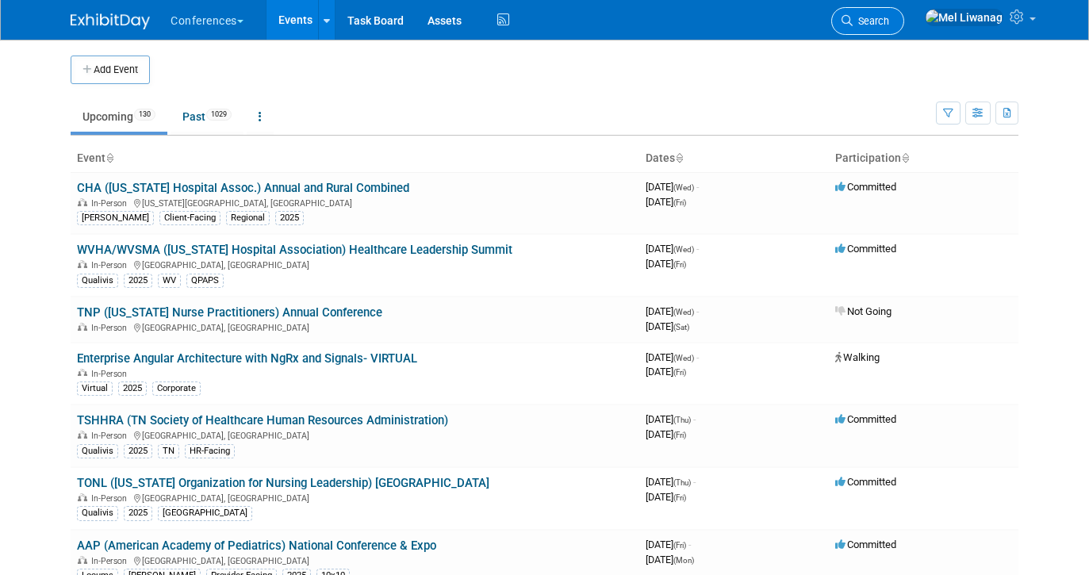
click at [889, 18] on span "Search" at bounding box center [870, 21] width 36 height 12
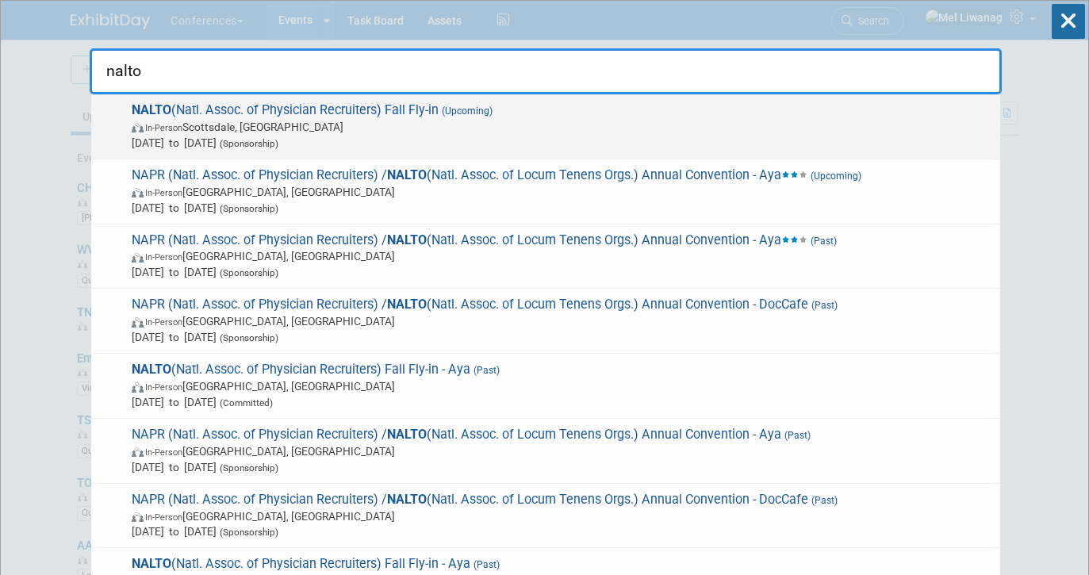
type input "nalto"
click at [473, 126] on span "In-Person [GEOGRAPHIC_DATA], [GEOGRAPHIC_DATA]" at bounding box center [562, 127] width 860 height 16
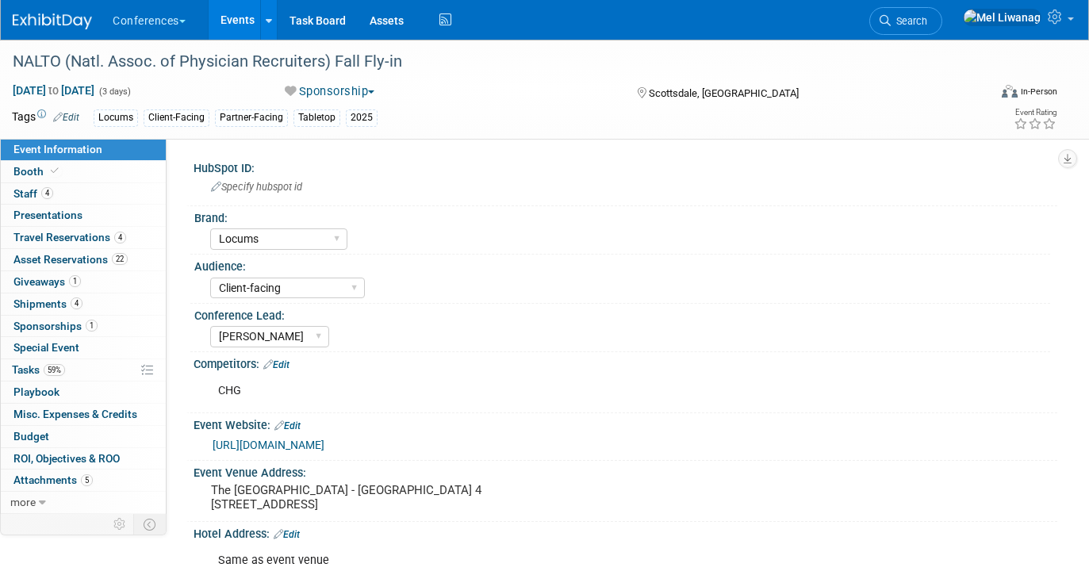
select select "Locums"
select select "Client-facing"
select select "[PERSON_NAME]"
click at [86, 235] on span "Travel Reservations 4" at bounding box center [69, 237] width 113 height 13
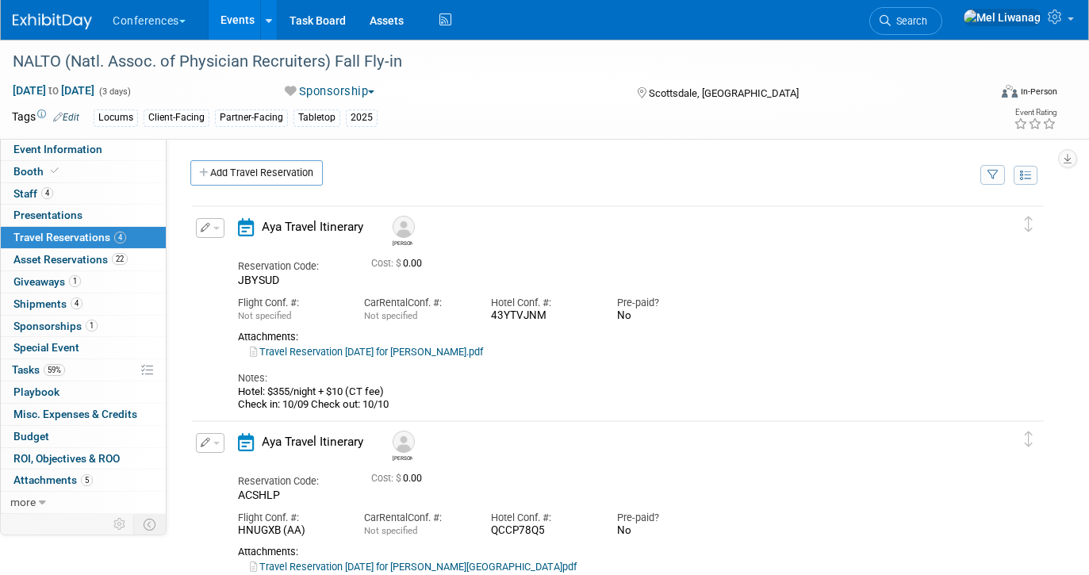
click at [214, 232] on button "button" at bounding box center [210, 228] width 29 height 20
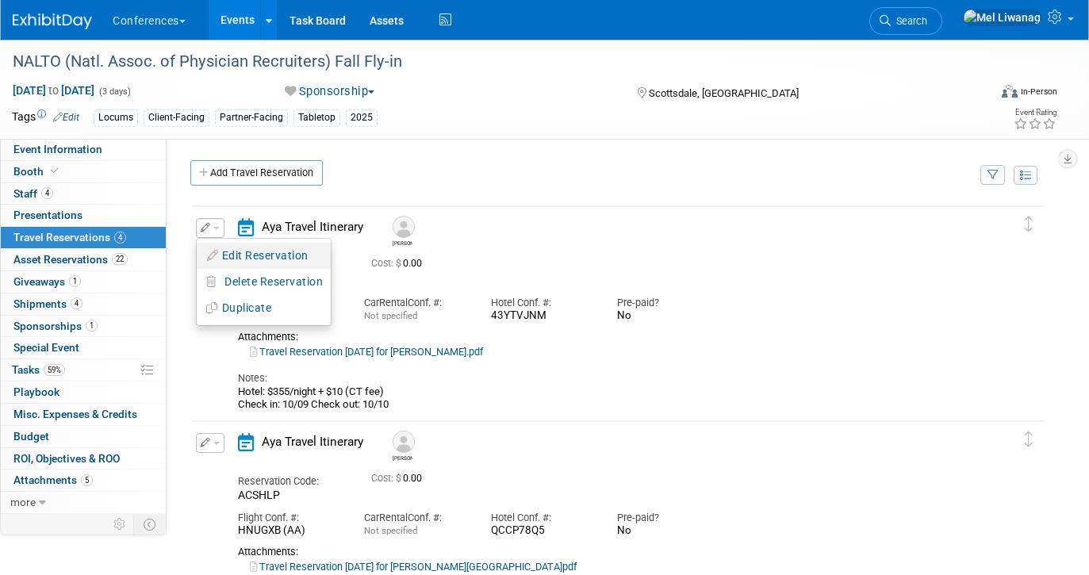
click at [239, 252] on button "Edit Reservation" at bounding box center [264, 255] width 134 height 23
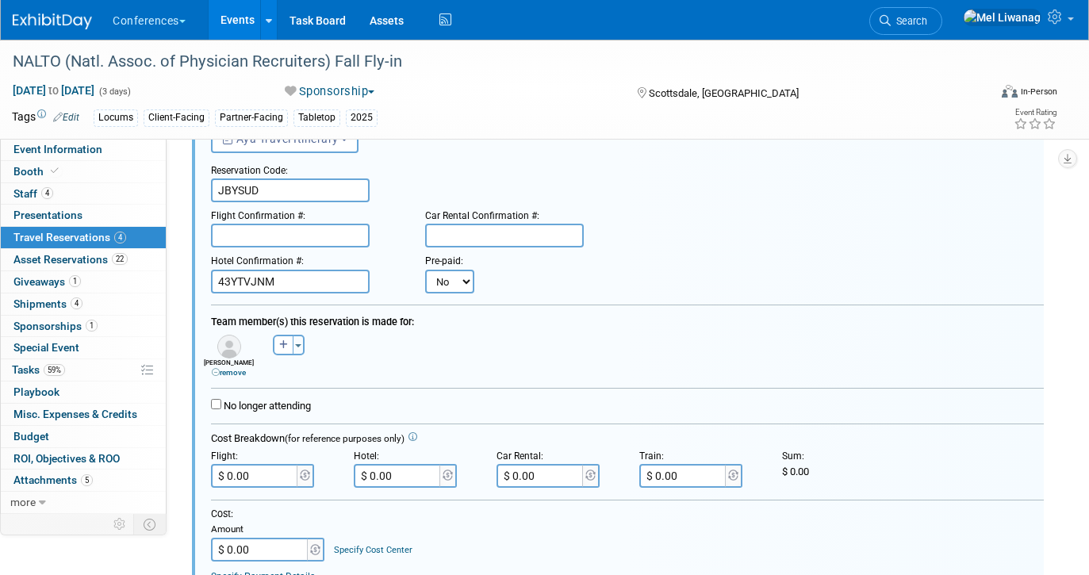
scroll to position [89, 0]
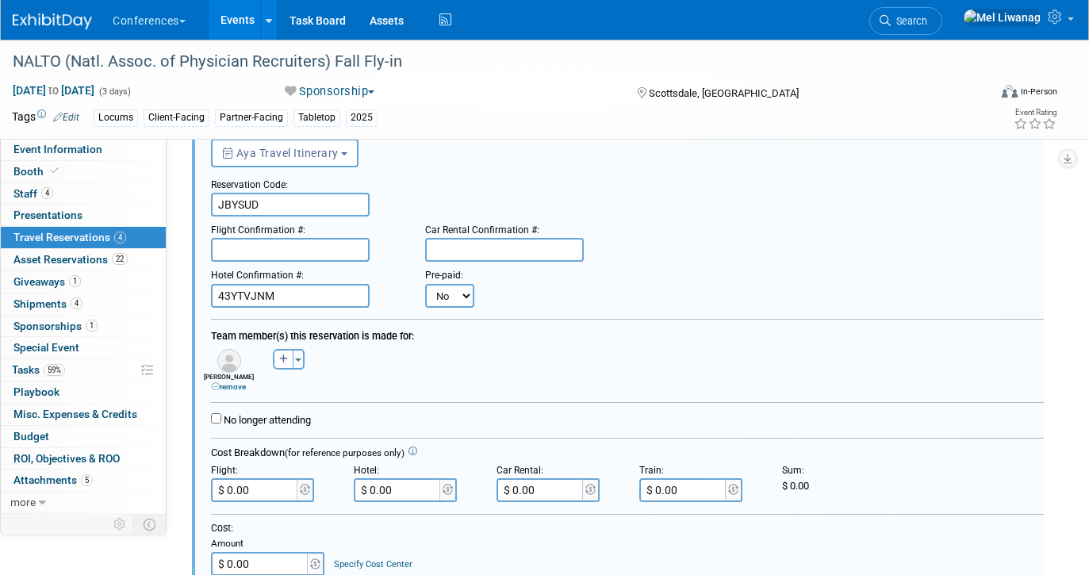
click at [39, 26] on img at bounding box center [52, 21] width 79 height 16
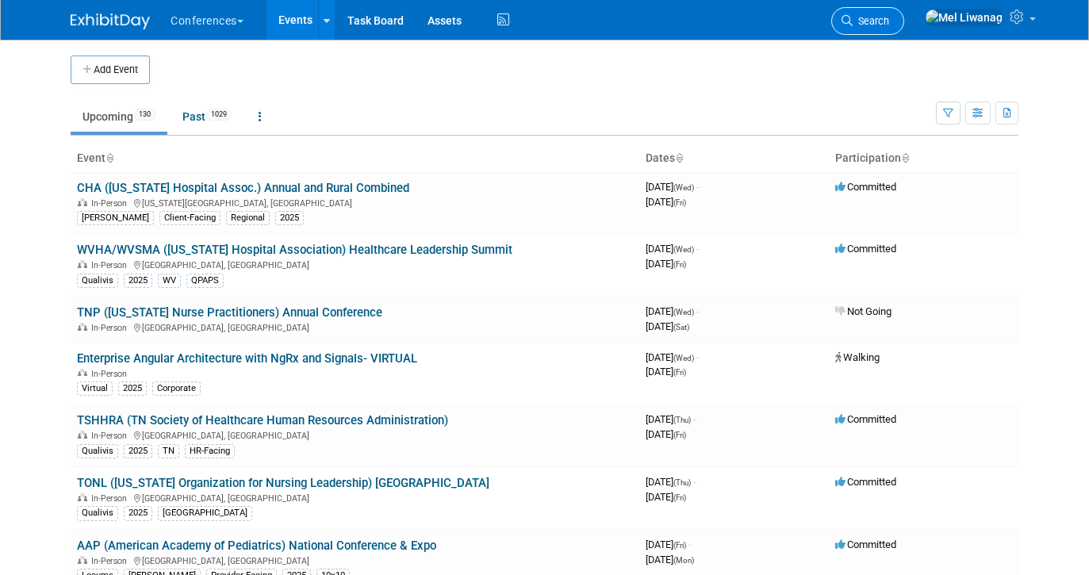
click at [889, 24] on span "Search" at bounding box center [870, 21] width 36 height 12
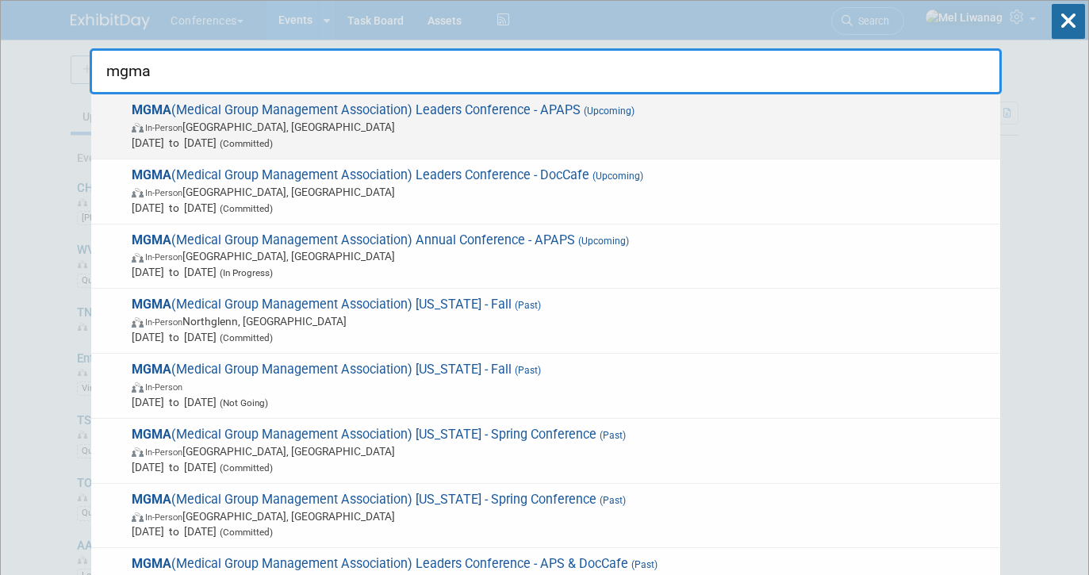
type input "mgma"
click at [551, 132] on span "In-Person [GEOGRAPHIC_DATA], [GEOGRAPHIC_DATA]" at bounding box center [562, 127] width 860 height 16
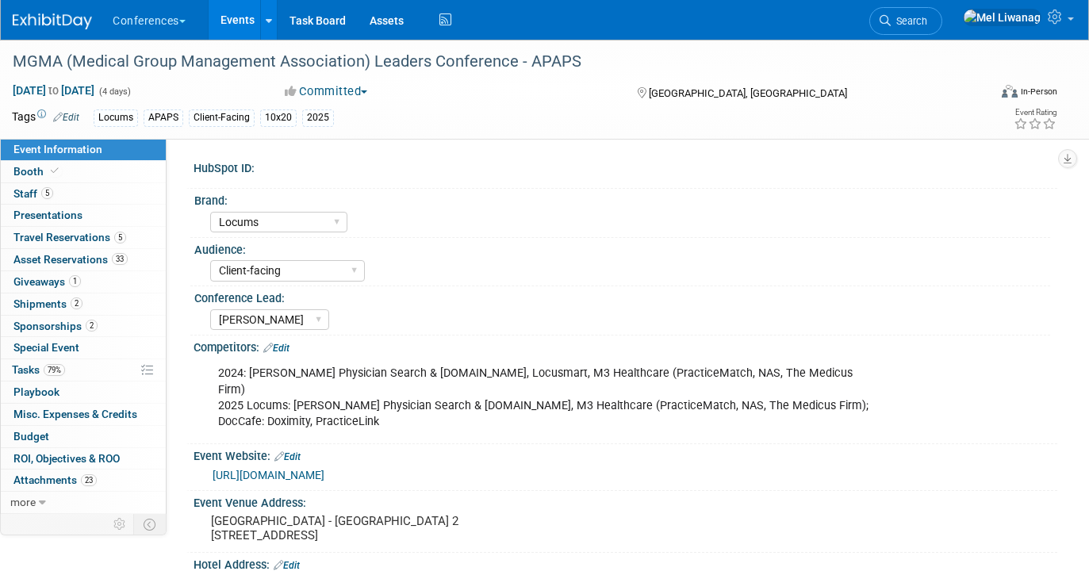
select select "Locums"
select select "Client-facing"
select select "[PERSON_NAME]"
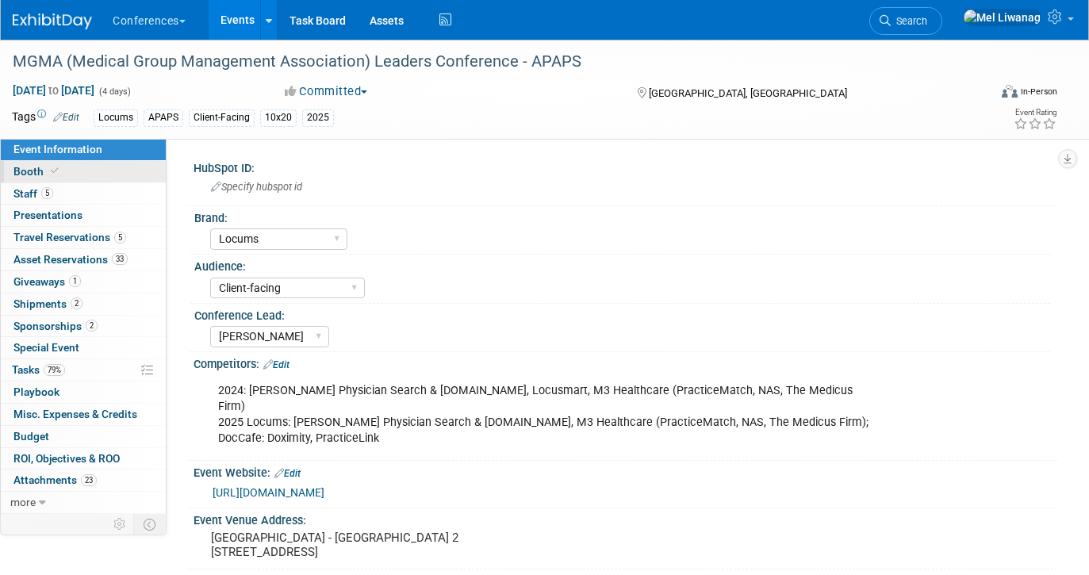
click at [105, 161] on link "Booth" at bounding box center [83, 171] width 165 height 21
select select "10'x20'"
select select "Yes"
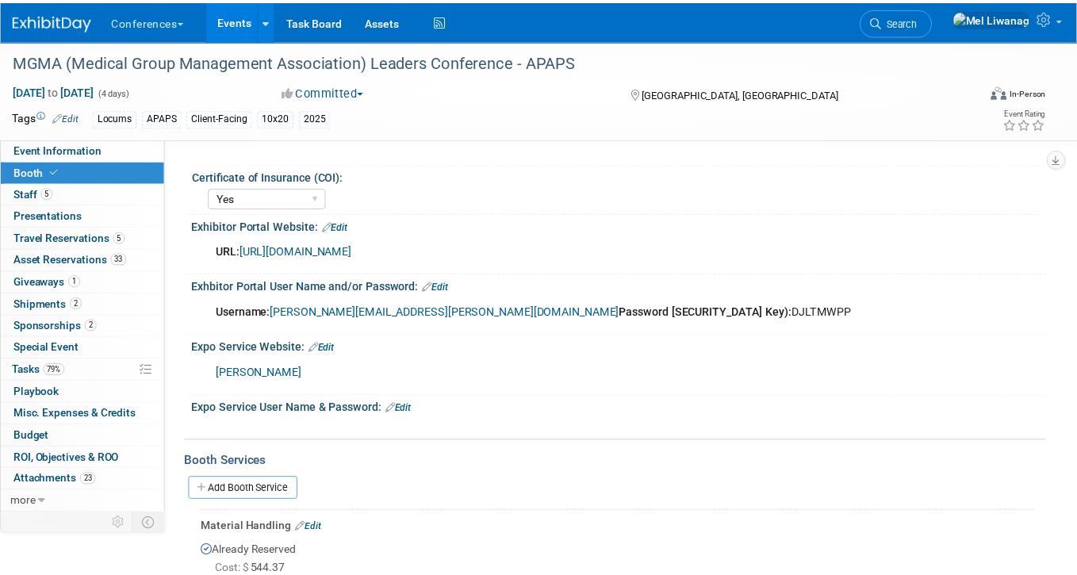
scroll to position [244, 0]
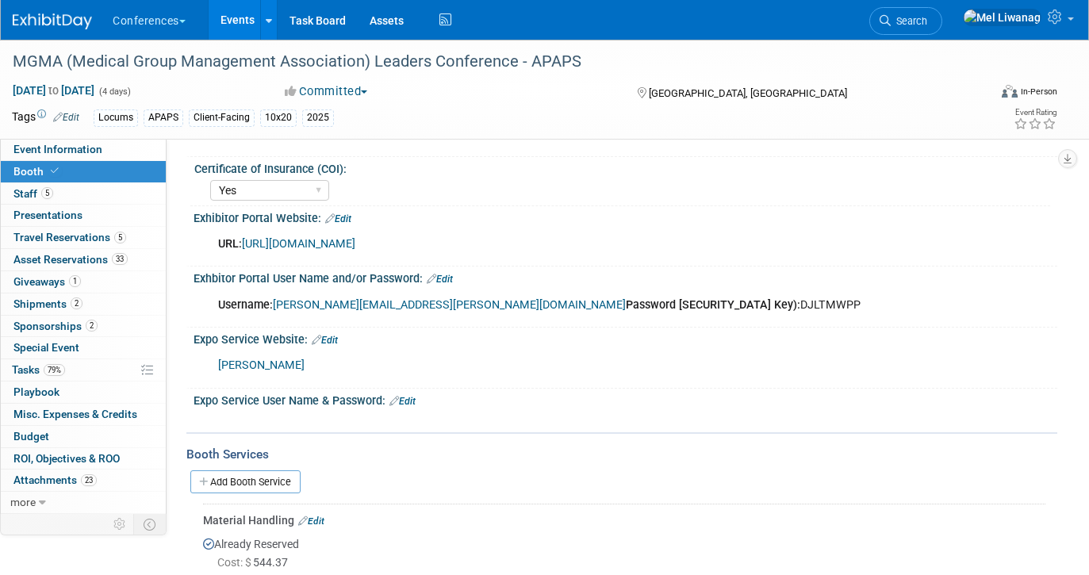
click at [355, 238] on link "[URL][DOMAIN_NAME]" at bounding box center [298, 243] width 113 height 13
click at [588, 307] on div "Username: [PERSON_NAME][EMAIL_ADDRESS][PERSON_NAME][DOMAIN_NAME] Password [SECU…" at bounding box center [548, 305] width 682 height 32
copy div "DJLTMWPP"
